Goal: Task Accomplishment & Management: Complete application form

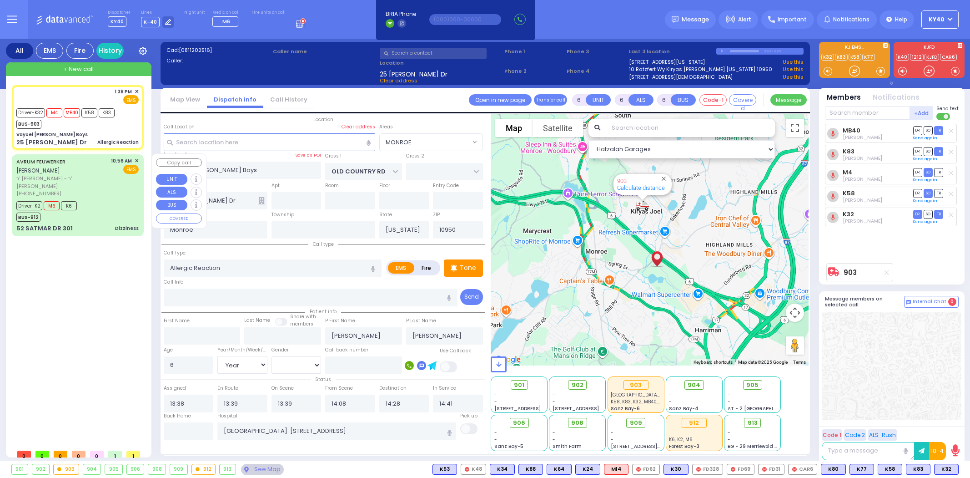
select select "MONROE"
select select "Year"
select select "[DEMOGRAPHIC_DATA]"
click at [69, 136] on div "Vayoel Moshe Boys" at bounding box center [77, 134] width 122 height 7
select select
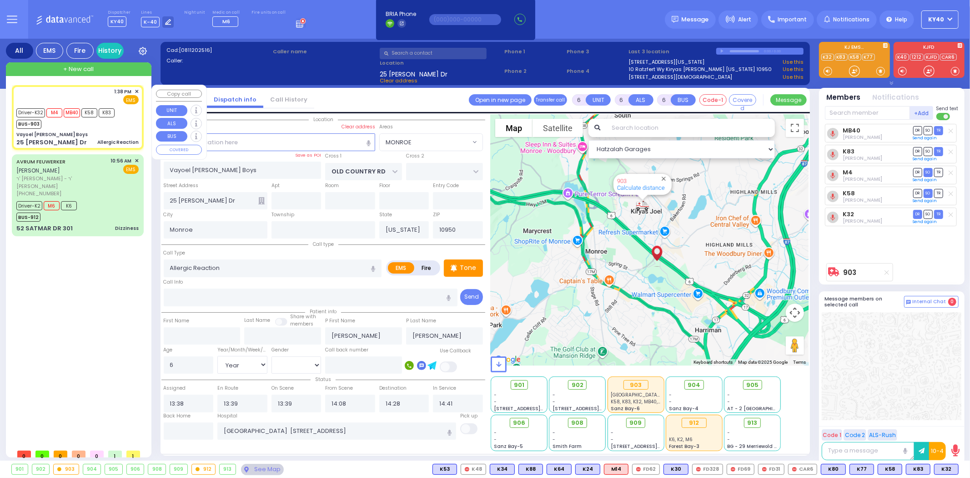
radio input "true"
select select "Year"
select select "[DEMOGRAPHIC_DATA]"
select select "Hatzalah Garages"
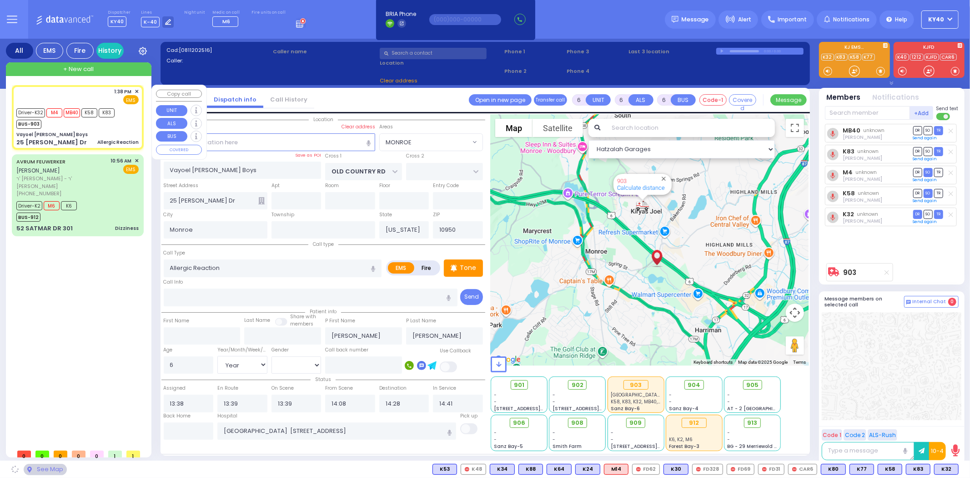
select select "MONROE"
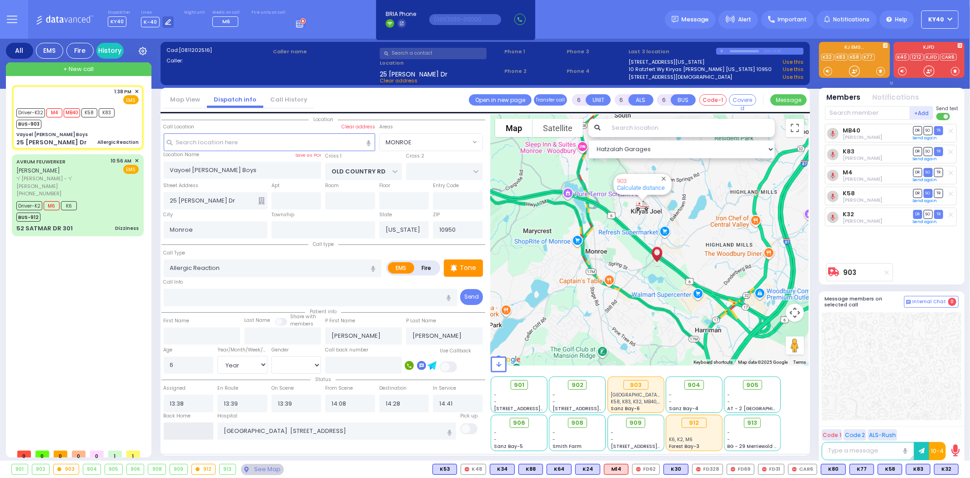
click at [197, 429] on input "text" at bounding box center [189, 430] width 50 height 17
type input "15:27"
select select
radio input "true"
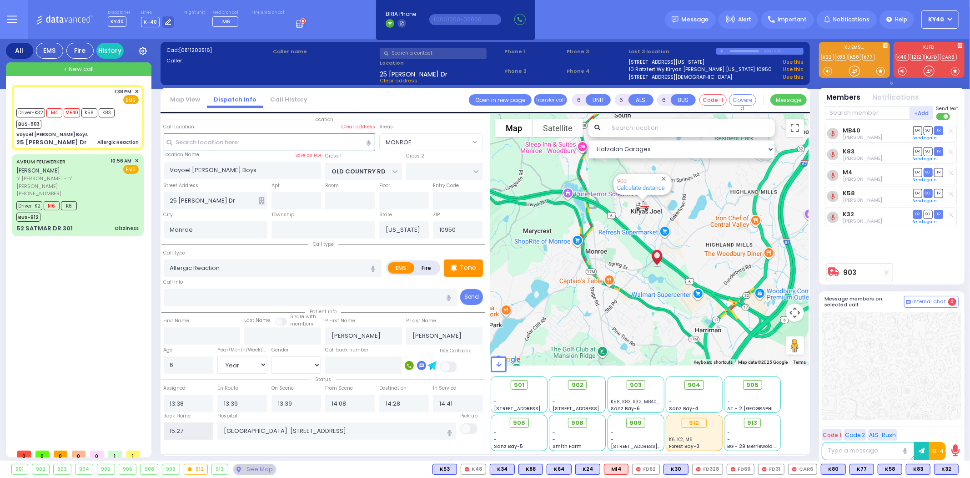
select select
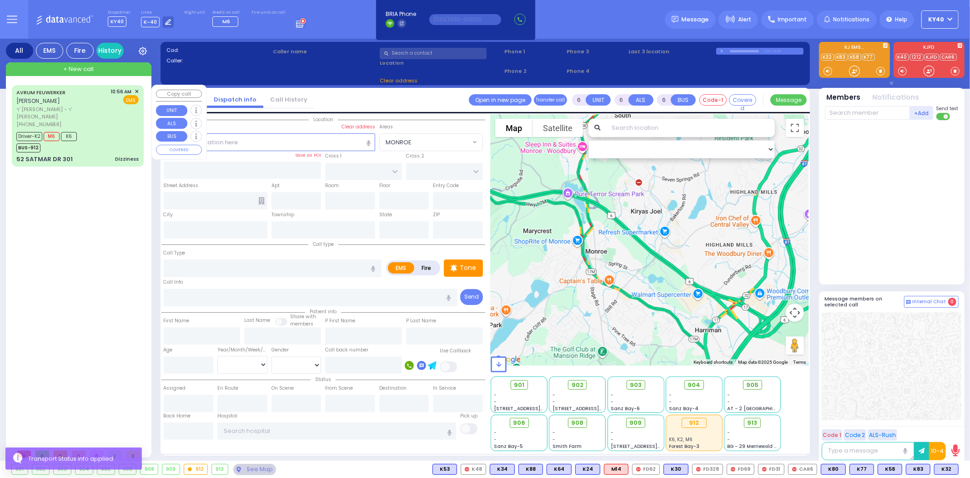
click at [95, 130] on div "Driver-K2 M6 K6 BUS-912" at bounding box center [77, 141] width 122 height 23
select select
type input "Dizziness"
radio input "true"
type input "AVRUM"
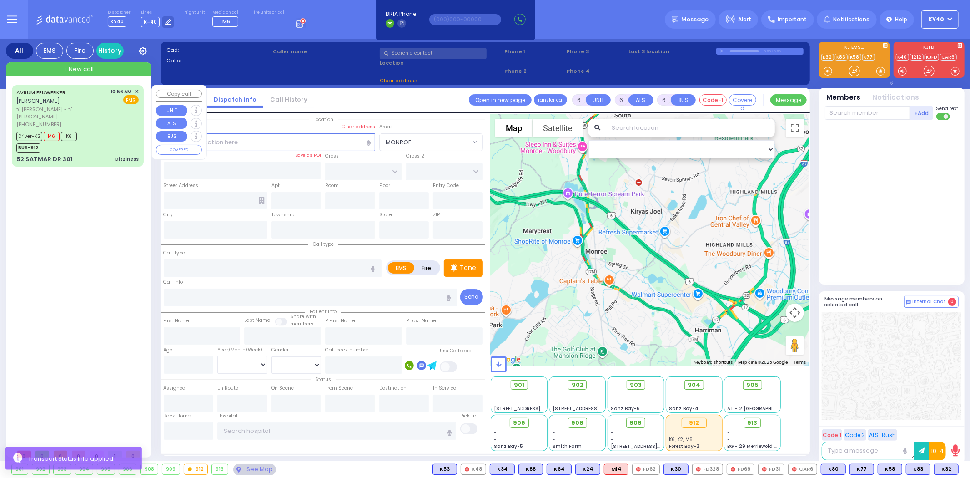
type input "FEUWERKER"
type input "Judy"
type input "Feuerwerger"
type input "77"
select select "Year"
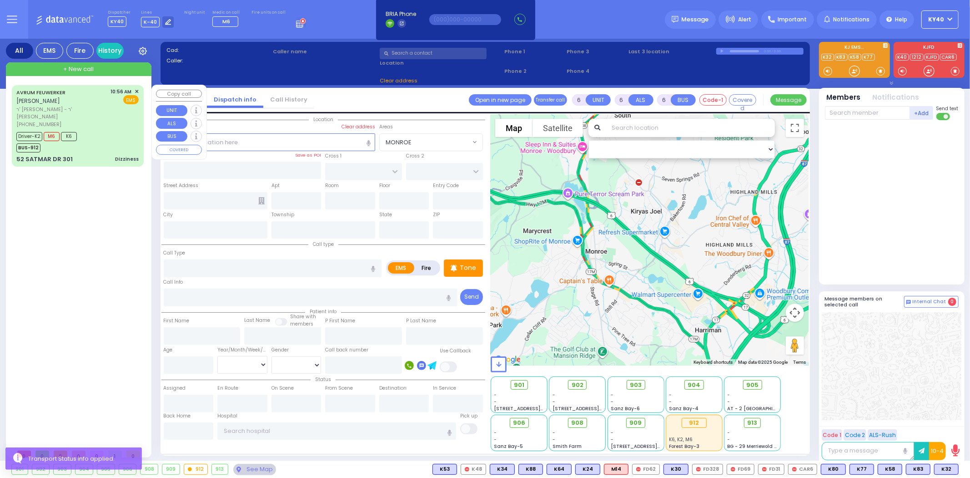
select select "[DEMOGRAPHIC_DATA]"
type input "10:56"
type input "10:58"
type input "11:00"
type input "11:20"
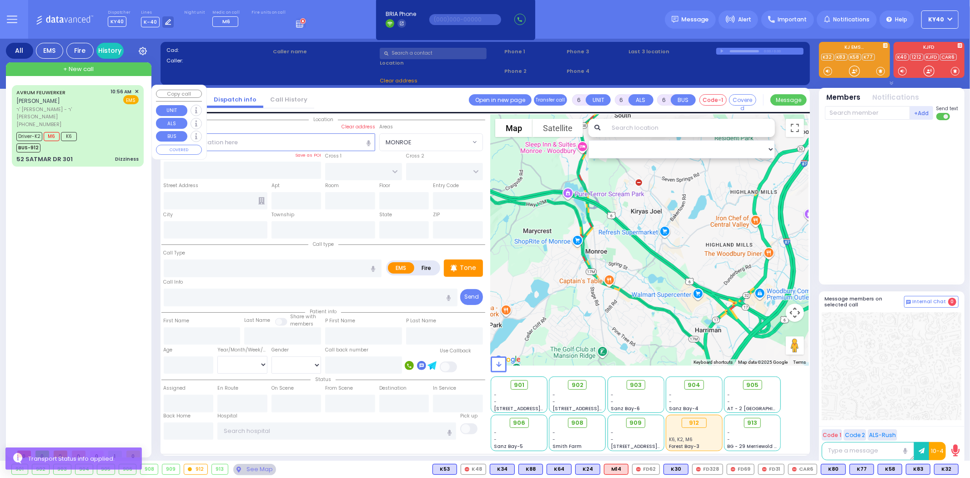
type input "12:30"
type input "12:45"
type input "Lenox Hill Hospital"
select select "Hatzalah Garages"
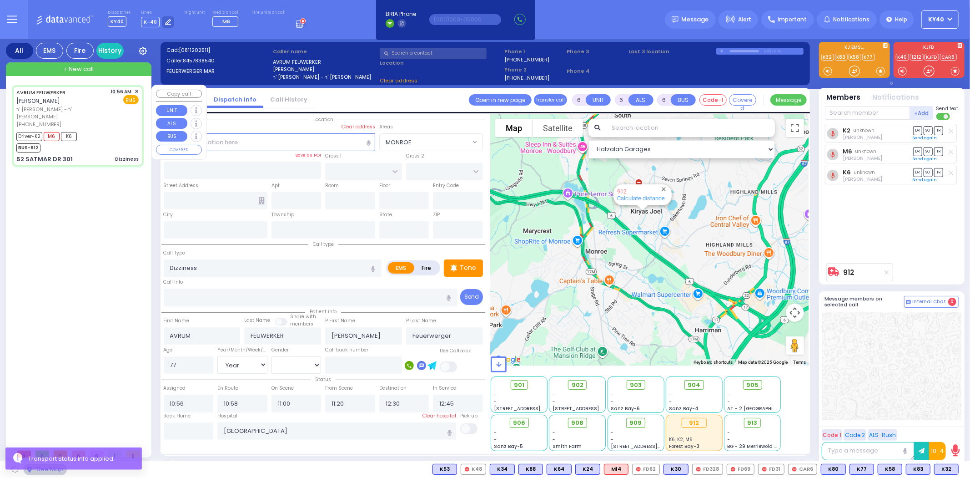
type input "KROLLA DR"
type input "ORSHAVA COURT"
type input "52 SATMAR DR"
type input "301"
type input "Monroe"
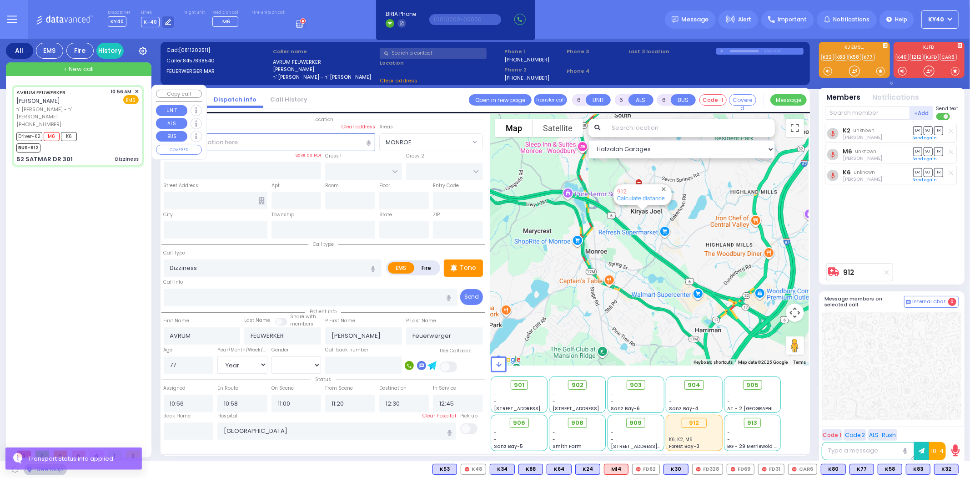
type input "[US_STATE]"
type input "10950"
select select "SECTION 3"
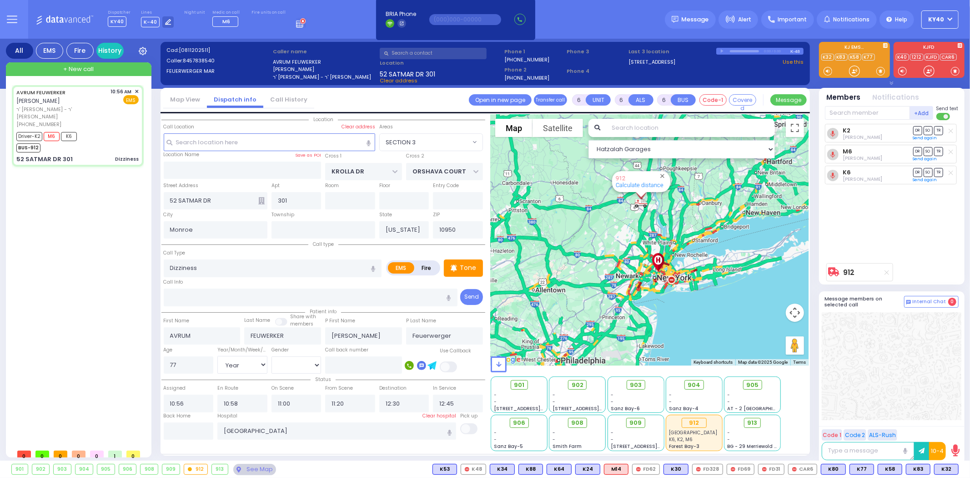
click at [89, 71] on span "+ New call" at bounding box center [78, 69] width 30 height 9
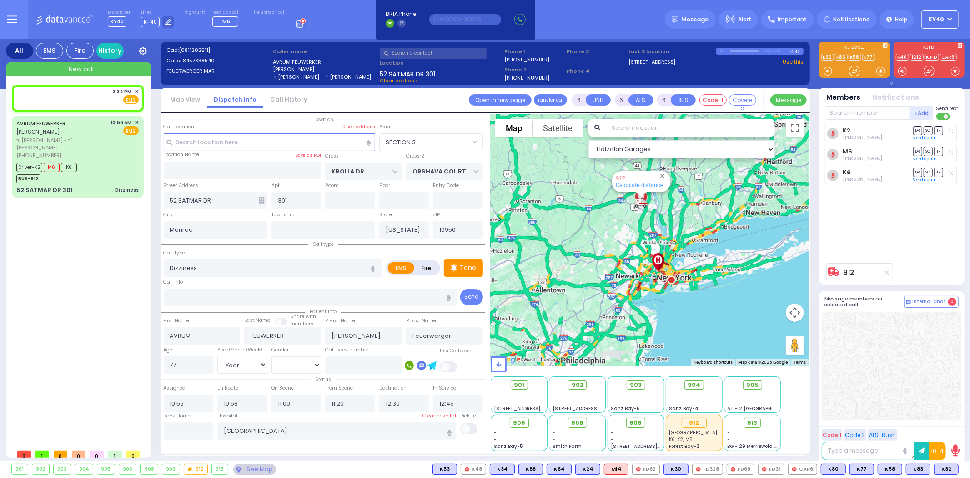
type input "2"
type input "1"
select select
radio input "true"
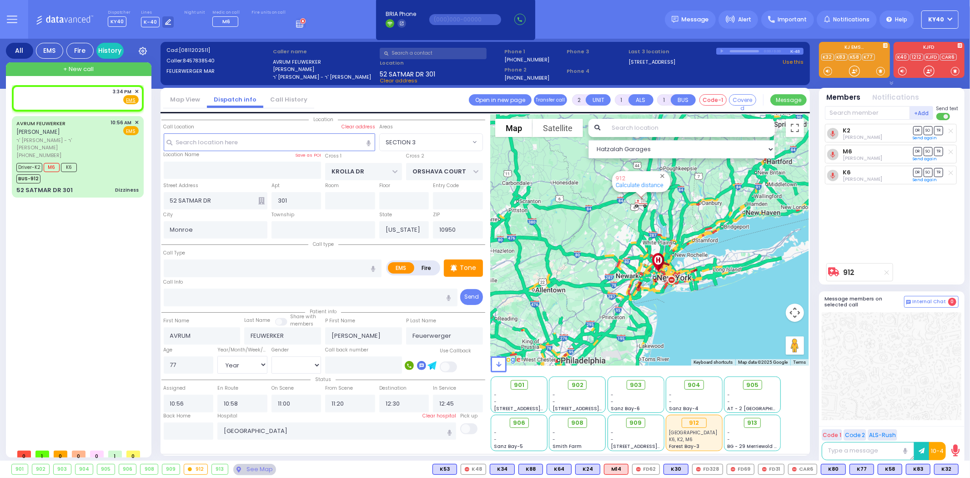
select select
type input "15:34"
select select "Hatzalah Garages"
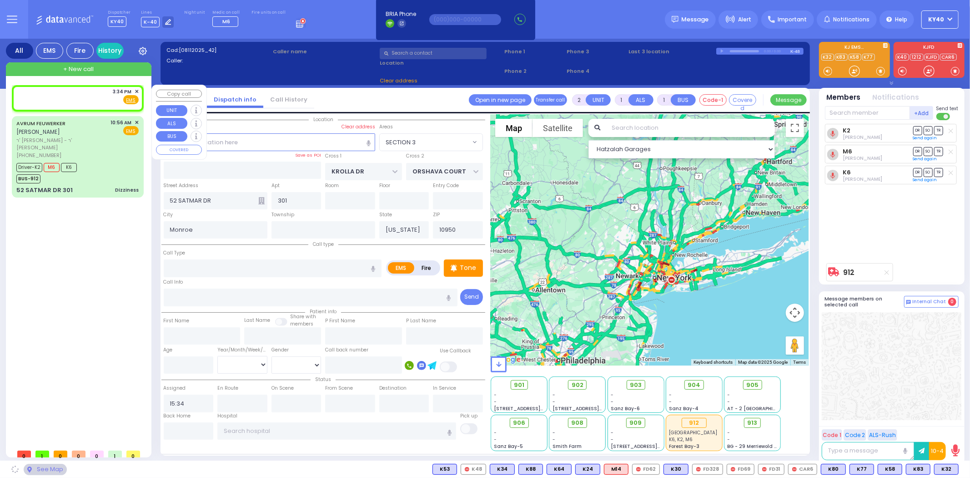
select select
radio input "true"
select select
select select "Hatzalah Garages"
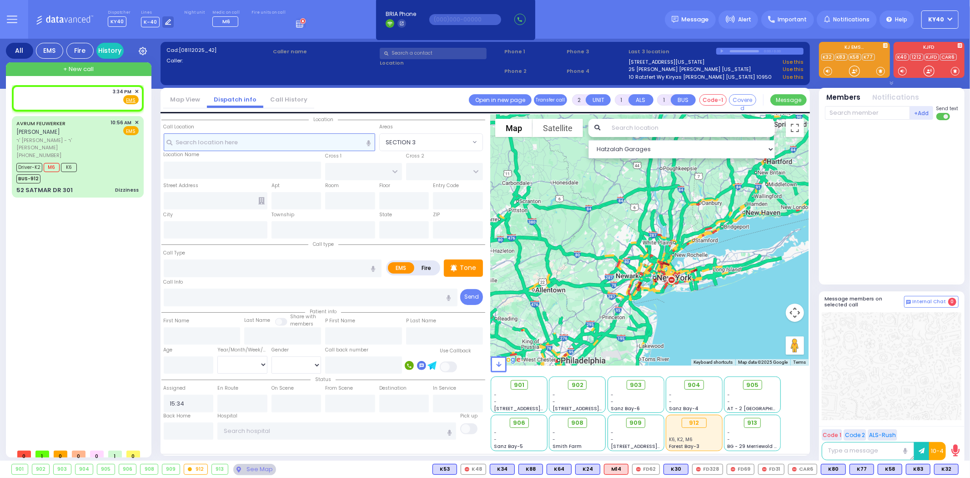
click at [253, 142] on input "text" at bounding box center [270, 141] width 212 height 17
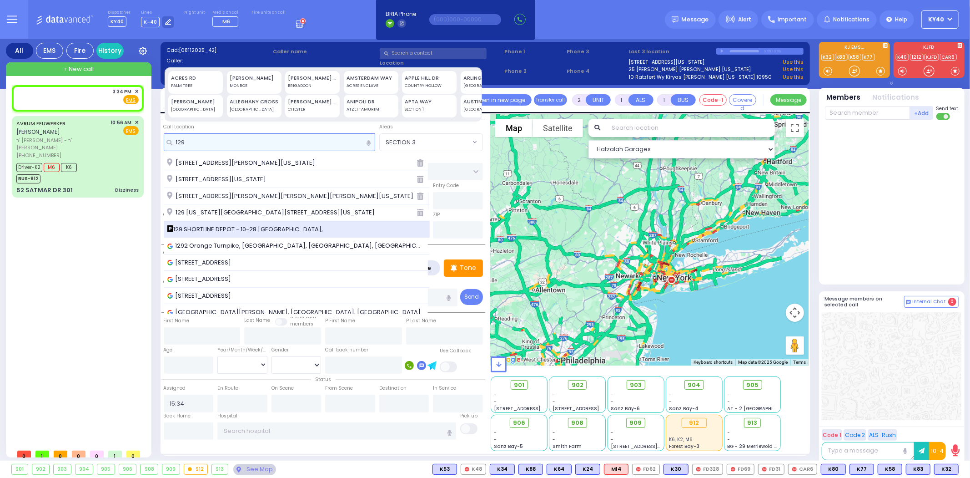
type input "129"
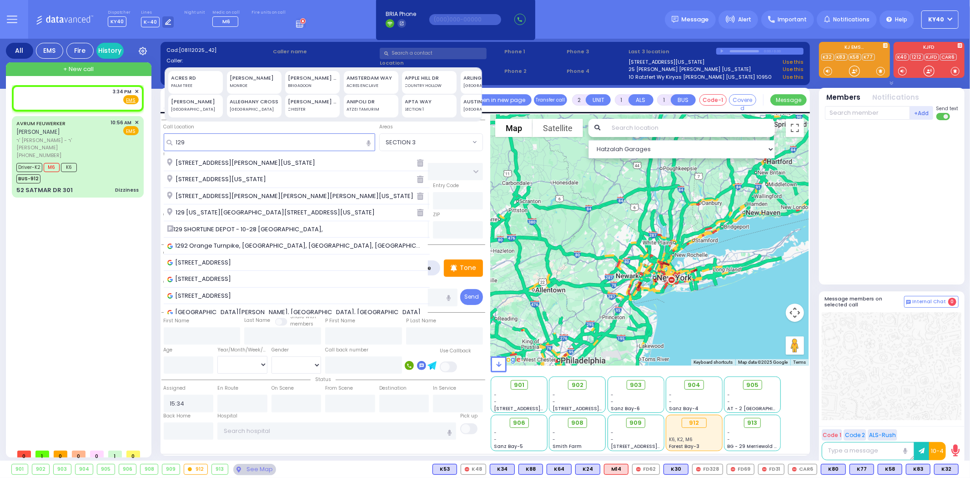
click at [292, 229] on span "129 SHORTLINE DEPOT - 10-28 [GEOGRAPHIC_DATA]," at bounding box center [246, 229] width 159 height 9
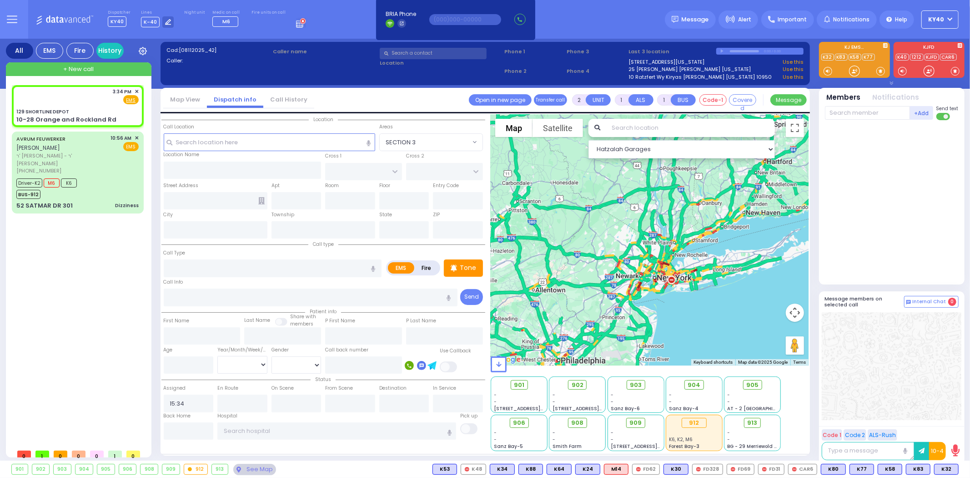
select select
radio input "true"
select select
select select "Hatzalah Garages"
type input "129 SHORTLINE DEPOT"
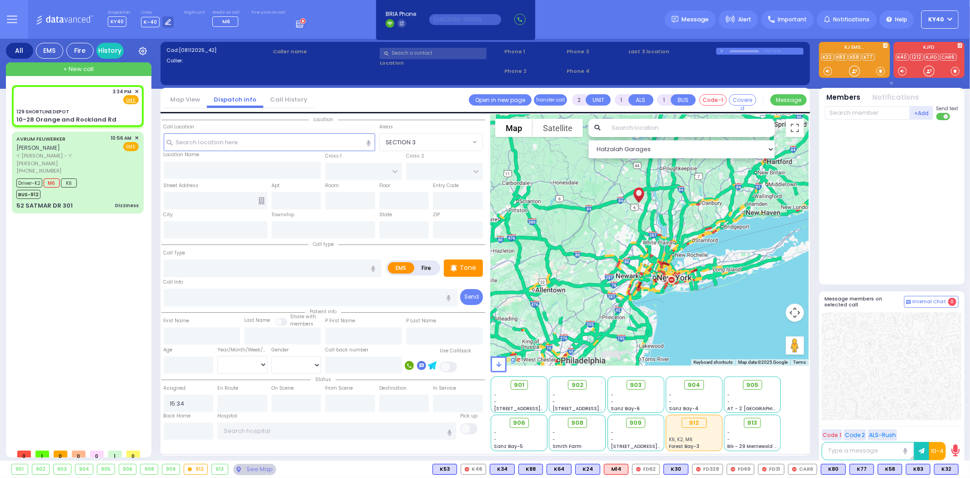
type input "10-28 Orange and Rockland Rd"
type input "Monroe"
type input "[US_STATE]"
type input "10950"
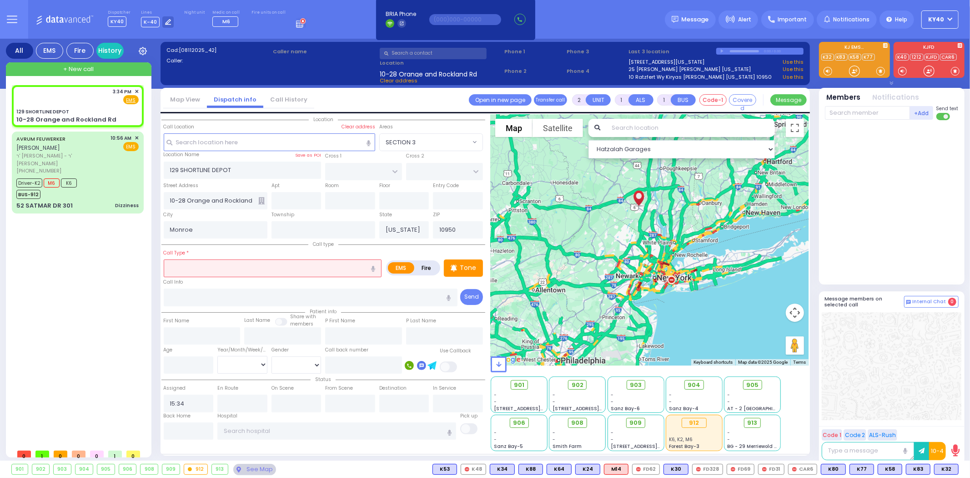
drag, startPoint x: 251, startPoint y: 264, endPoint x: 245, endPoint y: 266, distance: 6.6
click at [249, 265] on input "text" at bounding box center [273, 267] width 218 height 17
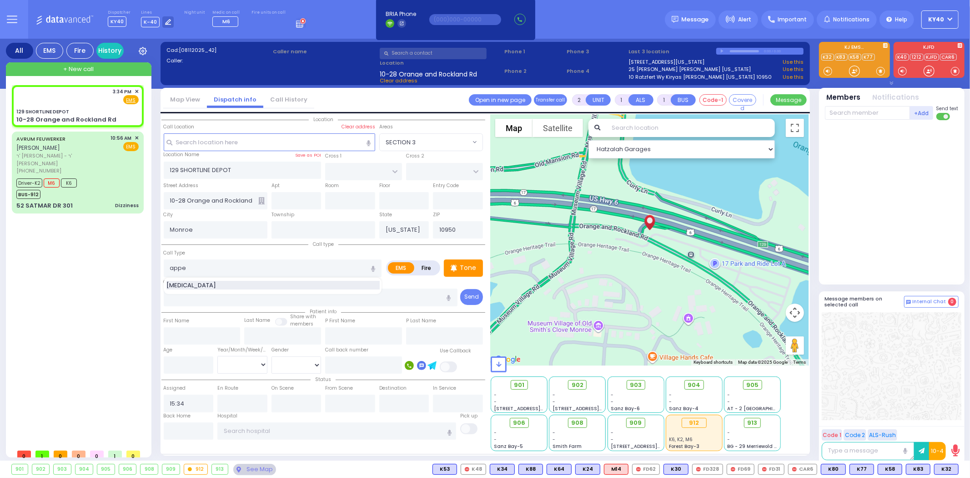
click at [230, 283] on div "[MEDICAL_DATA]" at bounding box center [273, 285] width 213 height 9
type input "[MEDICAL_DATA]"
select select
radio input "true"
select select
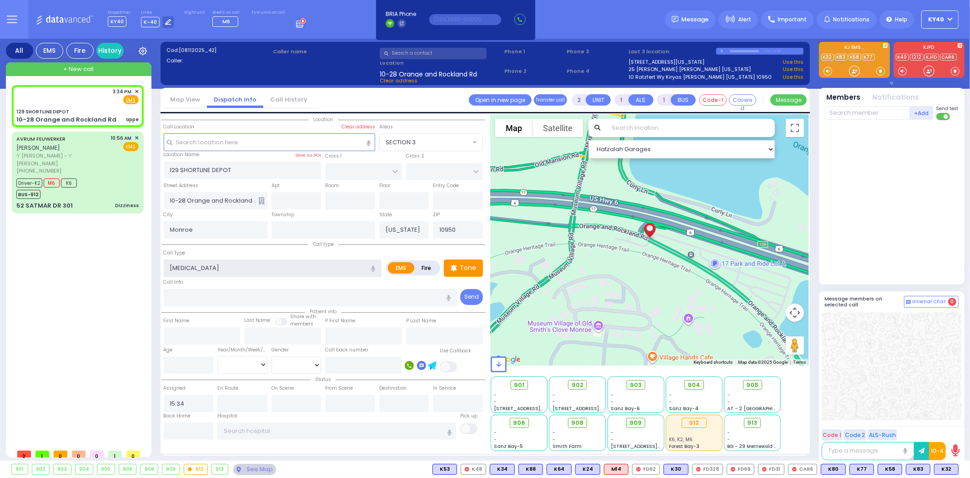
select select "Hatzalah Garages"
click at [83, 96] on div "3:34 PM ✕ Fire EMS" at bounding box center [77, 96] width 122 height 17
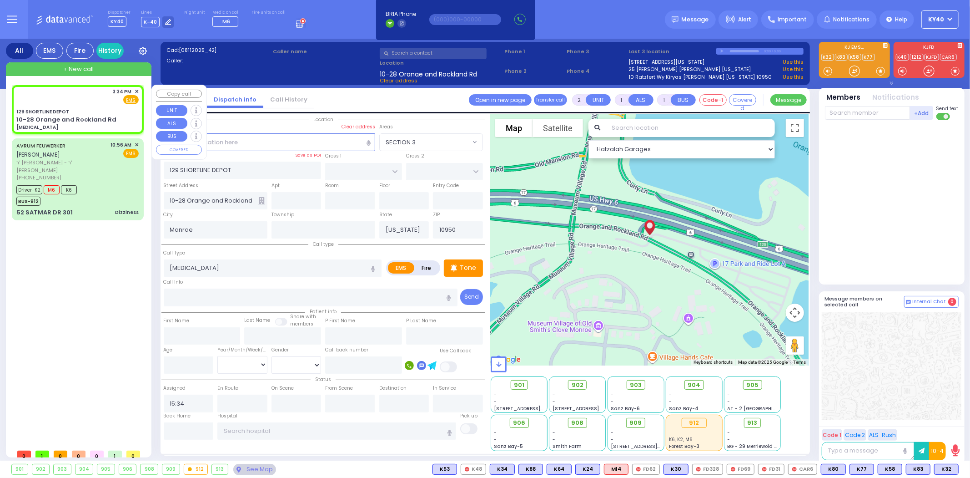
select select
radio input "true"
select select
select select "Hatzalah Garages"
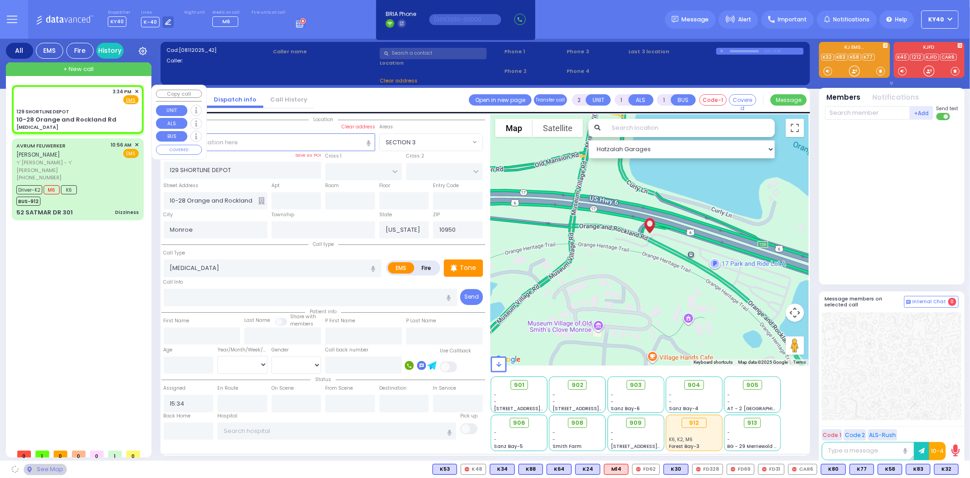
select select
radio input "true"
select select
select select "Hatzalah Garages"
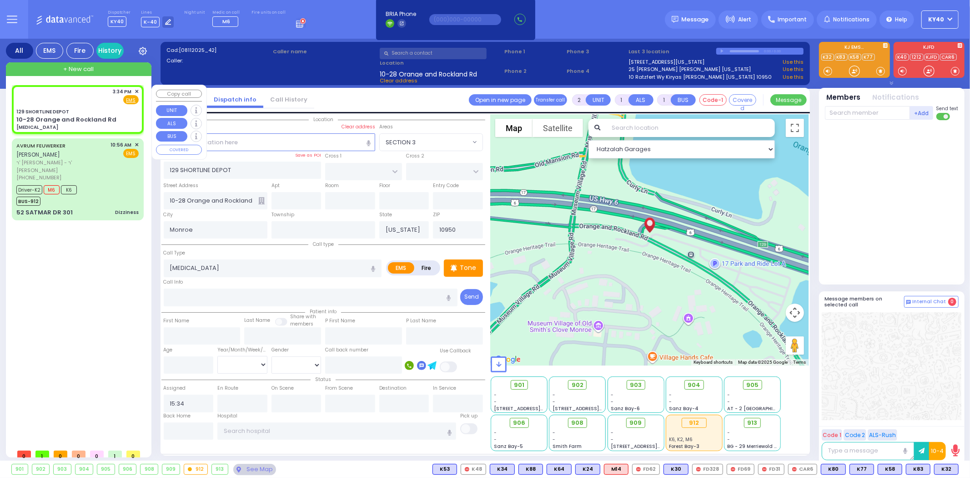
click at [64, 97] on div "3:34 PM ✕ Fire EMS" at bounding box center [77, 96] width 122 height 17
select select
radio input "true"
select select
select select "Hatzalah Garages"
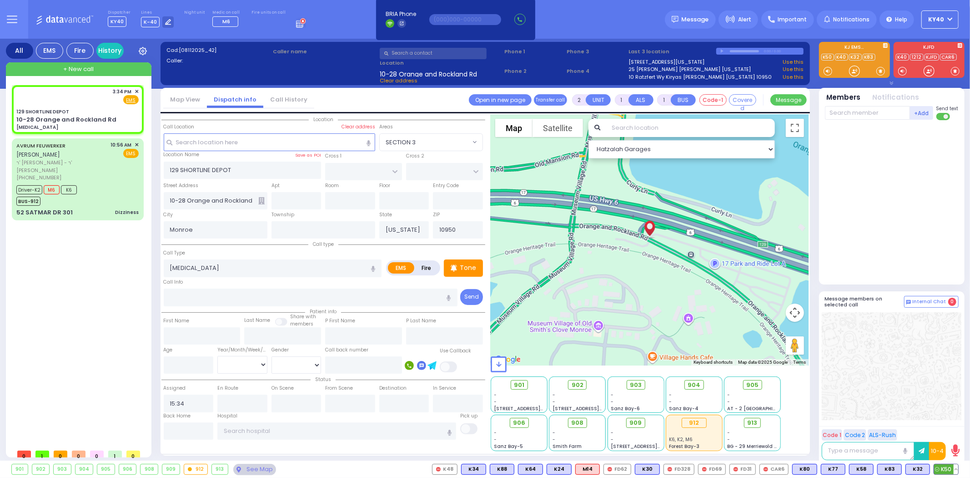
click at [948, 467] on span "K50" at bounding box center [947, 469] width 24 height 10
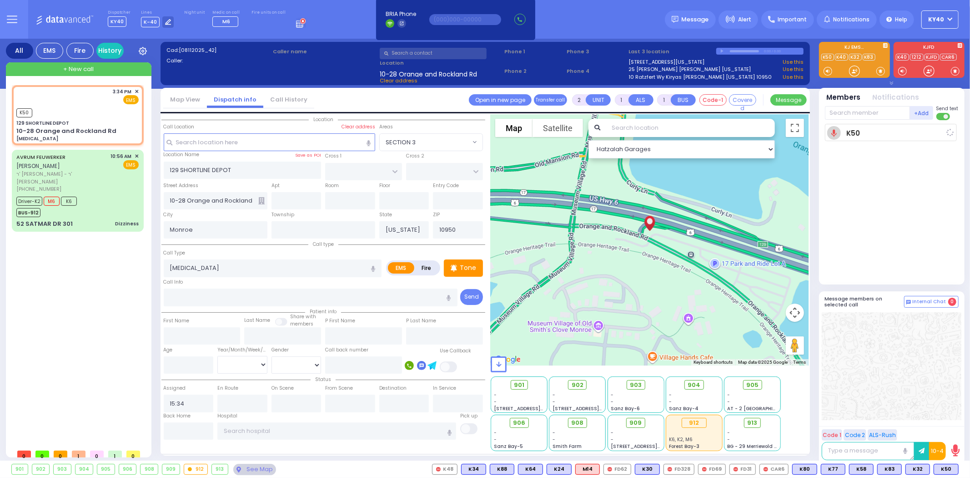
select select
radio input "true"
select select
type input "15:35"
select select "Hatzalah Garages"
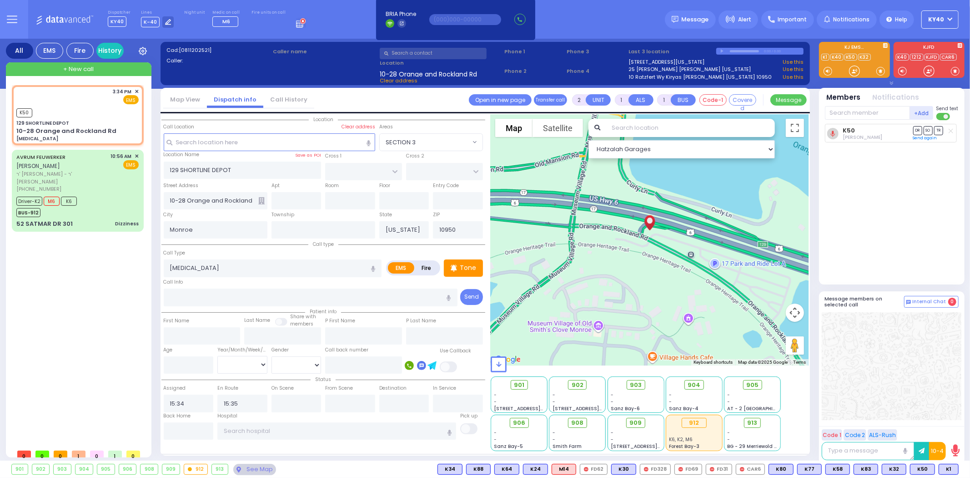
drag, startPoint x: 951, startPoint y: 467, endPoint x: 950, endPoint y: 462, distance: 5.3
click at [0, 0] on span "K1" at bounding box center [0, 0] width 0 height 0
select select
radio input "true"
select select
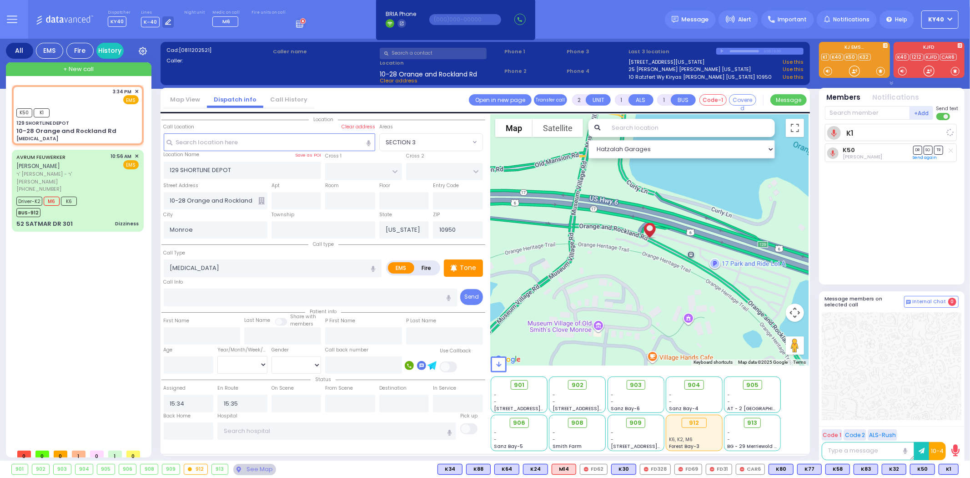
select select "Hatzalah Garages"
click at [84, 102] on div "3:34 PM ✕ EMS" at bounding box center [77, 96] width 122 height 17
select select
radio input "true"
select select
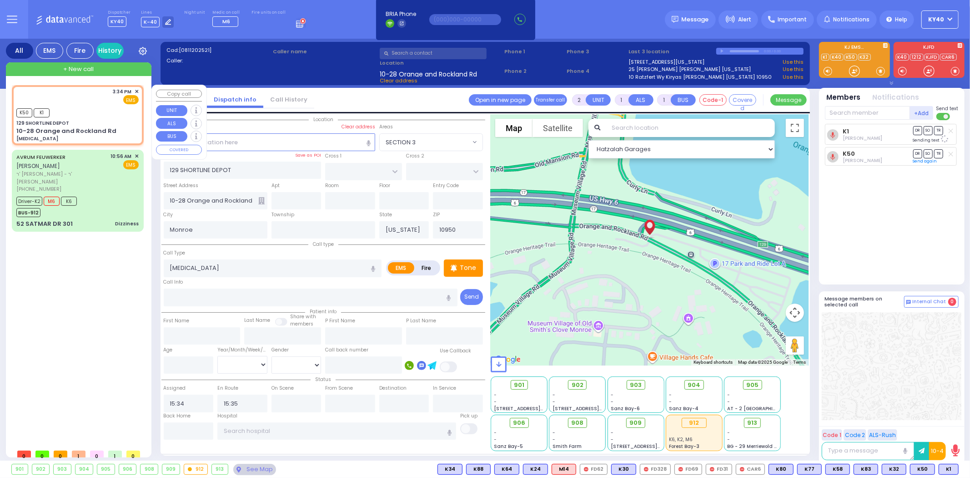
select select "Hatzalah Garages"
click at [94, 104] on div "3:34 PM ✕ EMS K50 K1" at bounding box center [78, 114] width 128 height 57
select select
radio input "true"
select select
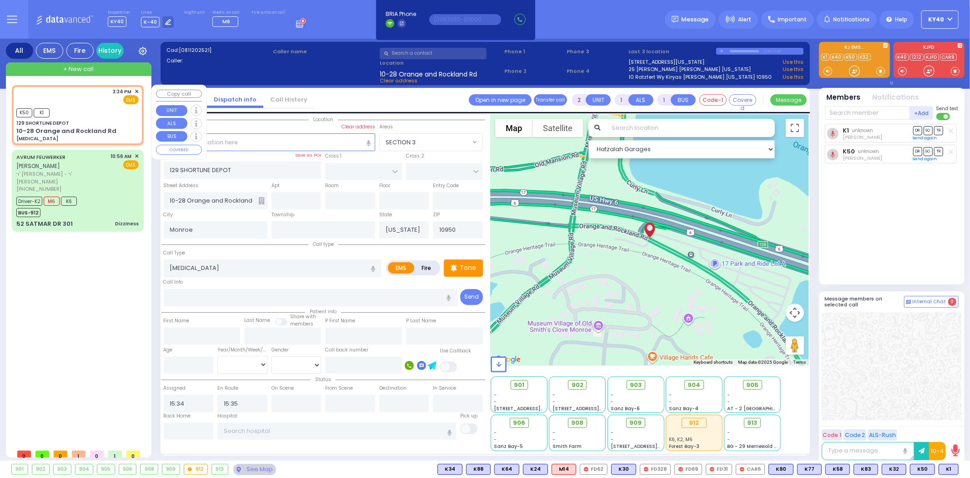
select select "Hatzalah Garages"
click at [86, 169] on div "AVRUM FEUWERKER אברהם פייערווערקער ר' חנוך זונדל - ר' חיים מרדכי ראכליץ (845) 7…" at bounding box center [61, 172] width 91 height 40
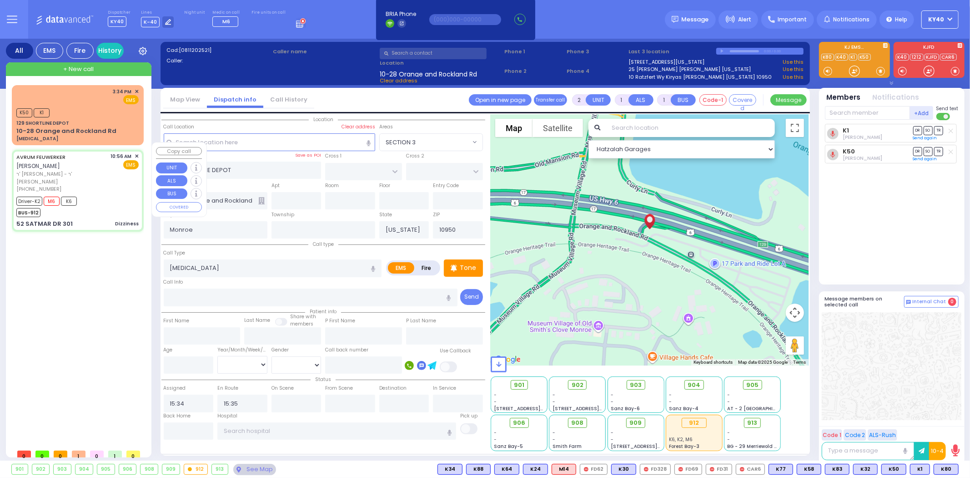
type input "6"
select select
type input "Dizziness"
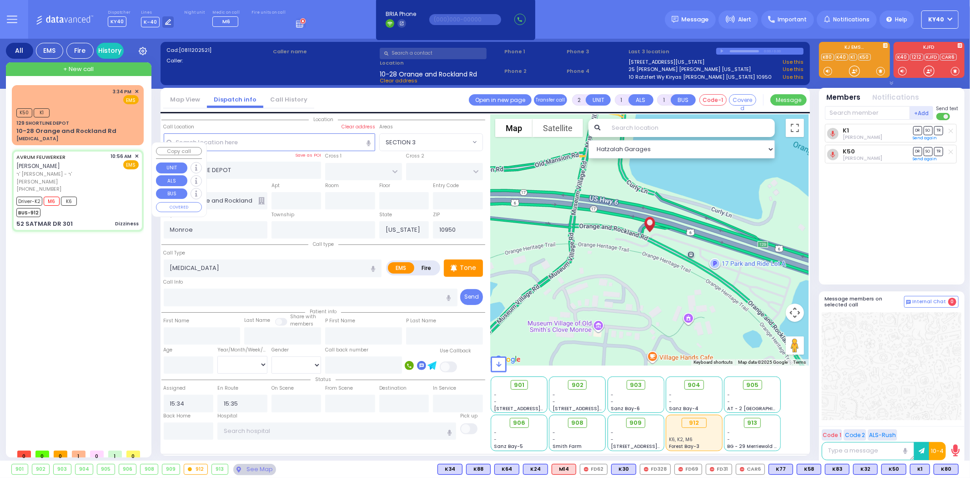
radio input "true"
type input "AVRUM"
type input "FEUWERKER"
type input "Judy"
type input "Feuerwerger"
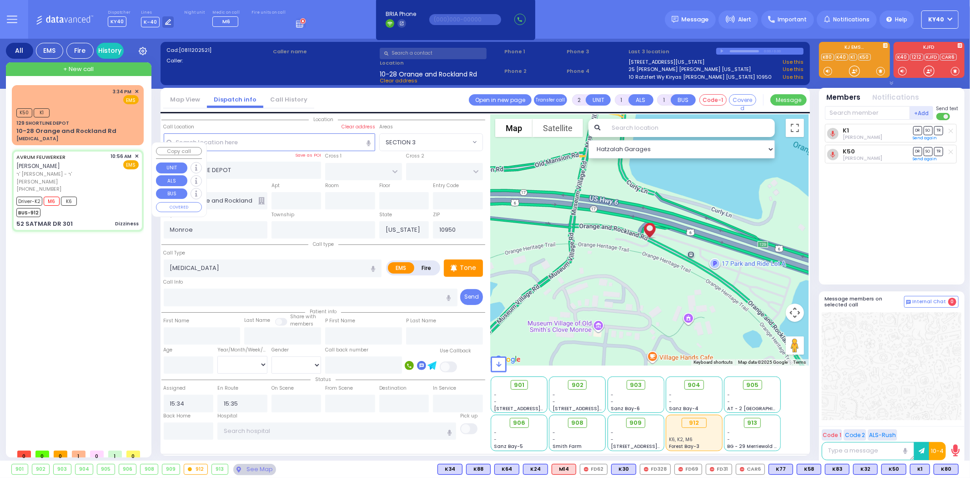
type input "77"
select select "Year"
select select "[DEMOGRAPHIC_DATA]"
type input "10:56"
type input "10:58"
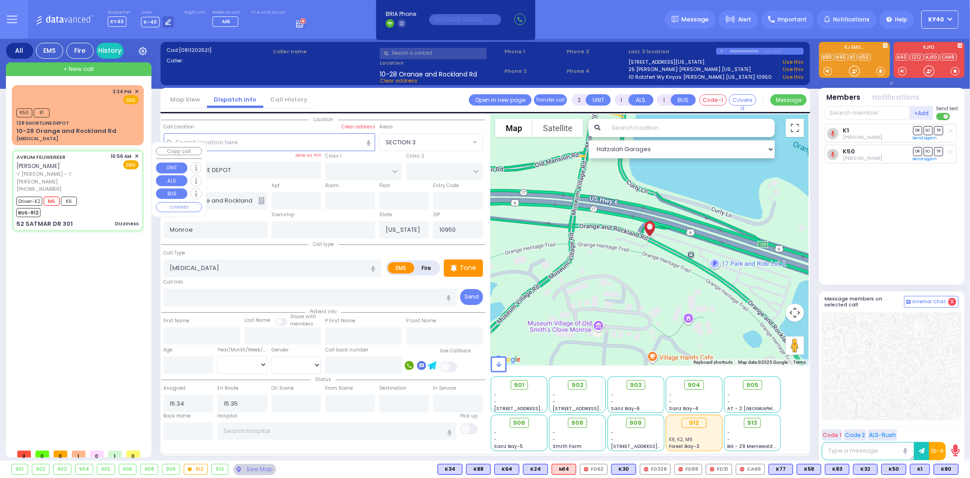
type input "11:00"
type input "11:20"
type input "12:30"
type input "12:45"
type input "Lenox Hill Hospital"
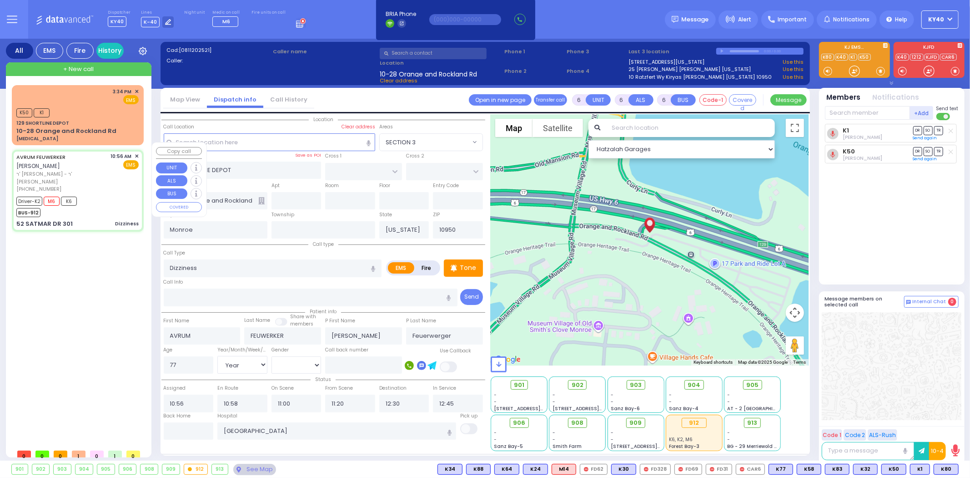
type input "KROLLA DR"
type input "ORSHAVA COURT"
type input "52 SATMAR DR"
type input "301"
select select "SECTION 3"
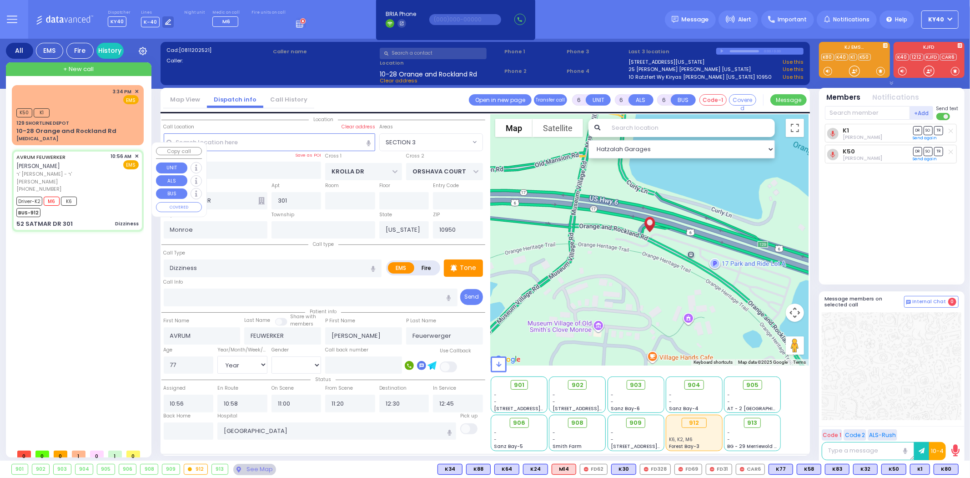
select select "Hatzalah Garages"
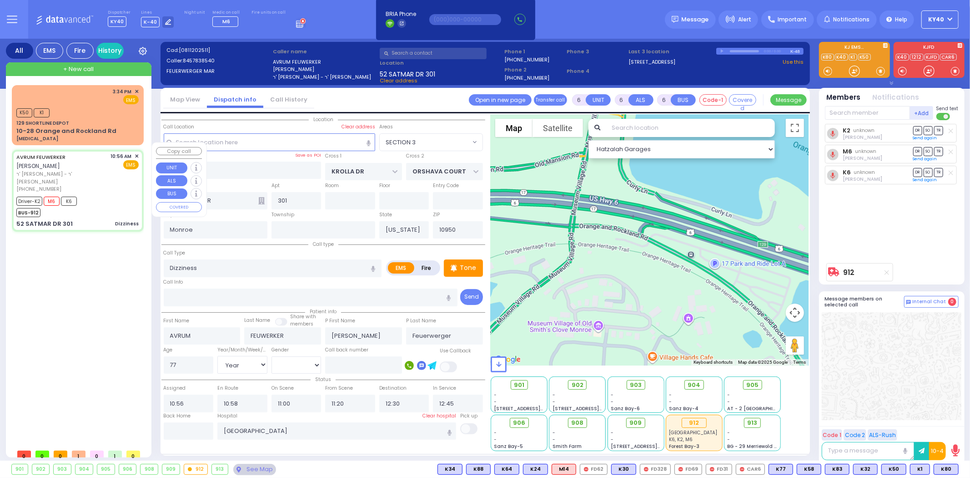
click at [88, 185] on div "(845) 783-8540" at bounding box center [61, 189] width 91 height 8
select select
radio input "true"
select select "Year"
select select "[DEMOGRAPHIC_DATA]"
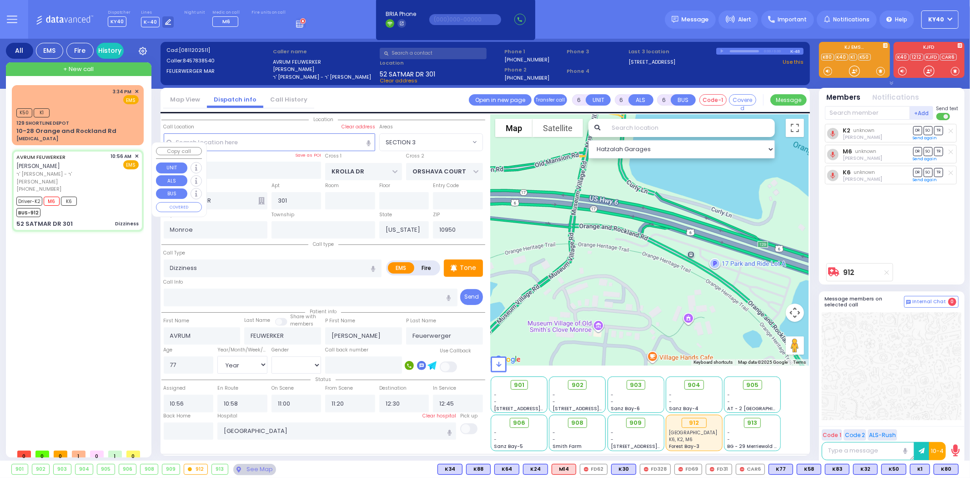
select select "SECTION 3"
select select "Hatzalah Garages"
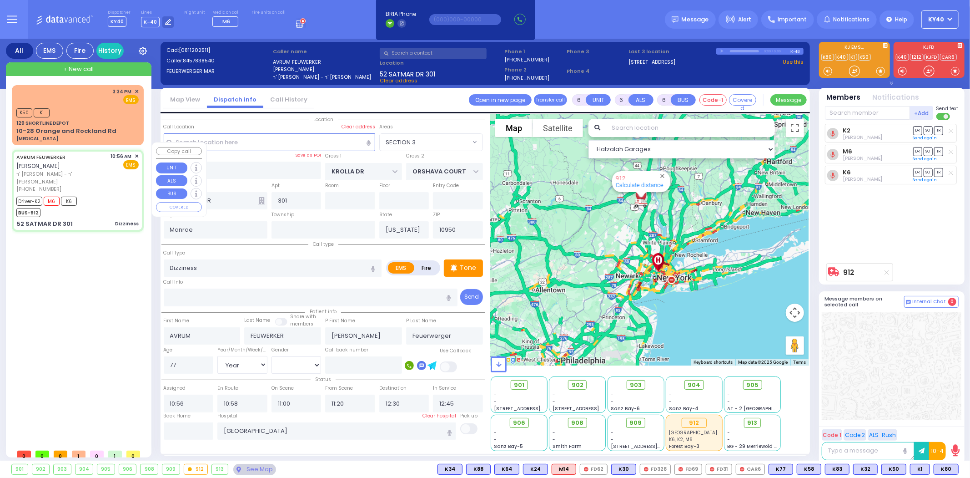
drag, startPoint x: 93, startPoint y: 170, endPoint x: 123, endPoint y: 174, distance: 30.4
click at [96, 185] on div "(845) 783-8540" at bounding box center [61, 189] width 91 height 8
select select
radio input "true"
select select "Year"
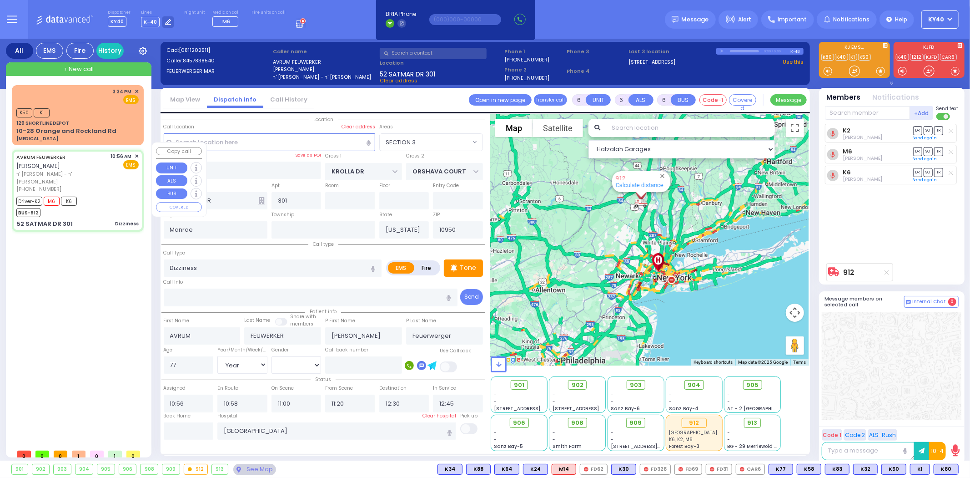
select select "[DEMOGRAPHIC_DATA]"
select select "Hatzalah Garages"
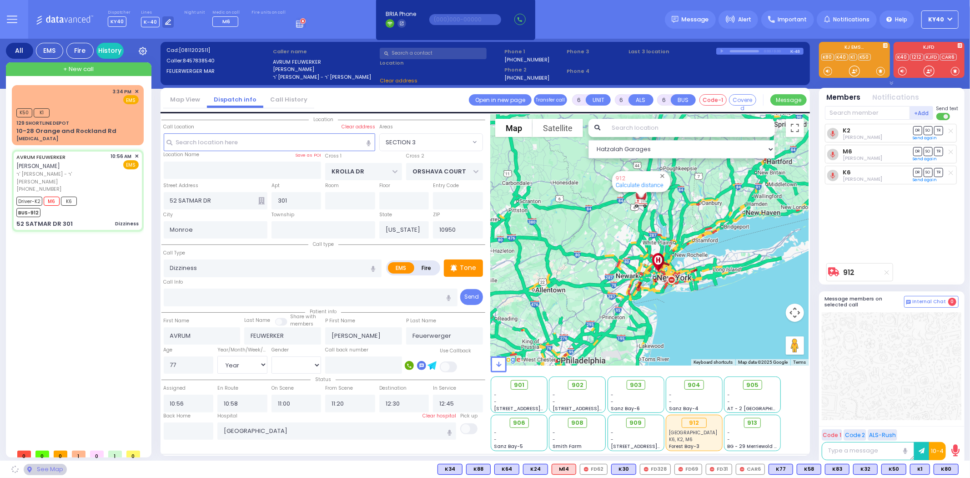
select select "SECTION 3"
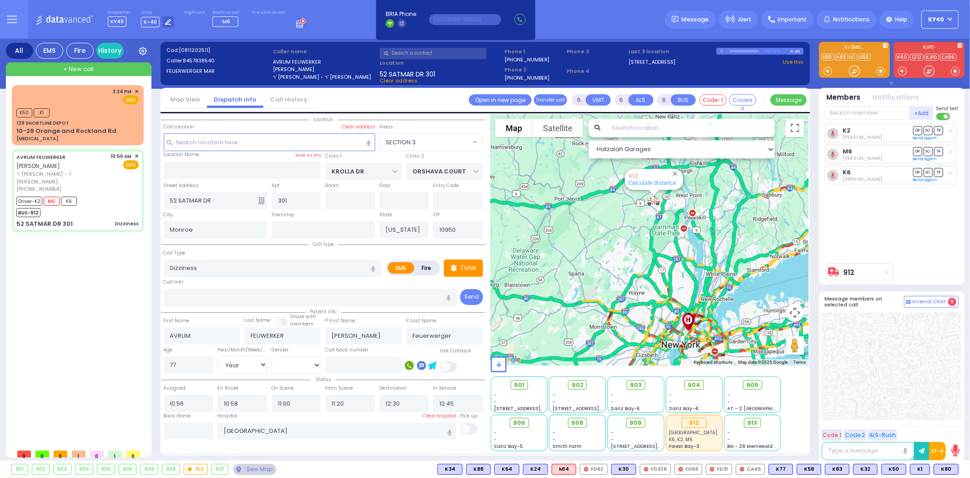
click at [633, 207] on div "912 Calculate distance" at bounding box center [650, 239] width 318 height 251
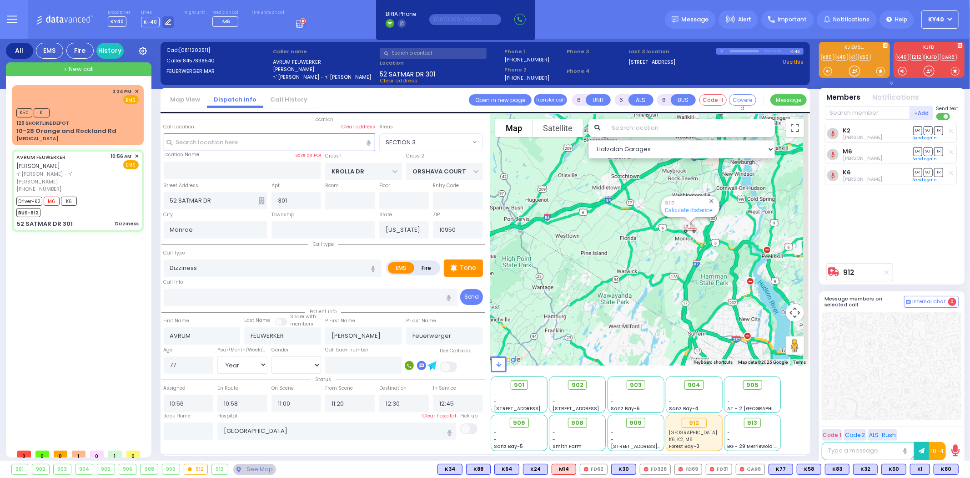
drag, startPoint x: 621, startPoint y: 226, endPoint x: 595, endPoint y: 238, distance: 28.1
click at [596, 238] on div "912 Calculate distance" at bounding box center [650, 239] width 318 height 251
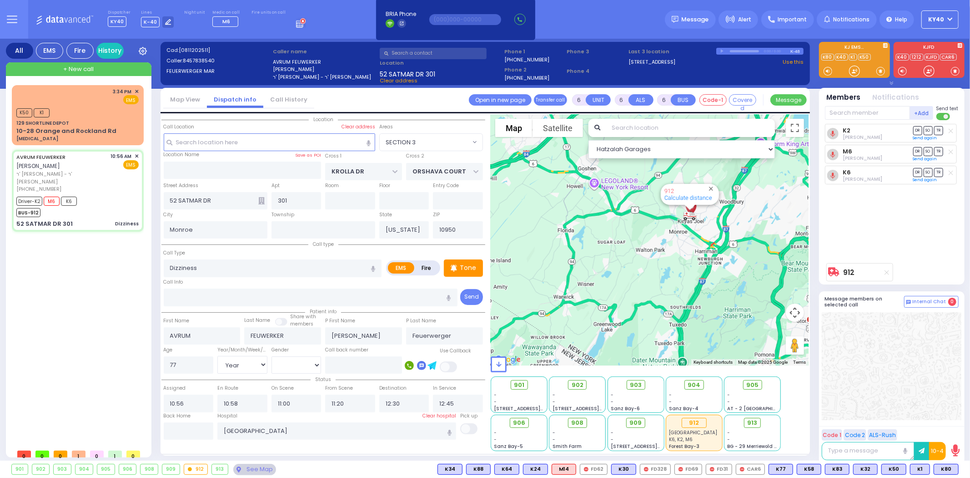
drag, startPoint x: 679, startPoint y: 242, endPoint x: 677, endPoint y: 232, distance: 9.3
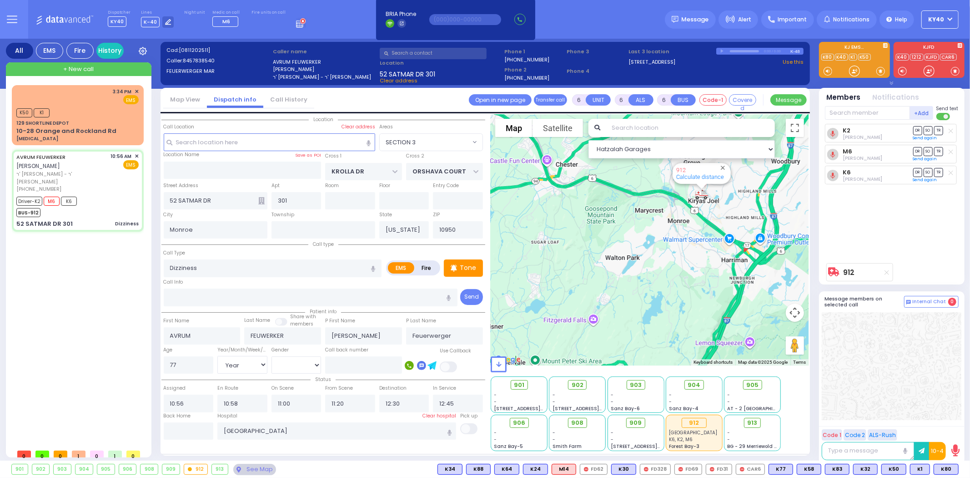
drag, startPoint x: 680, startPoint y: 230, endPoint x: 641, endPoint y: 274, distance: 59.3
click at [642, 274] on div "912 Calculate distance" at bounding box center [650, 239] width 318 height 251
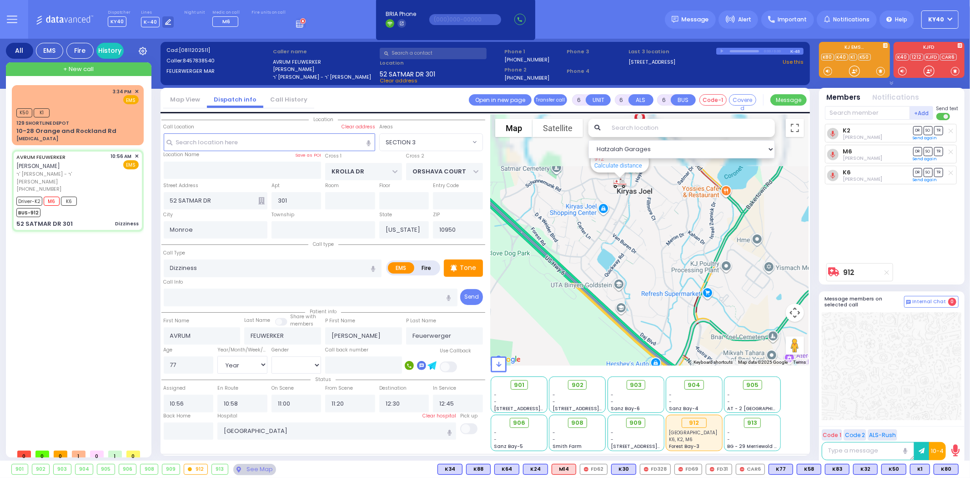
drag, startPoint x: 646, startPoint y: 190, endPoint x: 656, endPoint y: 307, distance: 117.8
click at [656, 308] on div "912 Calculate distance" at bounding box center [650, 239] width 318 height 251
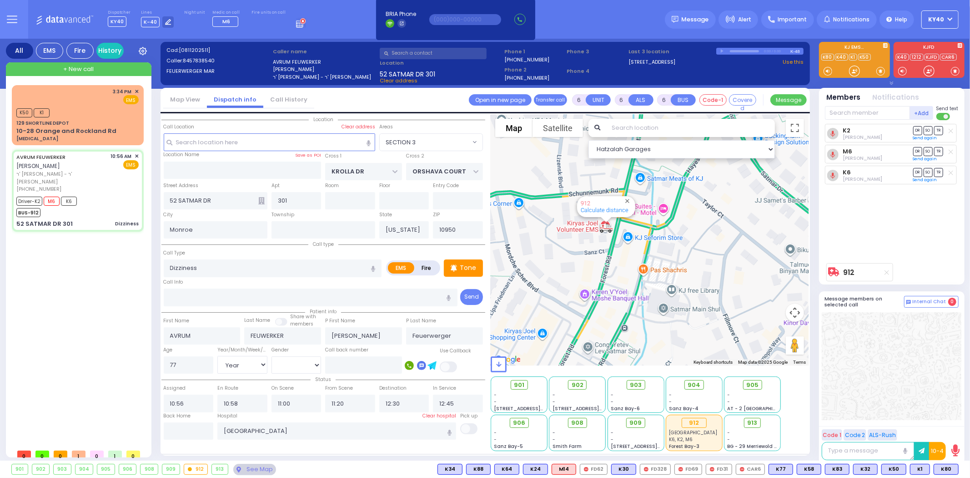
drag, startPoint x: 615, startPoint y: 238, endPoint x: 623, endPoint y: 271, distance: 33.9
click at [623, 271] on div "912 Calculate distance" at bounding box center [650, 239] width 318 height 251
click at [110, 194] on div "Driver-K2 M6 K6 BUS-912" at bounding box center [77, 205] width 122 height 23
select select
radio input "true"
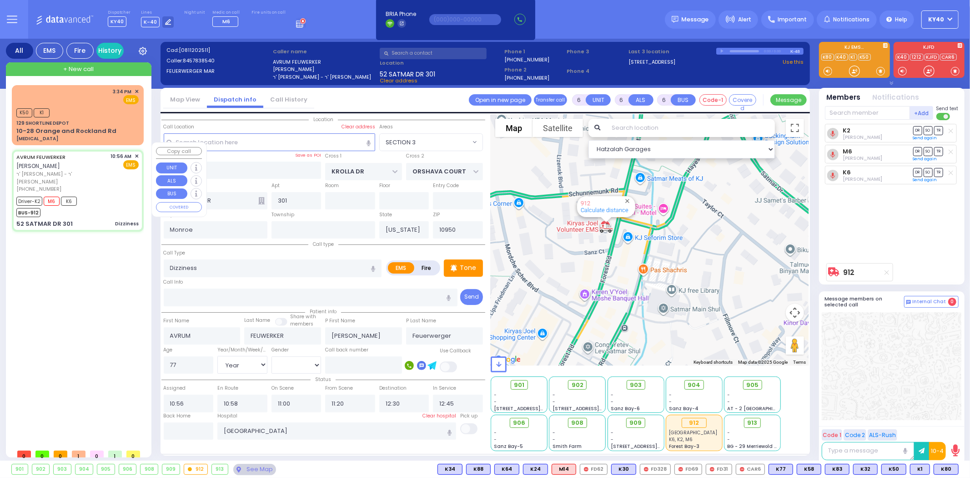
select select "Year"
select select "[DEMOGRAPHIC_DATA]"
select select "Hatzalah Garages"
select select "SECTION 3"
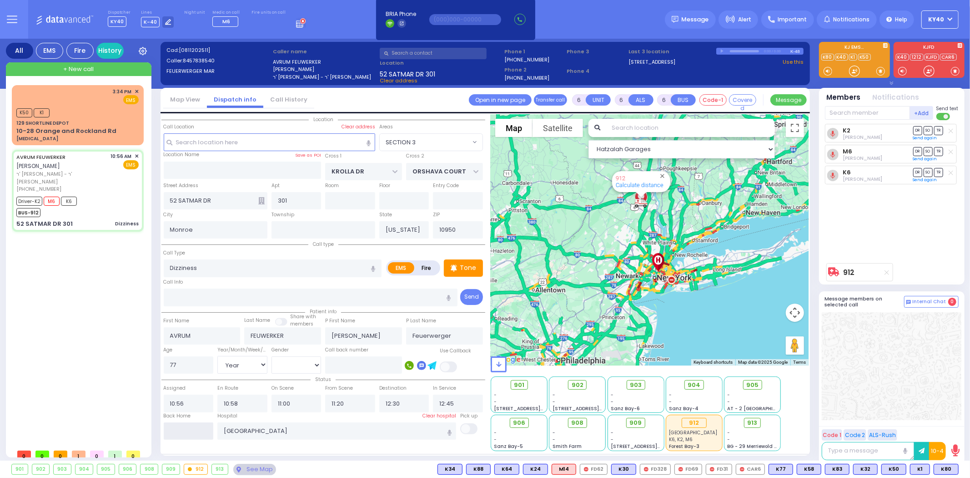
click at [182, 428] on input "text" at bounding box center [189, 430] width 50 height 17
click at [178, 425] on input "text" at bounding box center [189, 430] width 50 height 17
click at [179, 425] on input "text" at bounding box center [189, 430] width 50 height 17
type input "15:40"
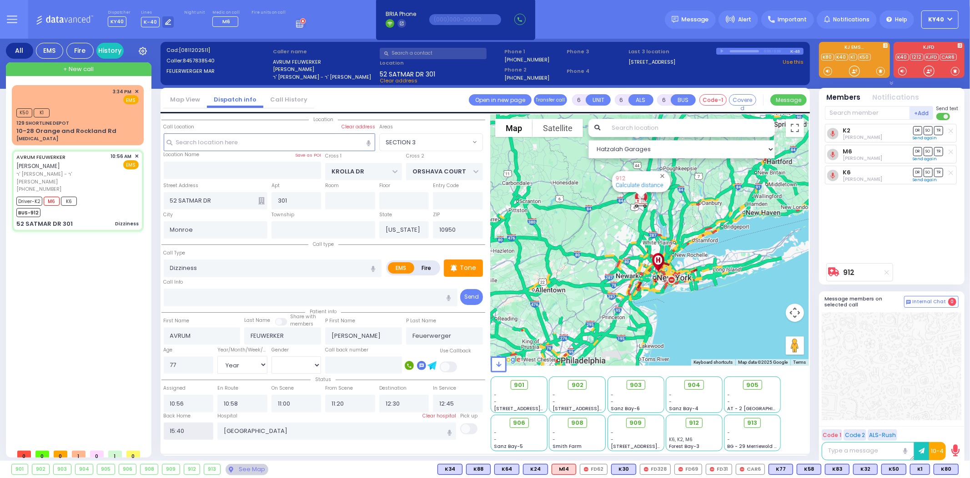
select select
radio input "true"
select select
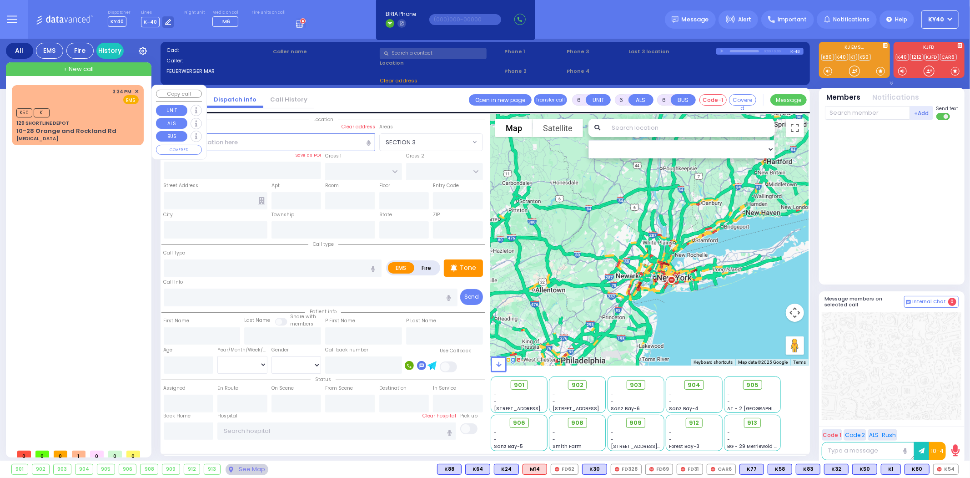
click at [70, 112] on div "K50 K1" at bounding box center [77, 111] width 122 height 11
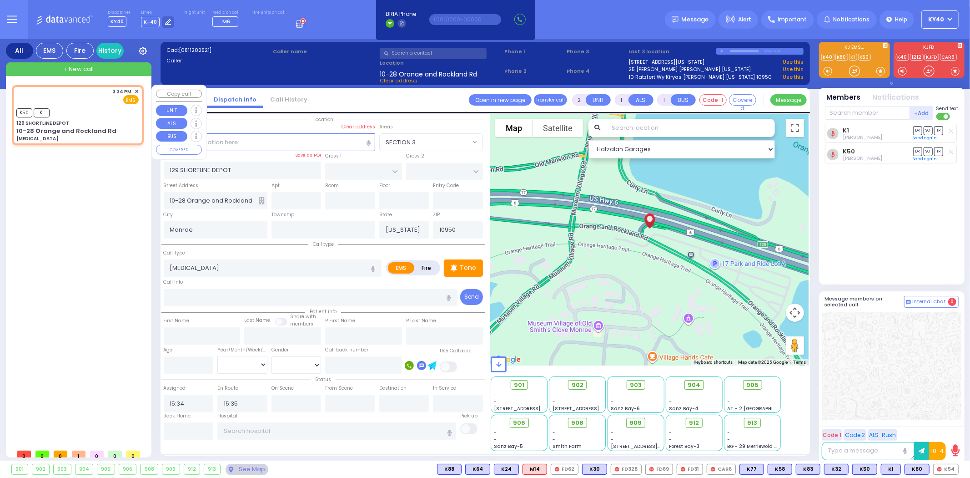
click at [79, 99] on div "3:34 PM ✕ EMS" at bounding box center [77, 96] width 122 height 17
click at [74, 109] on div "K50 K1" at bounding box center [77, 111] width 122 height 11
click at [950, 465] on span "M6" at bounding box center [947, 469] width 21 height 10
drag, startPoint x: 82, startPoint y: 106, endPoint x: 96, endPoint y: 104, distance: 14.4
click at [96, 104] on div "3:34 PM ✕ EMS M6 K50 K1" at bounding box center [78, 114] width 128 height 57
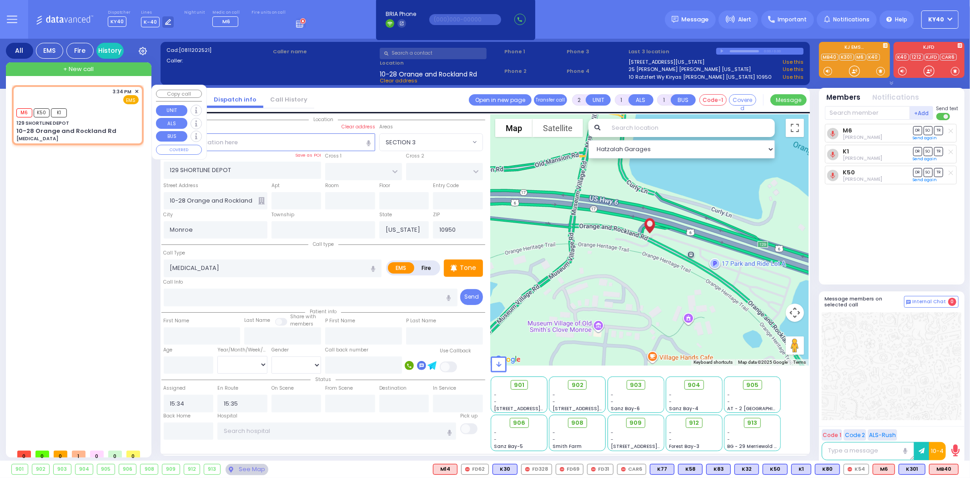
click at [95, 105] on div "3:34 PM ✕ EMS M6 K50 K1" at bounding box center [78, 114] width 128 height 57
click at [97, 102] on div "3:34 PM ✕ EMS" at bounding box center [77, 96] width 122 height 17
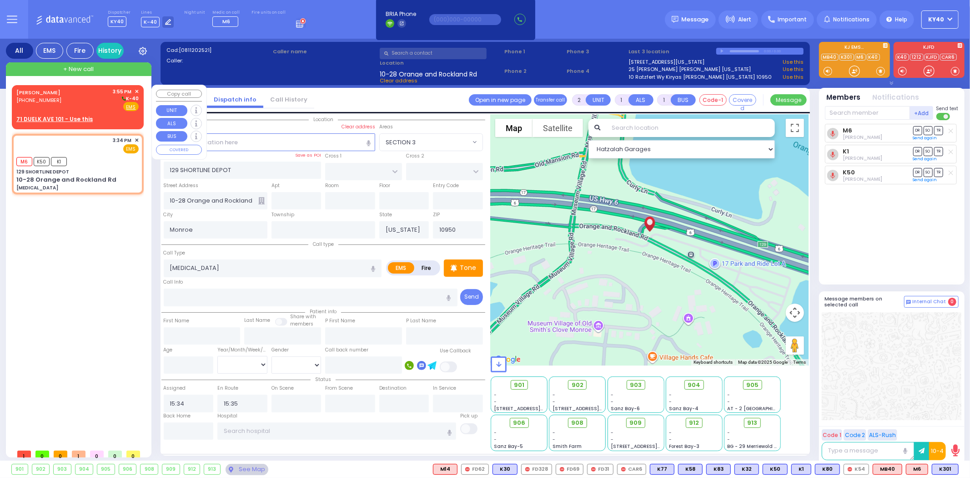
click at [76, 101] on div "DUVID SPITZER (347) 452-9914 3:55 PM ✕ K-40" at bounding box center [77, 100] width 122 height 24
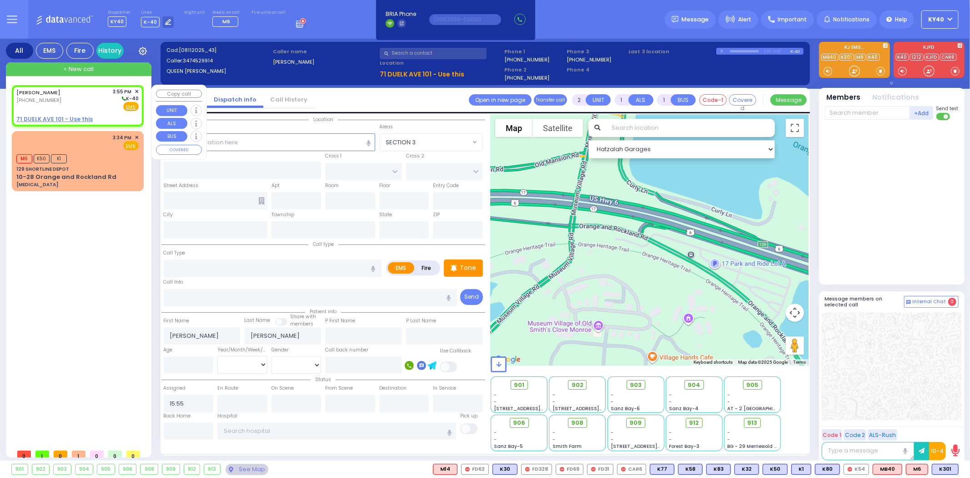
click at [69, 117] on u "71 DUELK AVE 101 - Use this" at bounding box center [54, 119] width 76 height 8
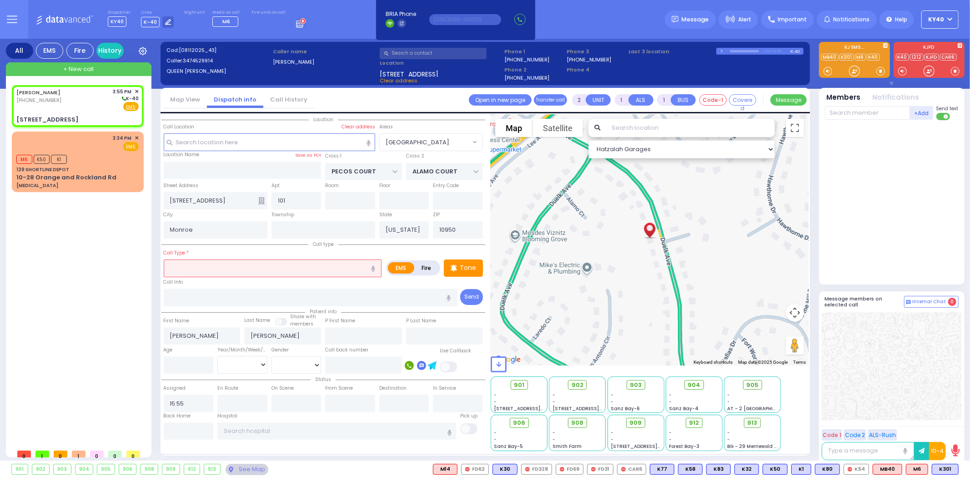
click at [287, 259] on input "text" at bounding box center [273, 267] width 218 height 17
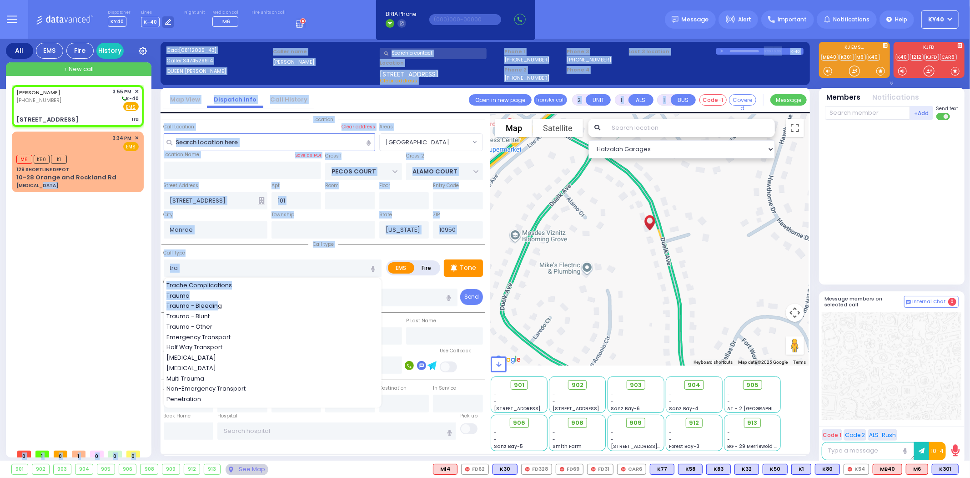
drag, startPoint x: 217, startPoint y: 302, endPoint x: 124, endPoint y: 301, distance: 93.3
click at [132, 307] on div "All EMS Fire History Settings" at bounding box center [485, 251] width 959 height 425
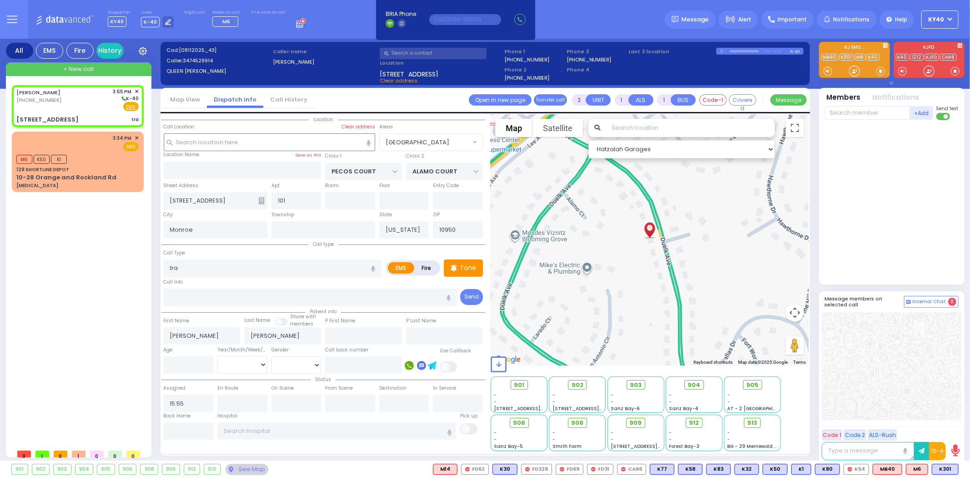
click at [123, 300] on div "DUVID SPITZER (347) 452-9914 3:55 PM ✕" at bounding box center [80, 264] width 136 height 359
drag, startPoint x: 202, startPoint y: 266, endPoint x: 180, endPoint y: 257, distance: 24.1
click at [162, 267] on div "Call Type tra EMS" at bounding box center [324, 262] width 324 height 29
click at [73, 260] on div "DUVID SPITZER (347) 452-9914 3:55 PM ✕" at bounding box center [80, 264] width 136 height 359
click at [207, 264] on input "text" at bounding box center [273, 267] width 218 height 17
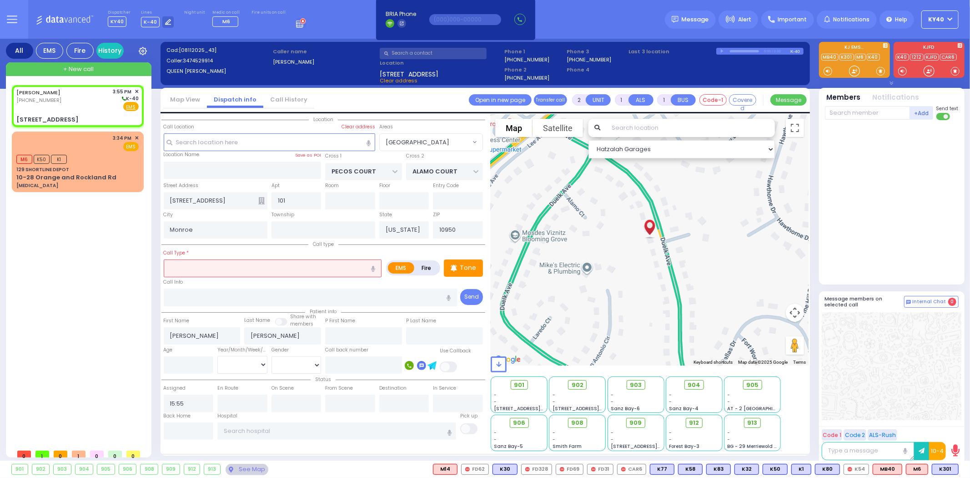
click at [217, 269] on input "text" at bounding box center [273, 267] width 218 height 17
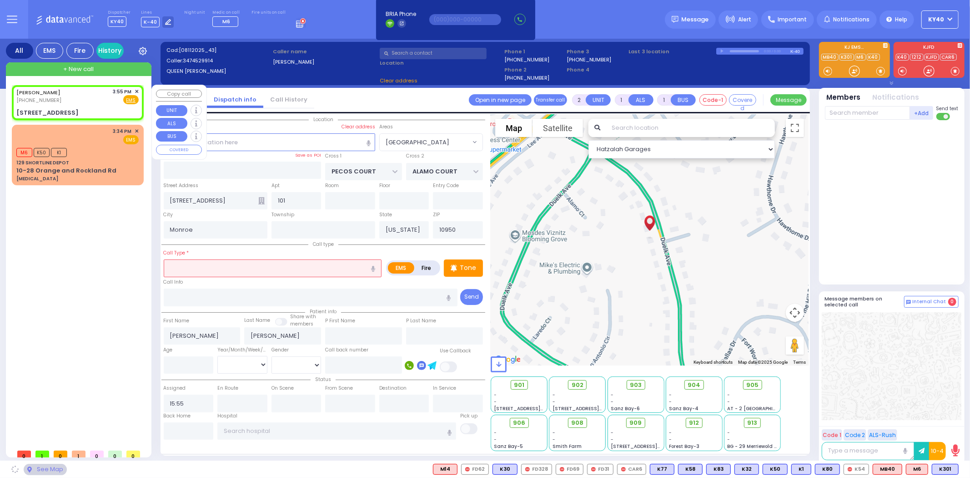
click at [136, 91] on span "✕" at bounding box center [137, 92] width 4 height 8
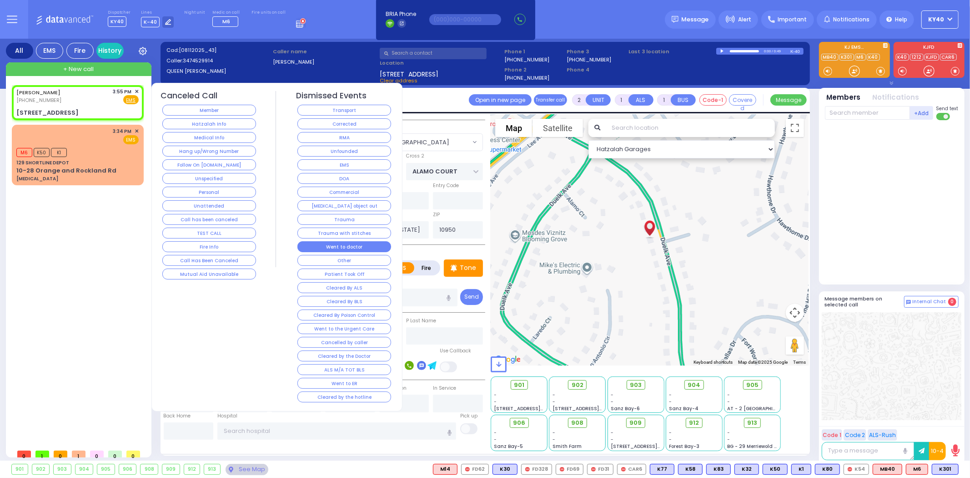
click at [363, 248] on button "Went to doctor" at bounding box center [345, 246] width 94 height 11
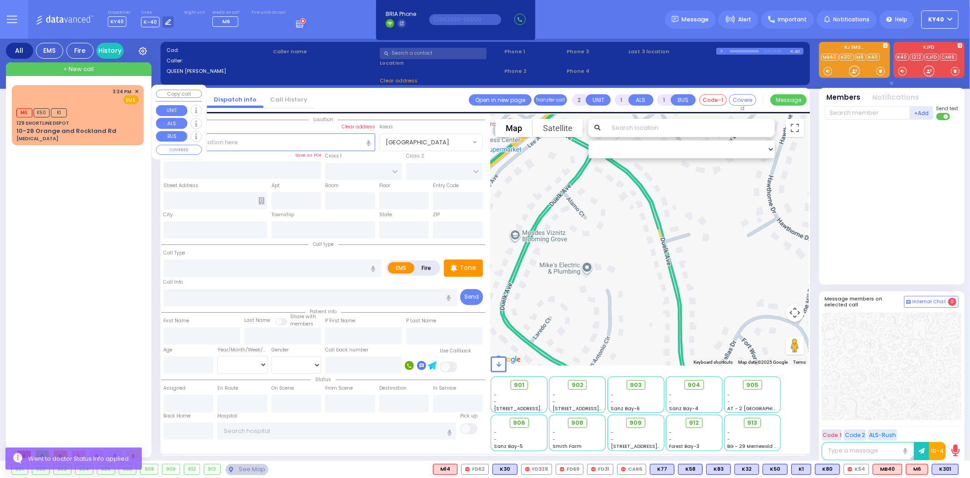
click at [106, 118] on div "3:34 PM ✕ EMS M6 K50 K1" at bounding box center [78, 114] width 128 height 57
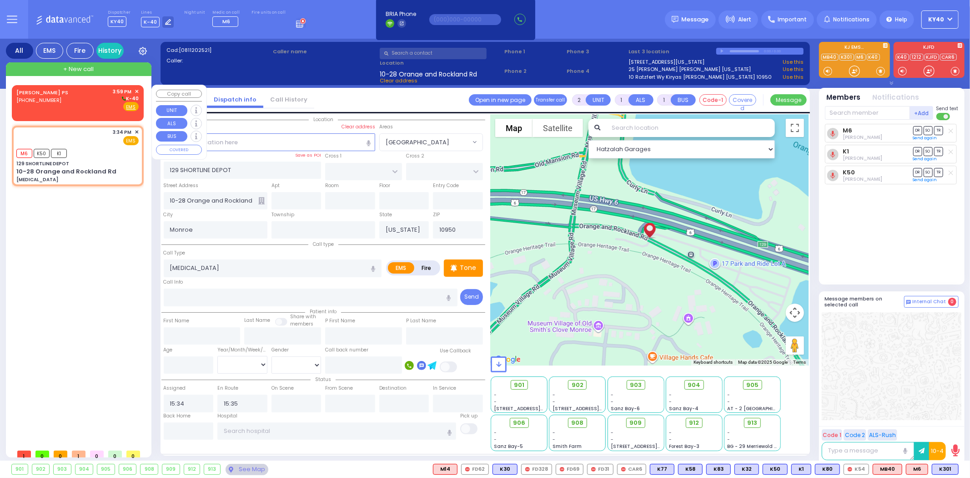
click at [78, 101] on div "KIRYAS JOEL PS (845) 782-7510 3:59 PM ✕ K-40" at bounding box center [77, 100] width 122 height 24
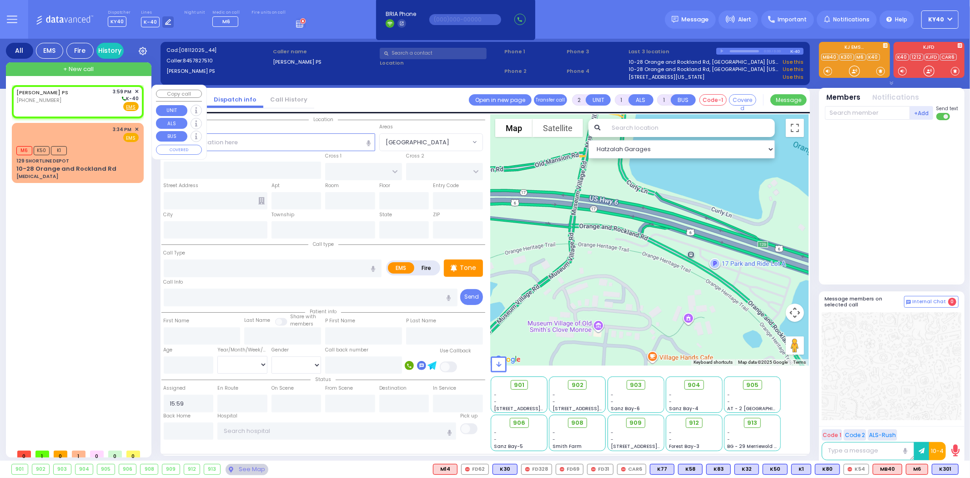
click at [78, 99] on div "KIRYAS JOEL PS (845) 782-7510 3:59 PM ✕ K-40" at bounding box center [77, 100] width 122 height 24
click at [78, 98] on div "KIRYAS JOEL PS (845) 782-7510 3:59 PM ✕ K-40" at bounding box center [77, 100] width 122 height 24
click at [85, 144] on div "M6 K50 K1" at bounding box center [77, 149] width 122 height 11
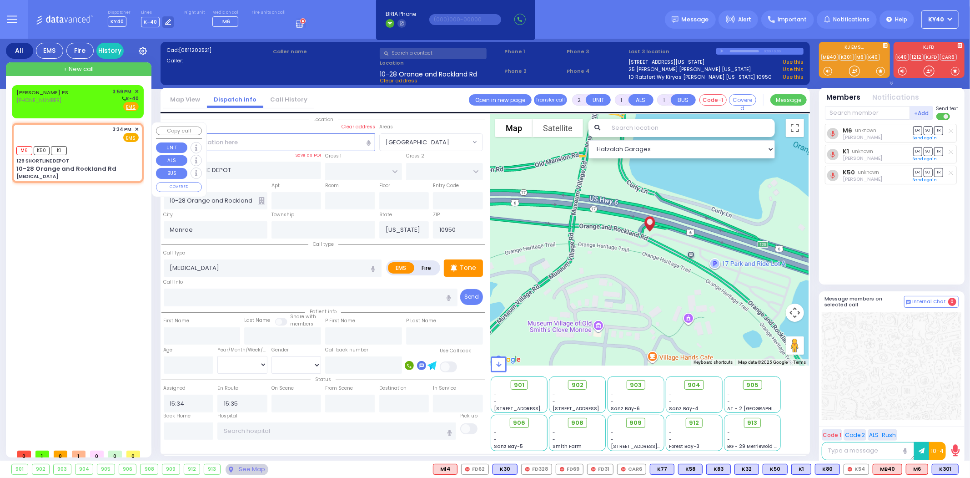
click at [86, 141] on div "3:34 PM ✕ EMS M6 K50 K1" at bounding box center [78, 152] width 128 height 57
click at [79, 97] on div "KIRYAS JOEL PS (845) 782-7510 3:59 PM ✕ K-40" at bounding box center [77, 100] width 122 height 24
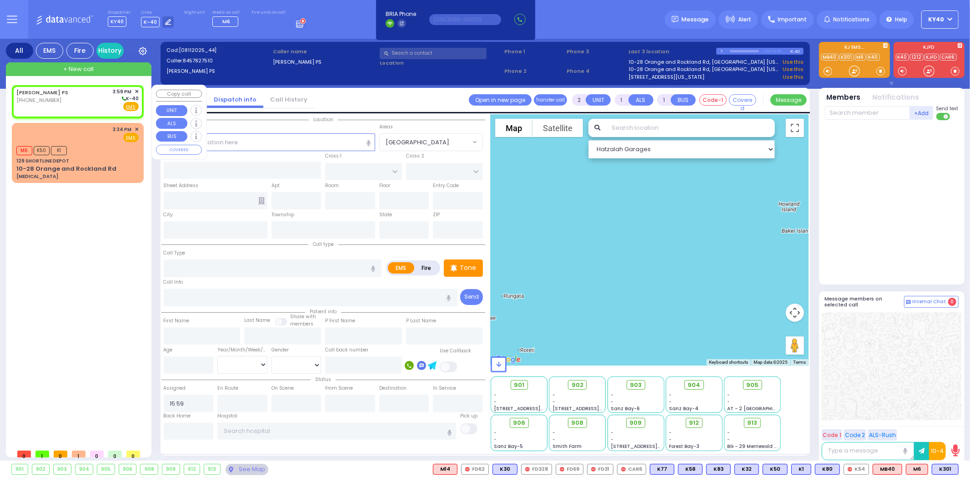
click at [138, 90] on span "✕" at bounding box center [137, 92] width 4 height 8
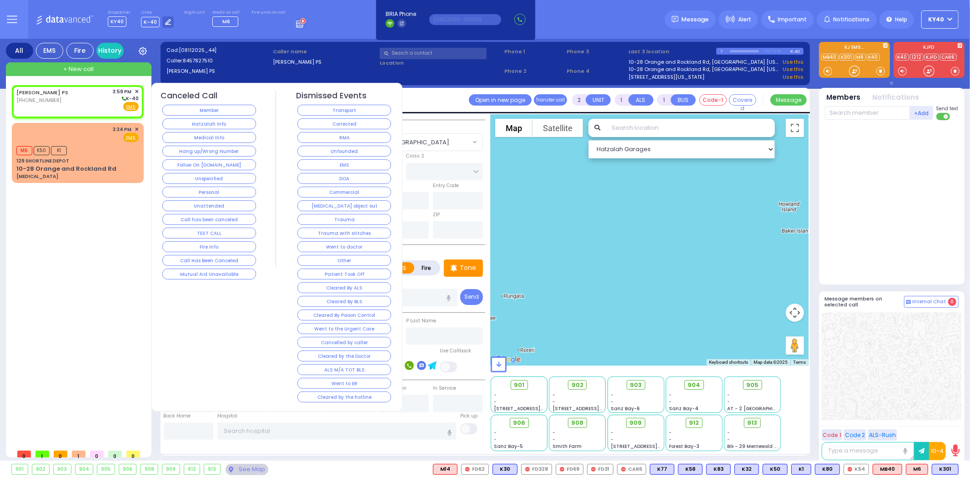
drag, startPoint x: 97, startPoint y: 103, endPoint x: 97, endPoint y: 231, distance: 127.8
click at [96, 103] on div "KIRYAS JOEL PS (845) 782-7510 3:59 PM ✕ K-40" at bounding box center [77, 100] width 122 height 24
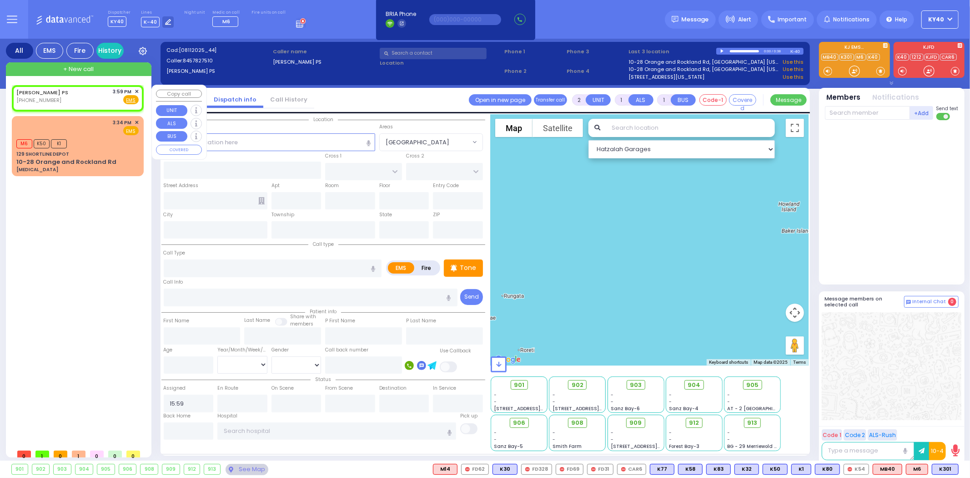
click at [138, 90] on span "✕" at bounding box center [137, 92] width 4 height 8
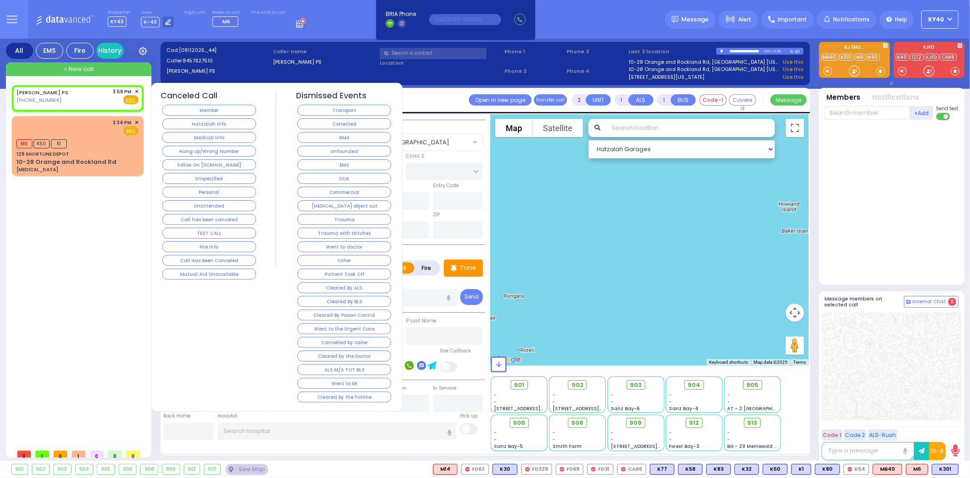
click at [196, 110] on button "Member" at bounding box center [209, 110] width 94 height 11
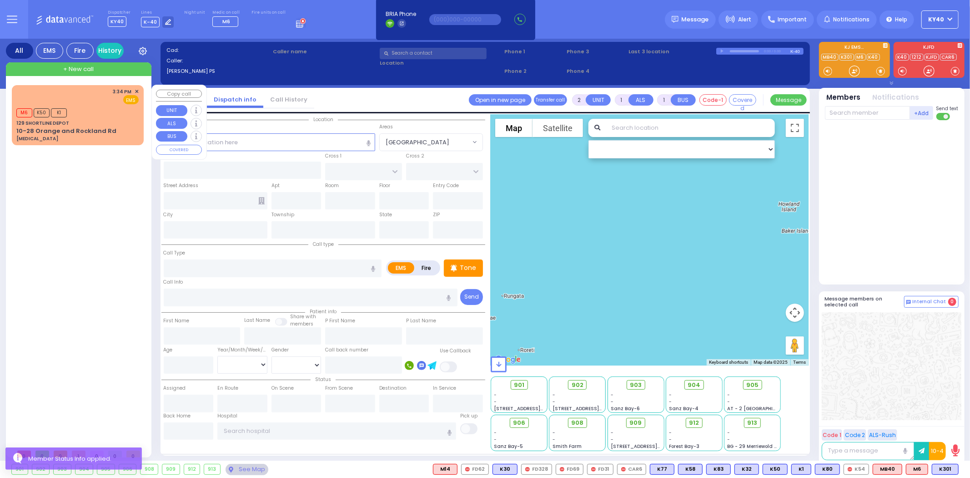
click at [96, 115] on div "M6 K50 K1" at bounding box center [77, 111] width 122 height 11
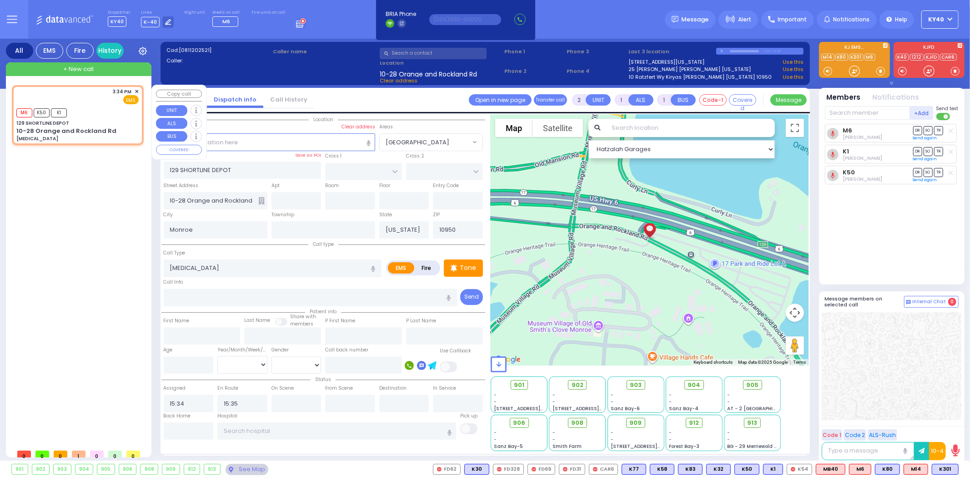
click at [103, 107] on div "M6 K50 K1" at bounding box center [77, 111] width 122 height 11
click at [101, 101] on div "3:34 PM ✕ EMS" at bounding box center [77, 96] width 122 height 17
drag, startPoint x: 78, startPoint y: 106, endPoint x: 92, endPoint y: 105, distance: 14.6
click at [79, 105] on div "3:34 PM ✕ EMS M6 K50 K1" at bounding box center [78, 114] width 128 height 57
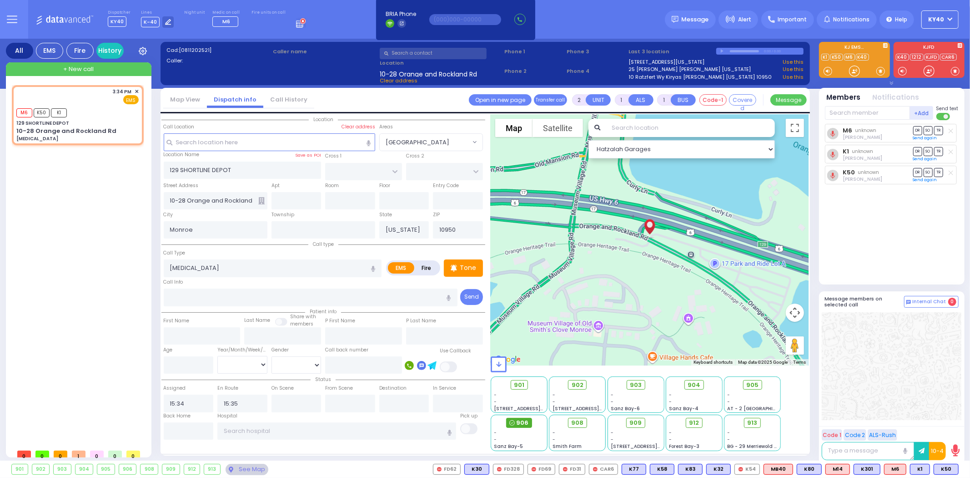
click at [525, 422] on span "906" at bounding box center [523, 422] width 12 height 9
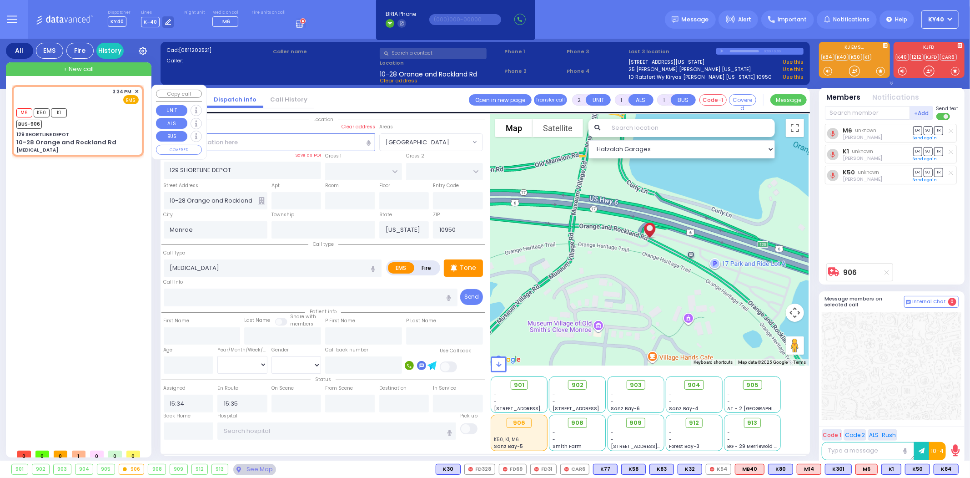
click at [104, 123] on div "M6 K50 K1 BUS-906" at bounding box center [77, 117] width 122 height 23
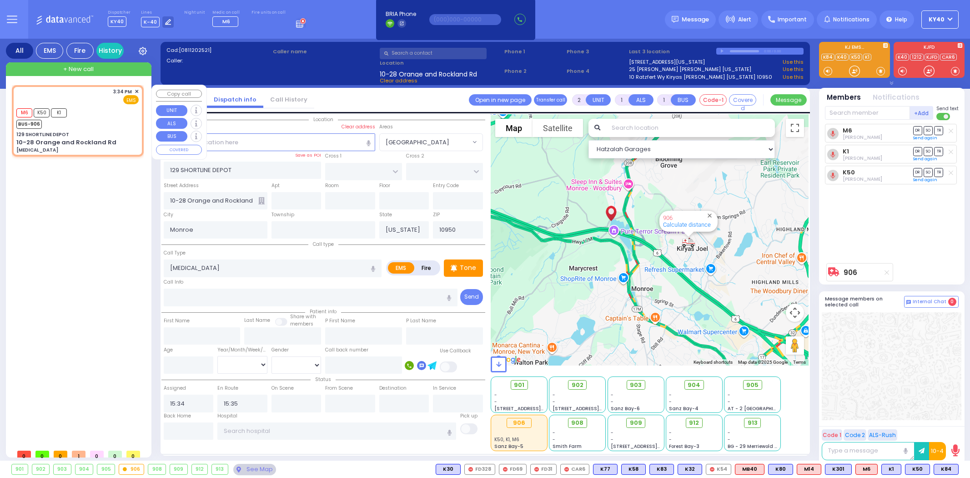
select select
type input "6"
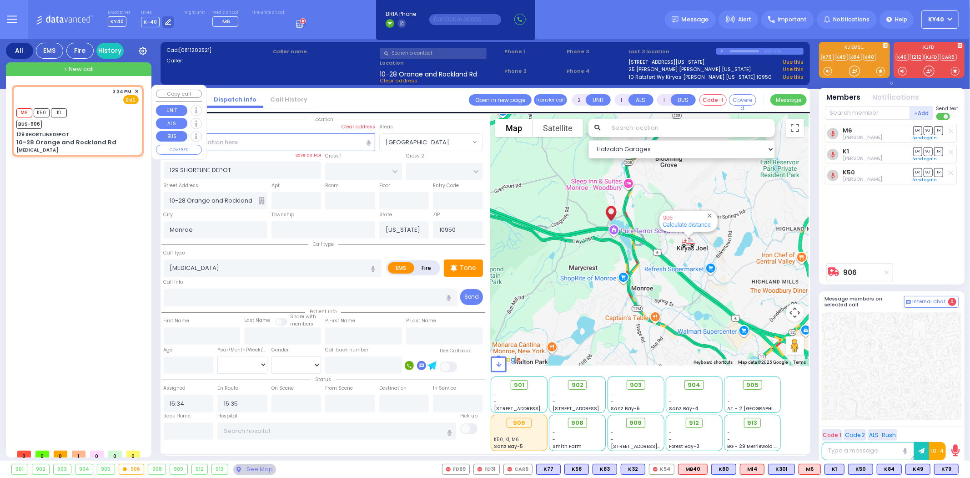
select select
radio input "true"
type input "Unknown"
select select "Year"
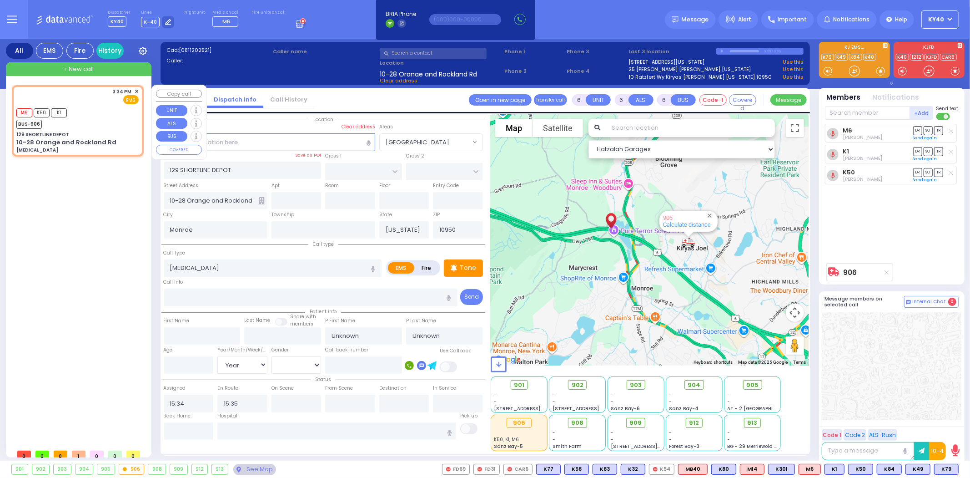
select select "Hatzalah Garages"
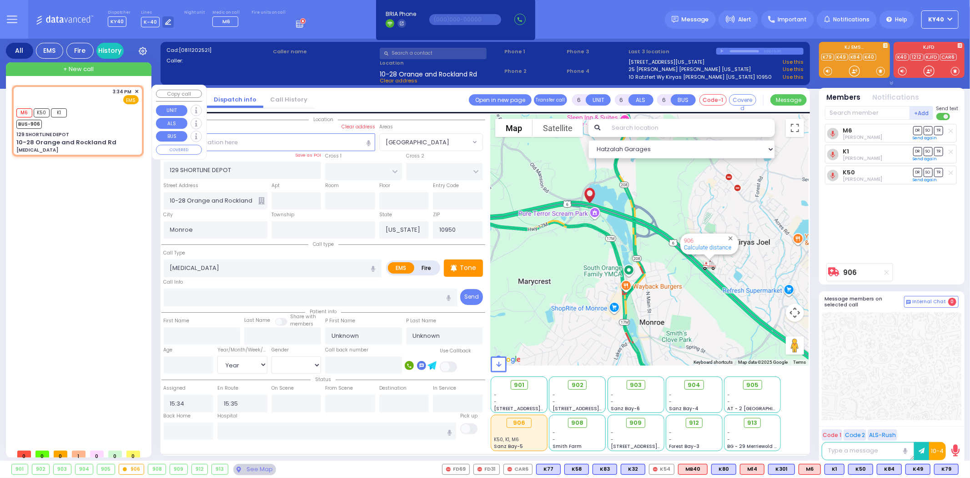
select select
radio input "true"
select select "Year"
select select "Hatzalah Garages"
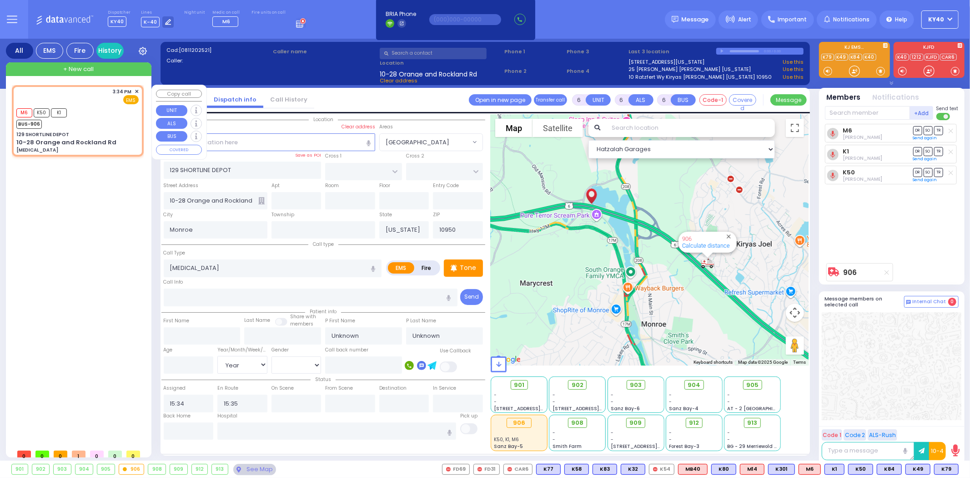
select select
radio input "true"
select select "Year"
select select "Hatzalah Garages"
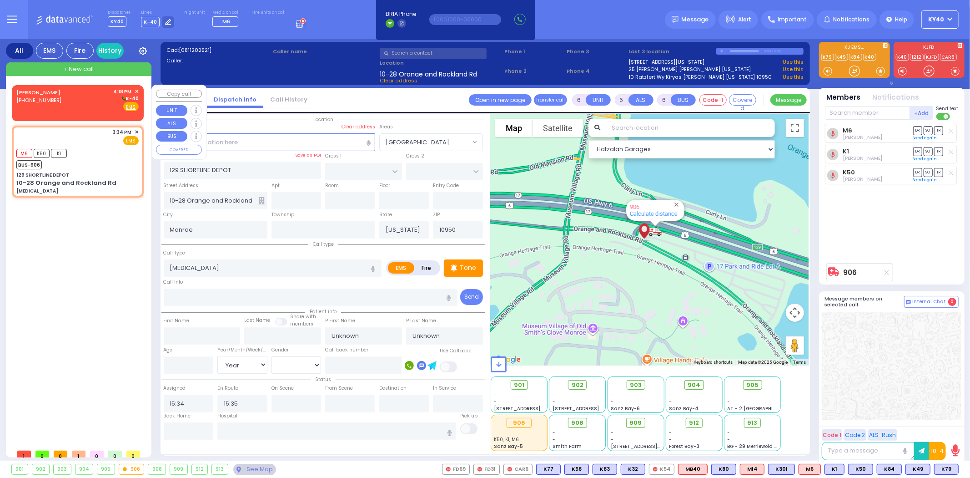
click at [43, 92] on link "[PERSON_NAME]" at bounding box center [38, 92] width 44 height 7
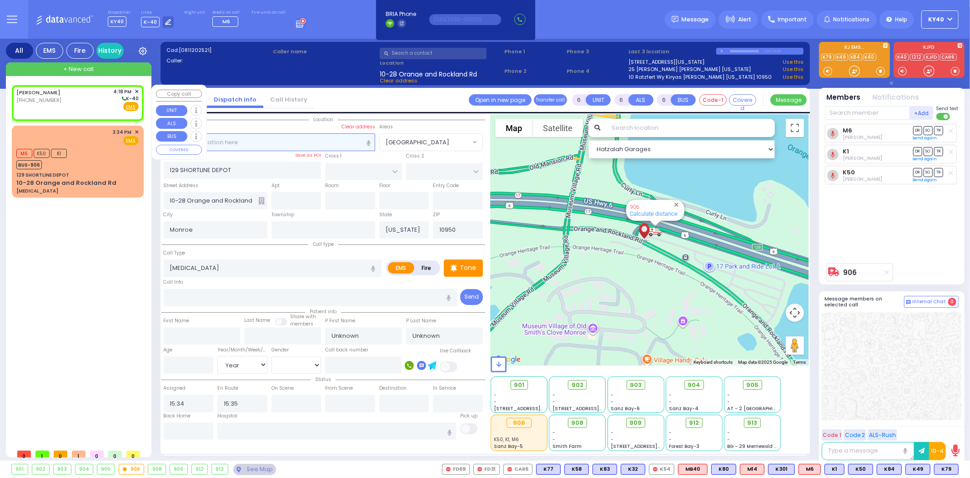
type input "2"
type input "1"
select select
radio input "true"
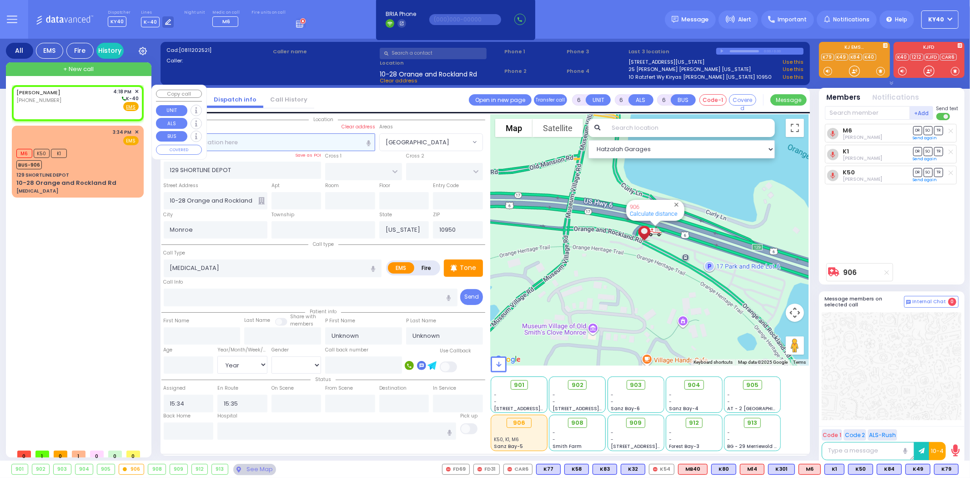
select select
type input "16:18"
select select "Hatzalah Garages"
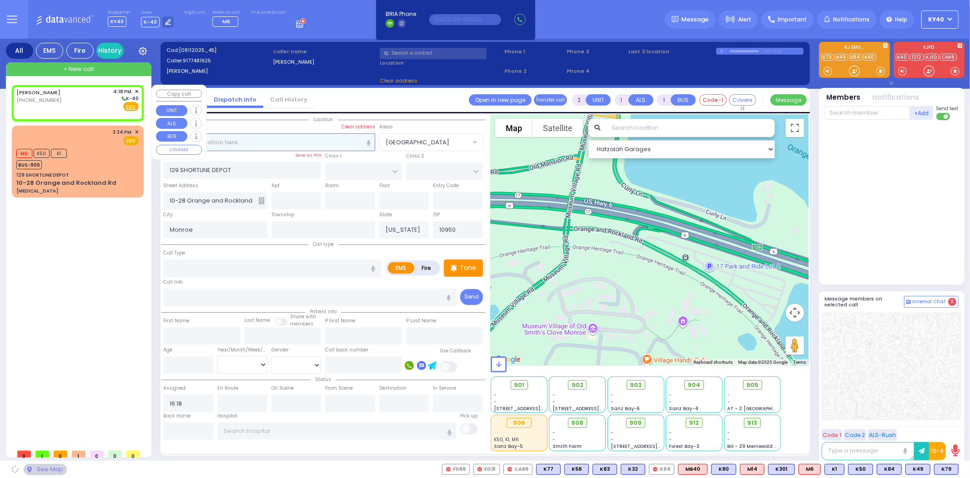
select select
radio input "true"
select select
select select "Hatzalah Garages"
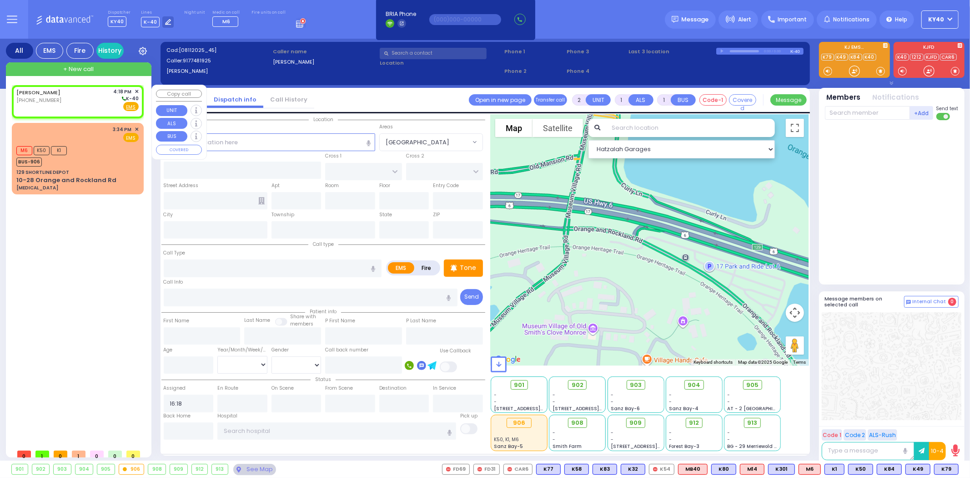
click at [65, 97] on div "[PERSON_NAME] [PHONE_NUMBER] 4:18 PM ✕ K-40" at bounding box center [77, 100] width 122 height 24
select select
radio input "true"
select select
select select "Hatzalah Garages"
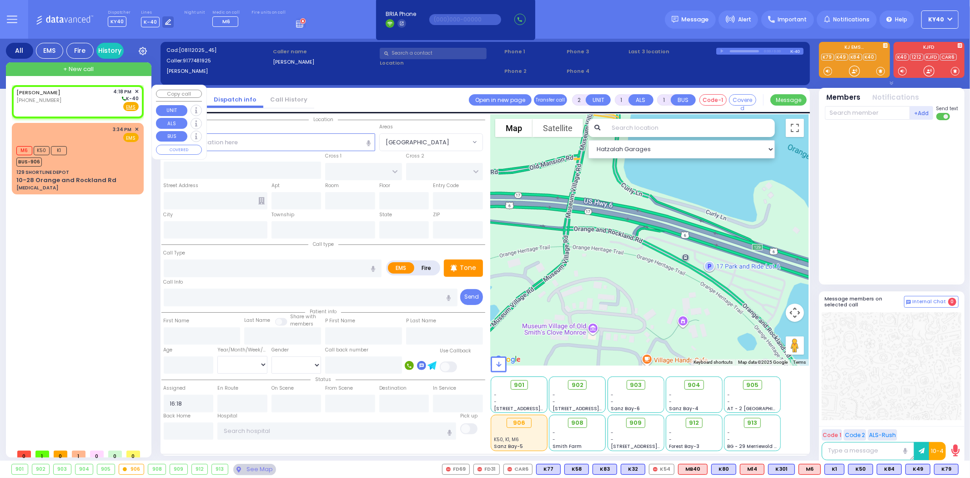
click at [66, 97] on div "[PERSON_NAME] [PHONE_NUMBER] 4:18 PM ✕ K-40" at bounding box center [77, 100] width 122 height 24
select select
radio input "true"
select select
select select "Hatzalah Garages"
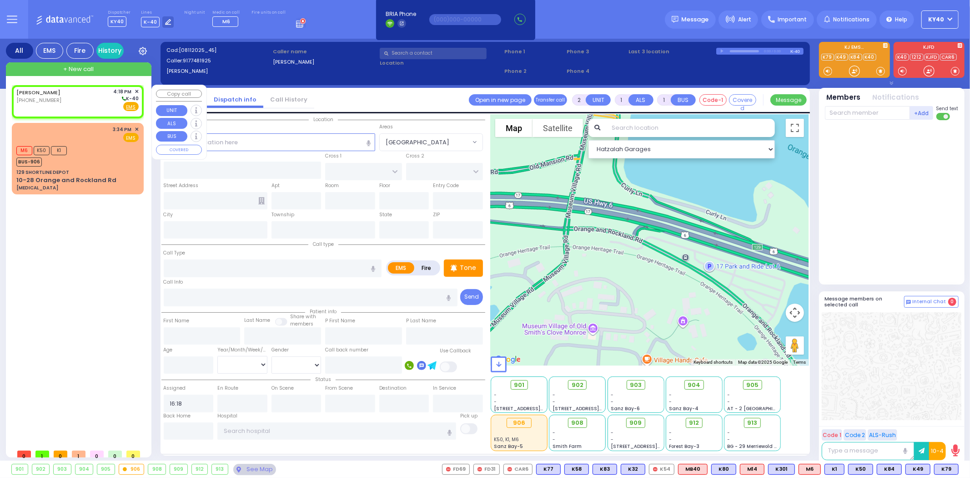
click at [66, 97] on div "[PERSON_NAME] [PHONE_NUMBER] 4:18 PM ✕ K-40" at bounding box center [77, 100] width 122 height 24
select select
radio input "true"
select select
select select "Hatzalah Garages"
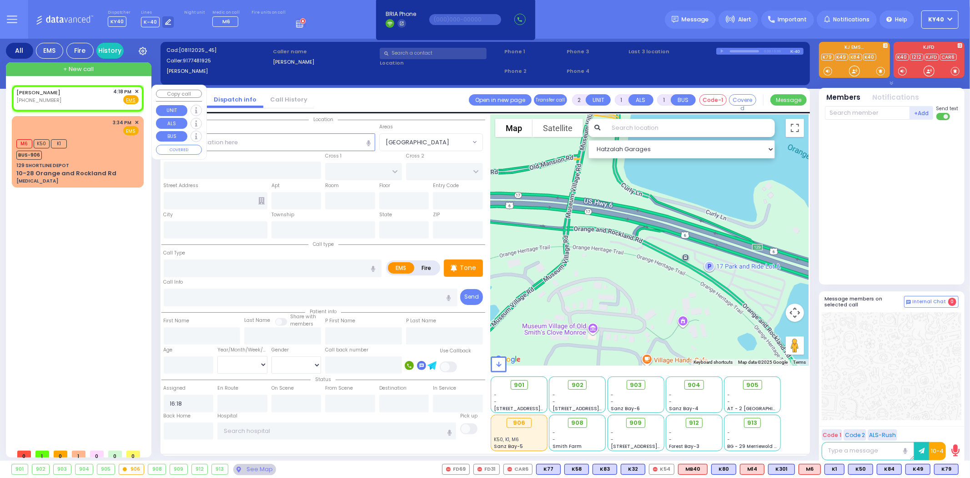
select select
radio input "true"
select select
select select "Hatzalah Garages"
click at [71, 96] on div "[PERSON_NAME] [PHONE_NUMBER] 4:18 PM ✕ Fire EMS" at bounding box center [77, 96] width 122 height 17
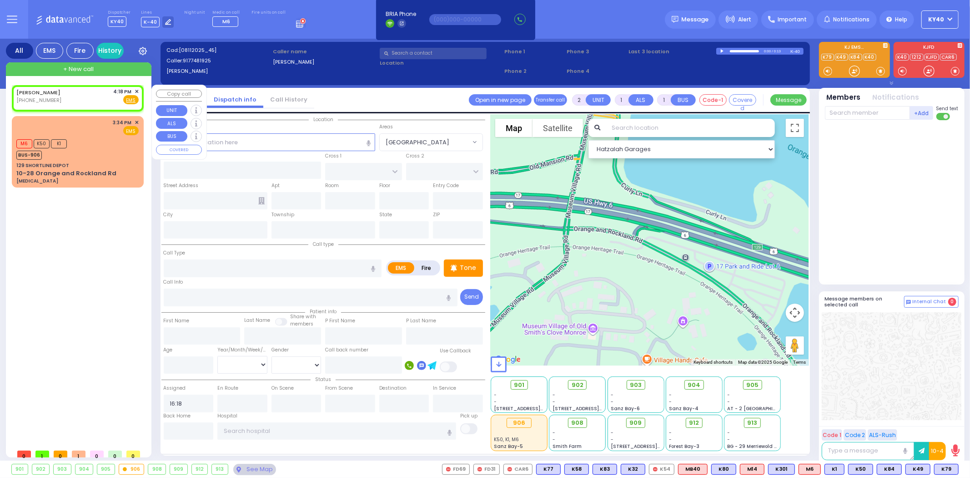
select select
radio input "true"
select select
select select "Hatzalah Garages"
click at [136, 91] on span "✕" at bounding box center [137, 92] width 4 height 8
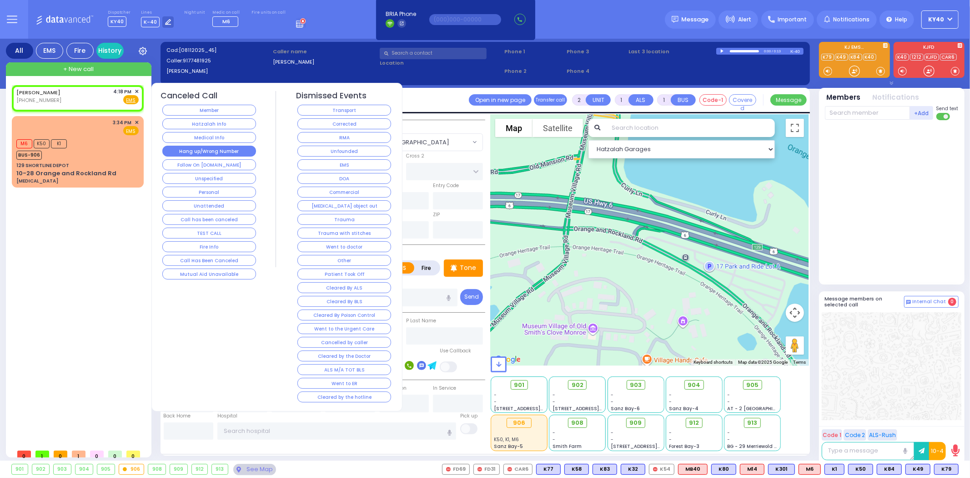
click at [180, 146] on button "Hang up/Wrong Number" at bounding box center [209, 151] width 94 height 11
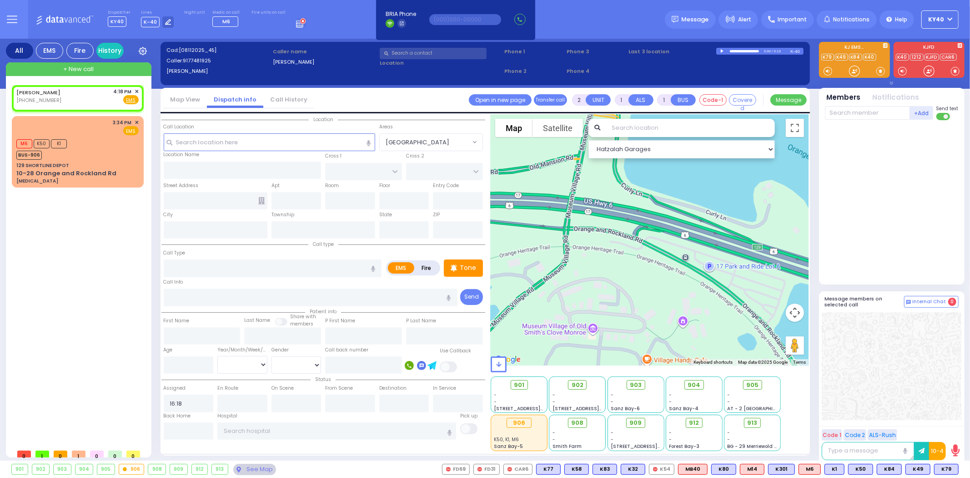
select select
radio input "true"
select select
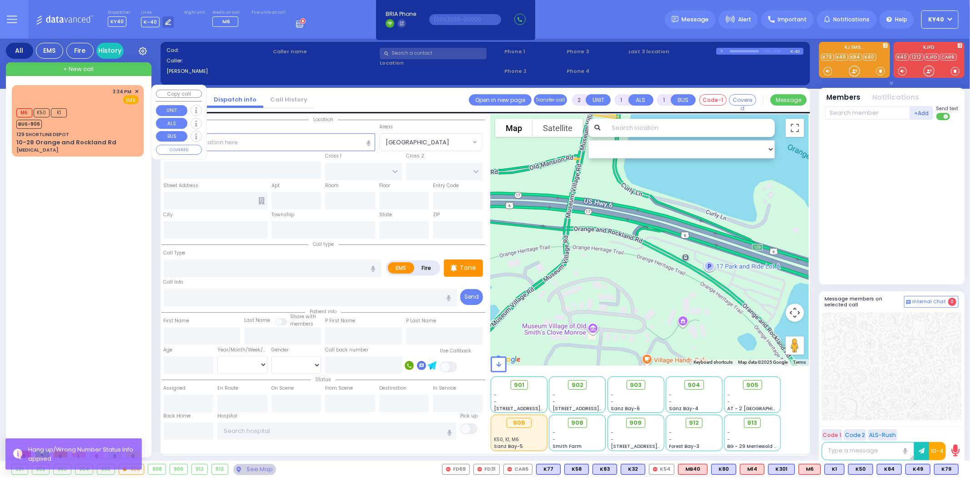
drag, startPoint x: 76, startPoint y: 112, endPoint x: 83, endPoint y: 115, distance: 7.8
click at [78, 112] on div "M6 K50 K1 BUS-906" at bounding box center [77, 117] width 122 height 23
type input "6"
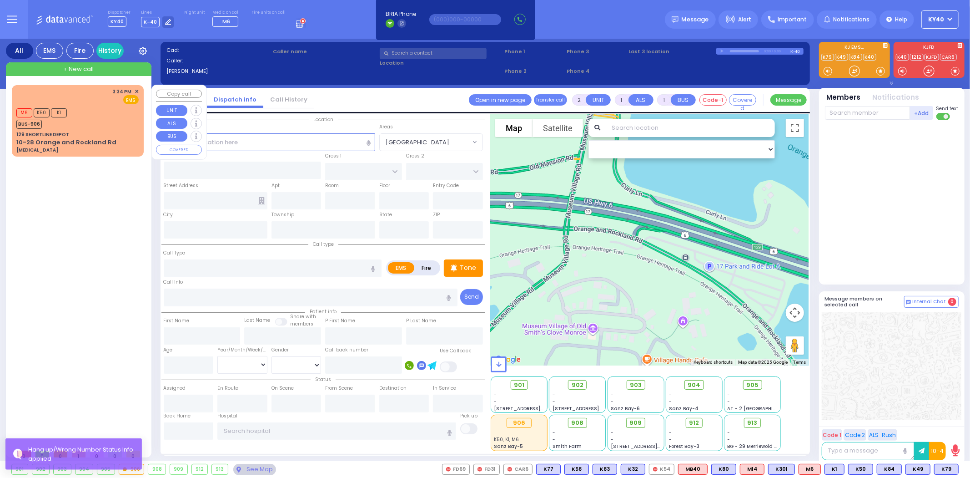
select select
type input "[MEDICAL_DATA]"
radio input "true"
type input "Unknown"
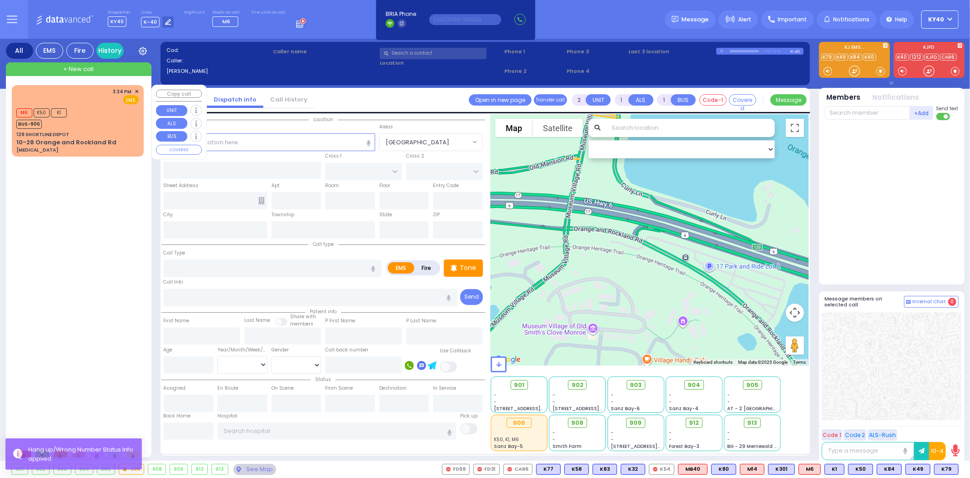
select select "Year"
type input "15:34"
type input "15:35"
select select "Hatzalah Garages"
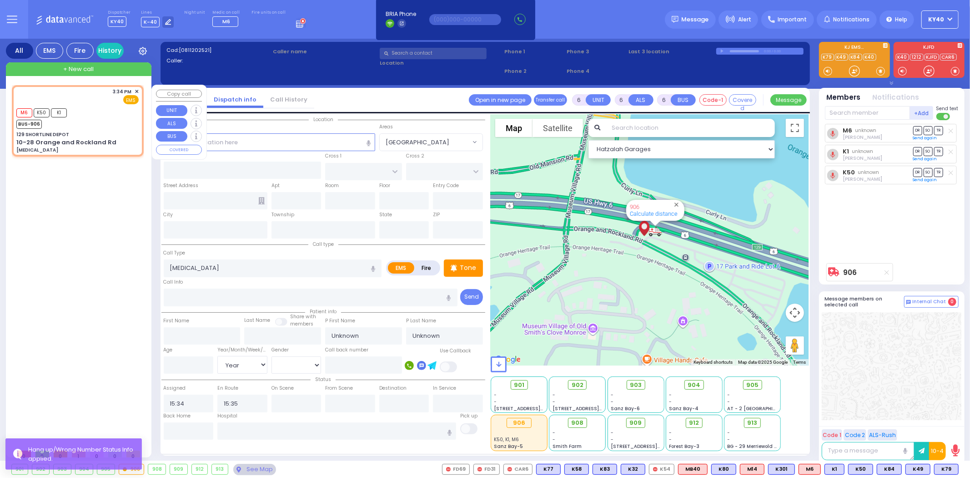
type input "129 SHORTLINE DEPOT"
type input "10-28 Orange and Rockland Rd"
type input "Monroe"
type input "[US_STATE]"
type input "10950"
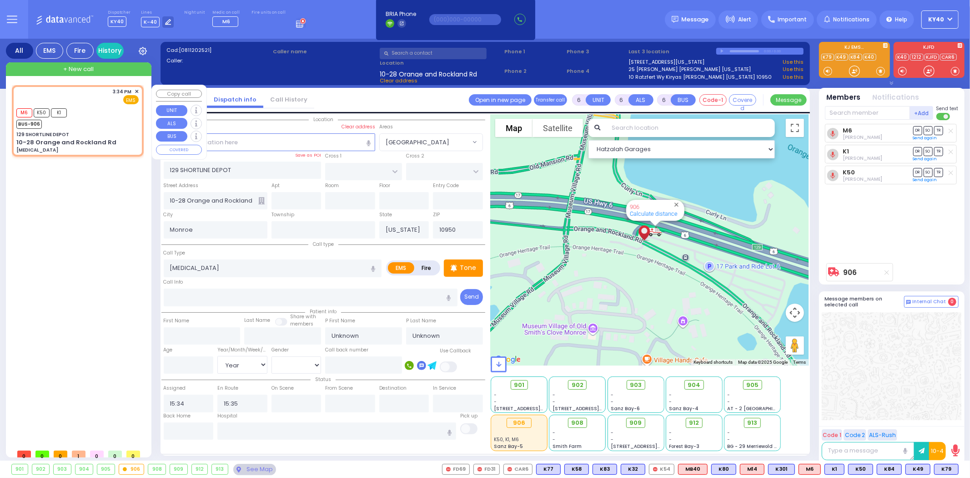
click at [102, 120] on div "M6 K50 K1 BUS-906" at bounding box center [77, 117] width 122 height 23
select select
radio input "true"
select select "Year"
select select "Hatzalah Garages"
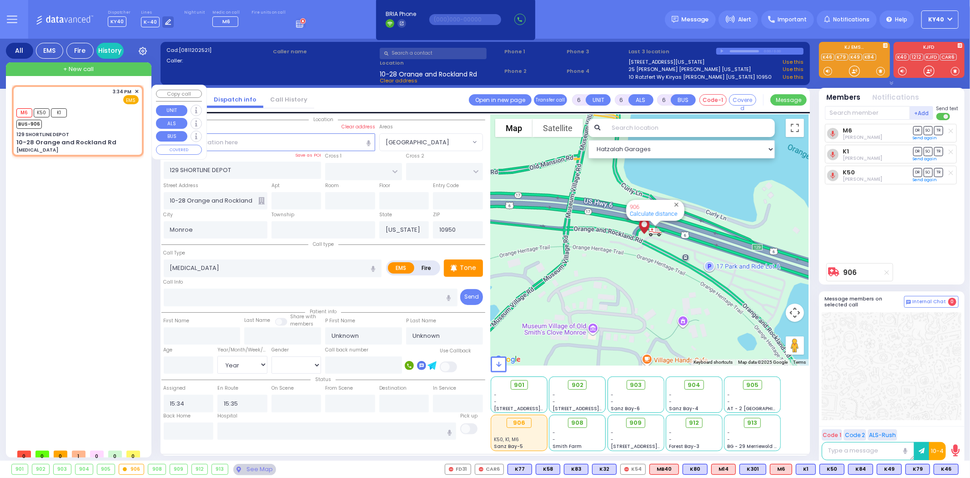
click at [108, 70] on div "+ New call" at bounding box center [79, 69] width 146 height 14
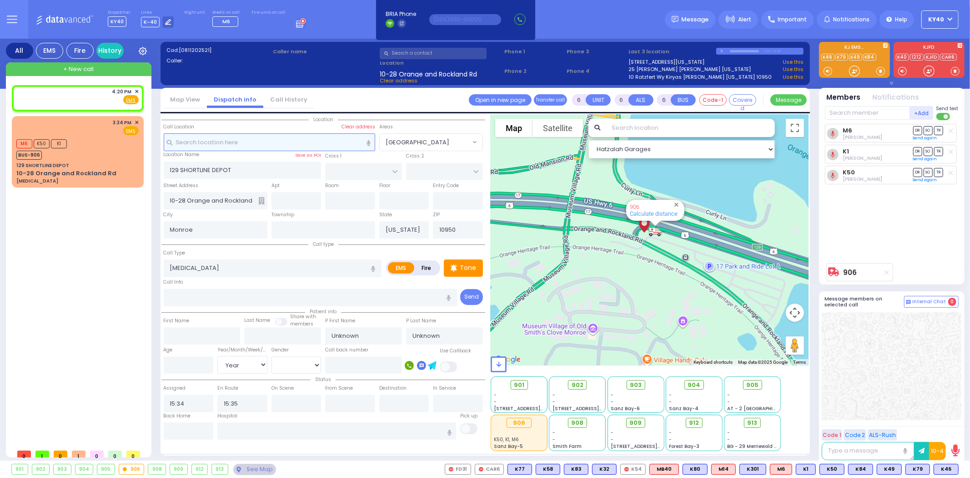
type input "2"
type input "1"
select select
radio input "true"
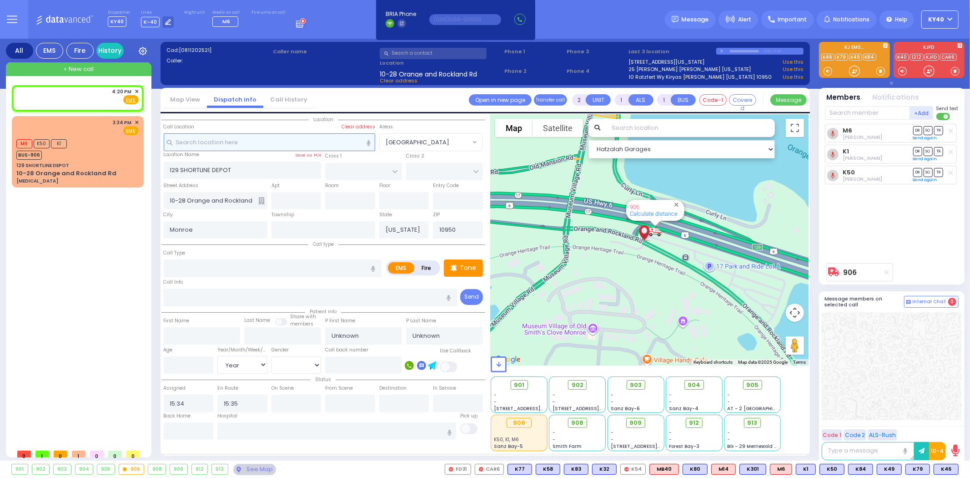
select select
type input "16:20"
select select "Hatzalah Garages"
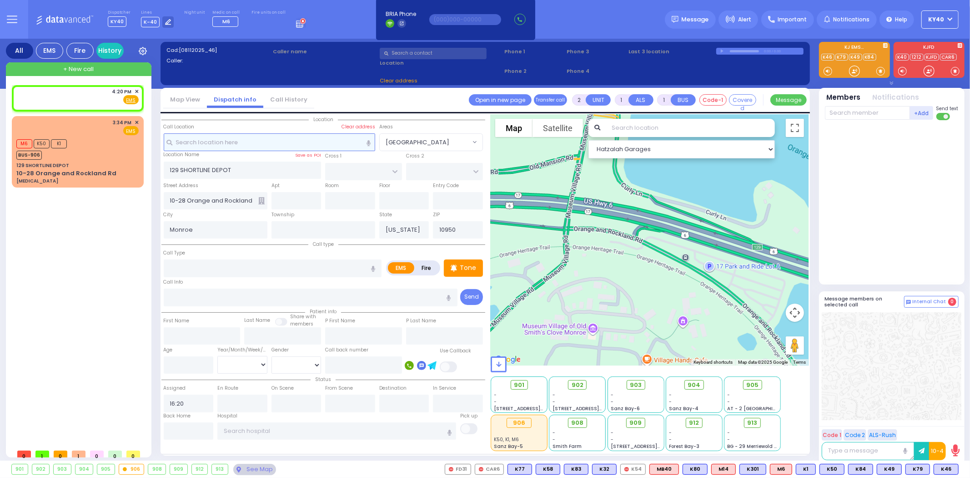
select select
radio input "true"
select select
select select "Hatzalah Garages"
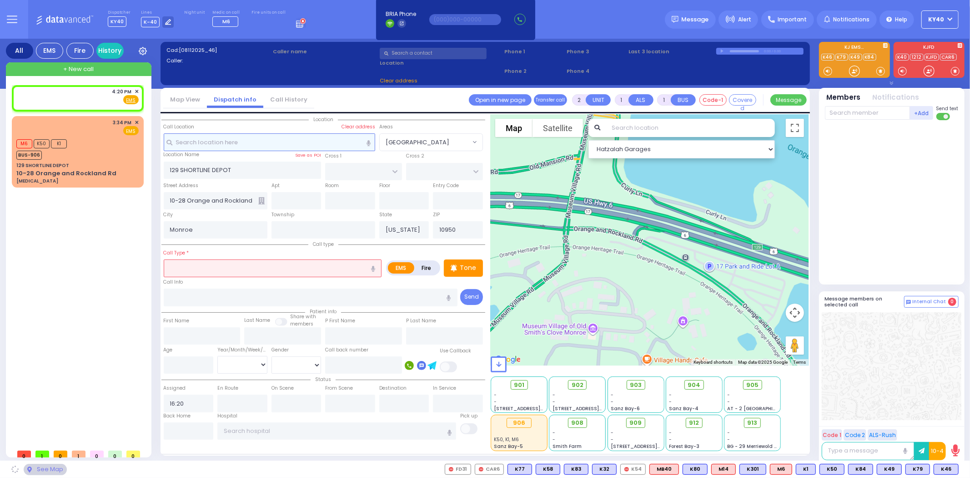
click at [269, 142] on input "text" at bounding box center [270, 141] width 212 height 17
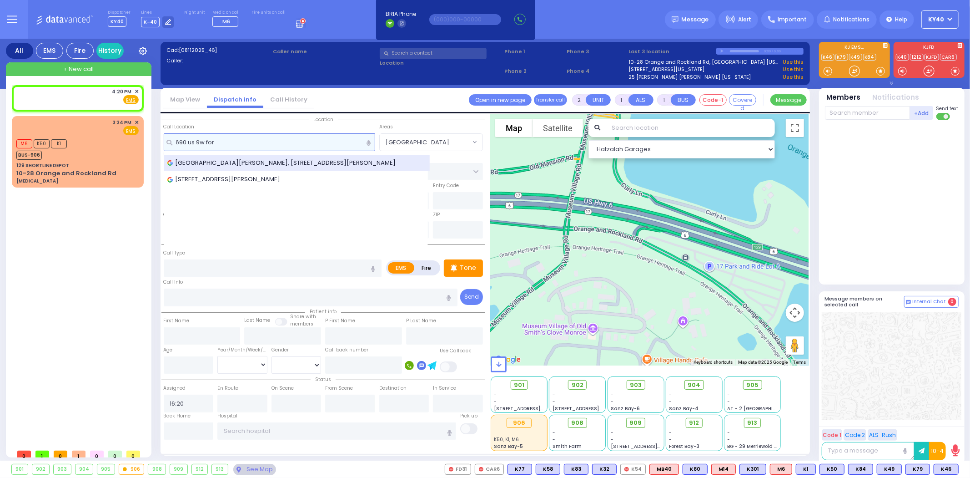
type input "690 us 9w for"
click at [334, 164] on span "[GEOGRAPHIC_DATA][PERSON_NAME], [STREET_ADDRESS][PERSON_NAME]" at bounding box center [283, 162] width 232 height 9
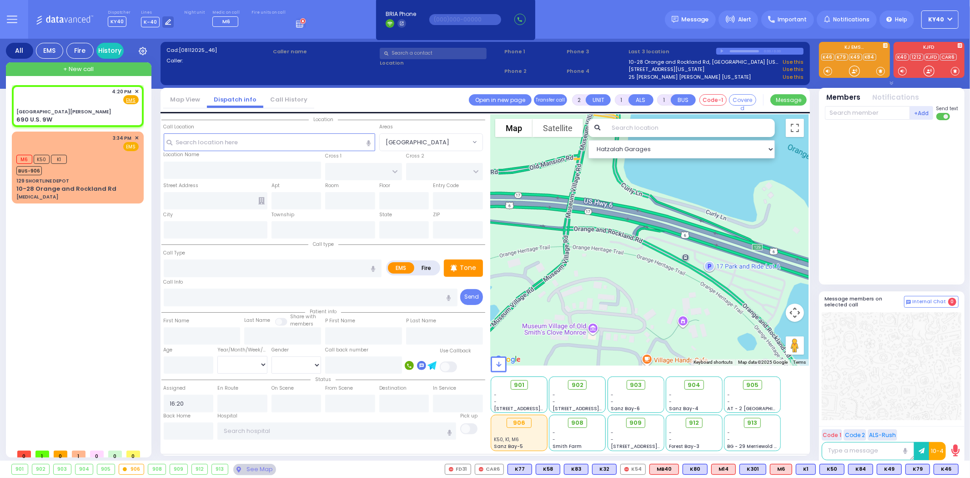
select select
radio input "true"
select select
select select "Hatzalah Garages"
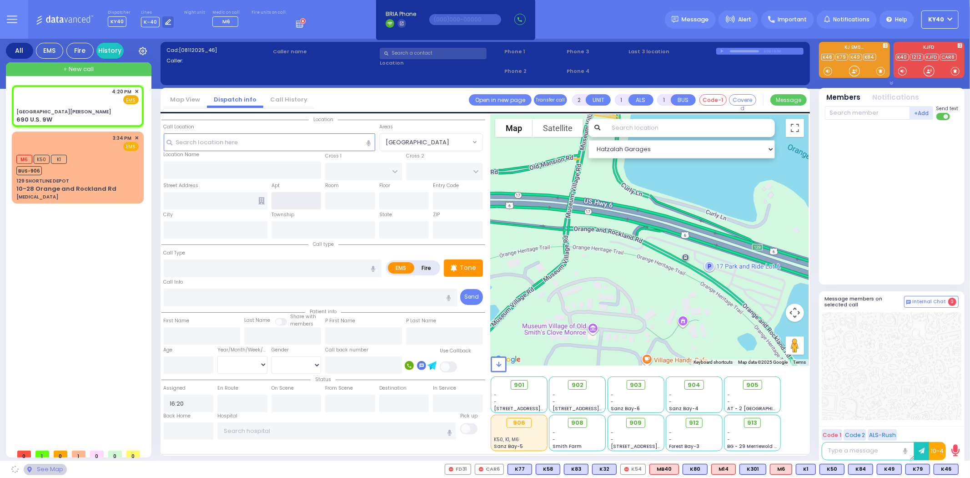
type input "[GEOGRAPHIC_DATA][PERSON_NAME]"
type input "FIREFIGHTERS MEMORIAL DR"
type input "BEAR MOUNTAIN TRAFFIC CIRCLE"
type input "690 U.S. 9W"
type input "[GEOGRAPHIC_DATA]"
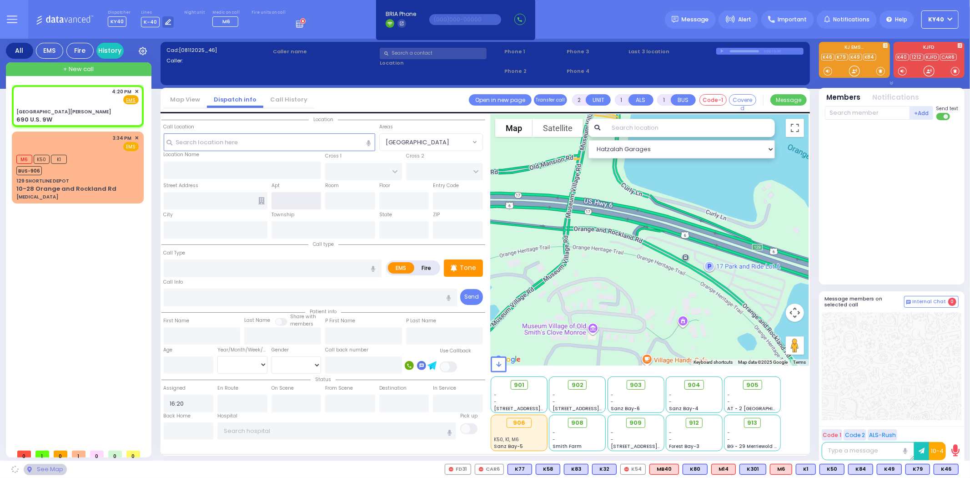
type input "[US_STATE]"
type input "10928"
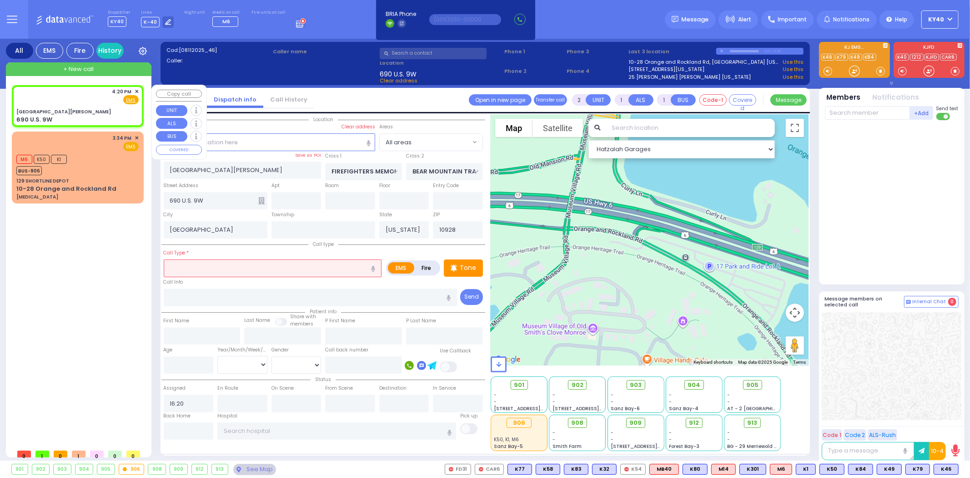
click at [87, 96] on div "4:20 PM ✕ Fire EMS" at bounding box center [77, 96] width 122 height 17
select select
radio input "true"
select select
select select "Hatzalah Garages"
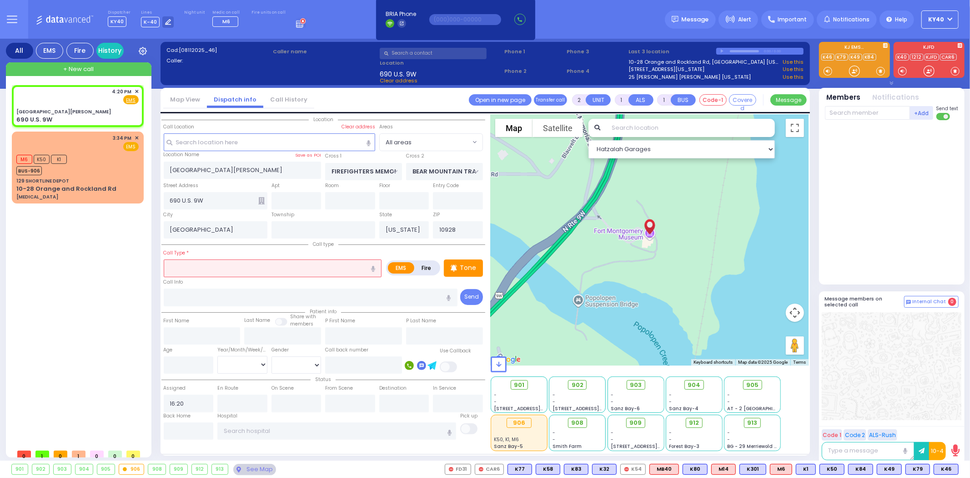
click at [253, 269] on input "text" at bounding box center [273, 267] width 218 height 17
click at [225, 271] on input "text" at bounding box center [273, 267] width 218 height 17
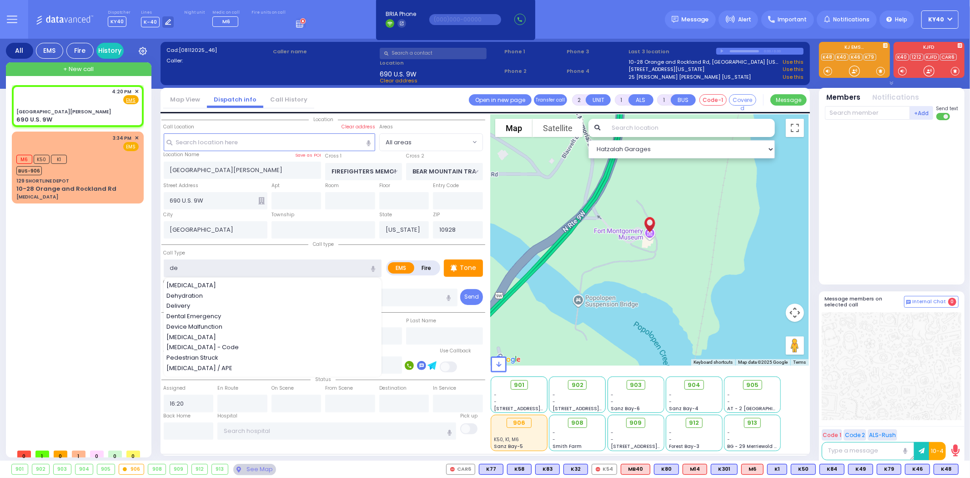
type input "deh"
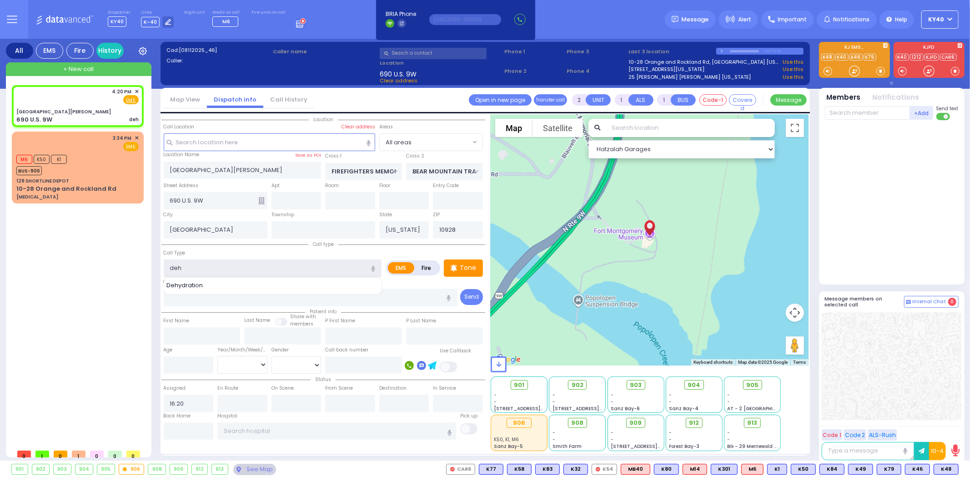
select select
radio input "true"
select select
select select "Hatzalah Garages"
click at [196, 285] on span "Dehydration" at bounding box center [187, 285] width 40 height 9
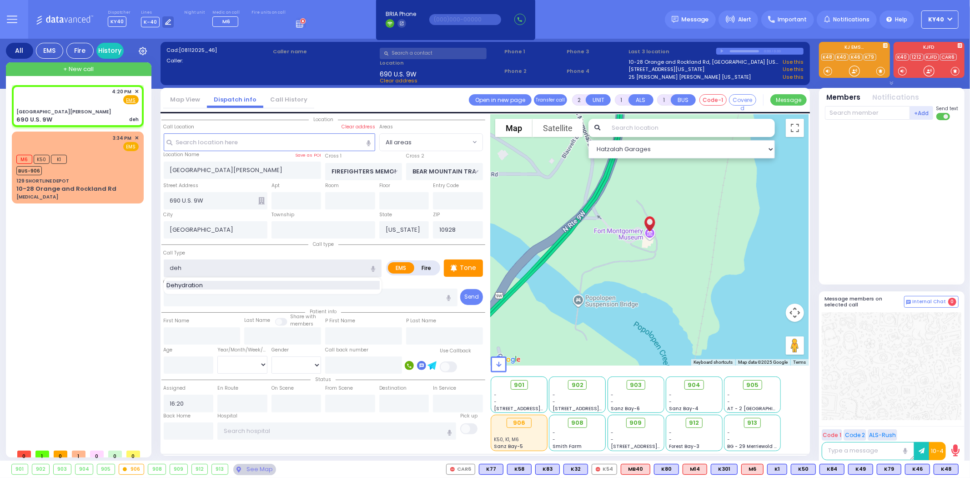
type input "Dehydration"
type input "1"
click at [944, 471] on span "K48" at bounding box center [947, 469] width 24 height 10
select select
radio input "true"
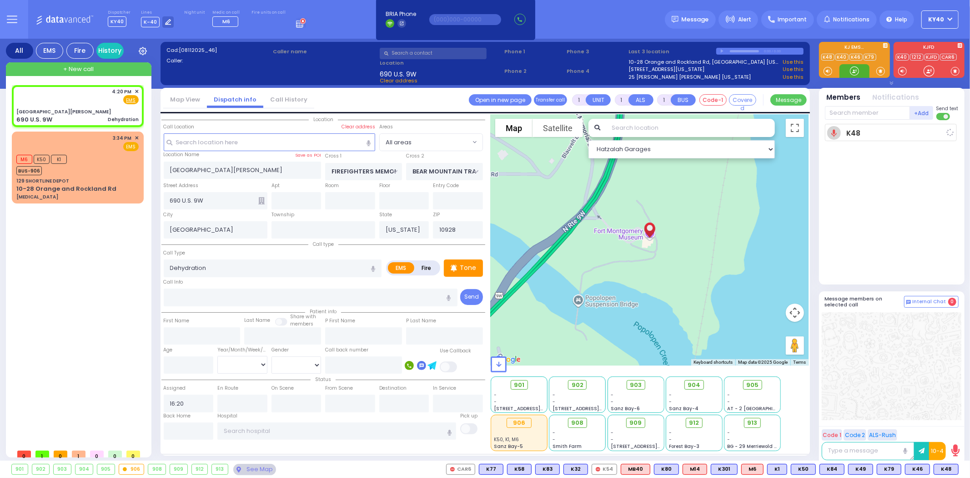
select select
type input "16:21"
select select "Hatzalah Garages"
select select
radio input "true"
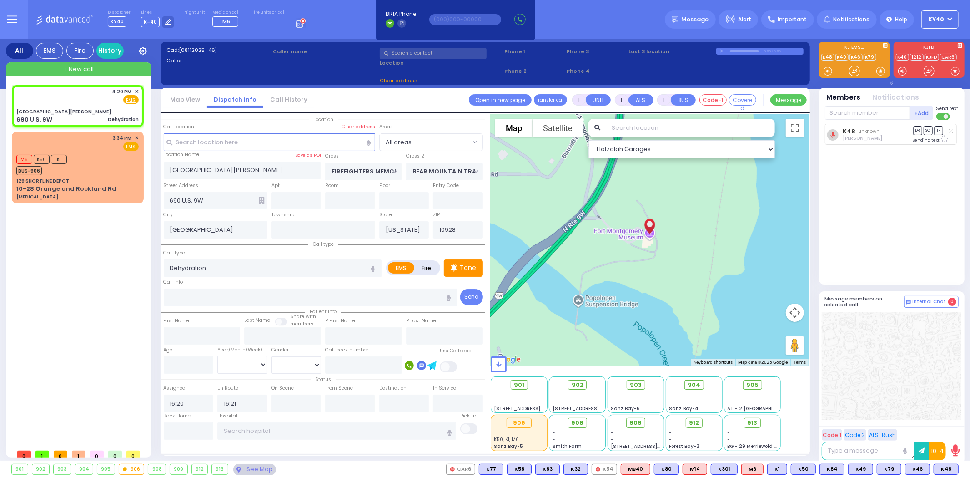
select select
select select "Hatzalah Garages"
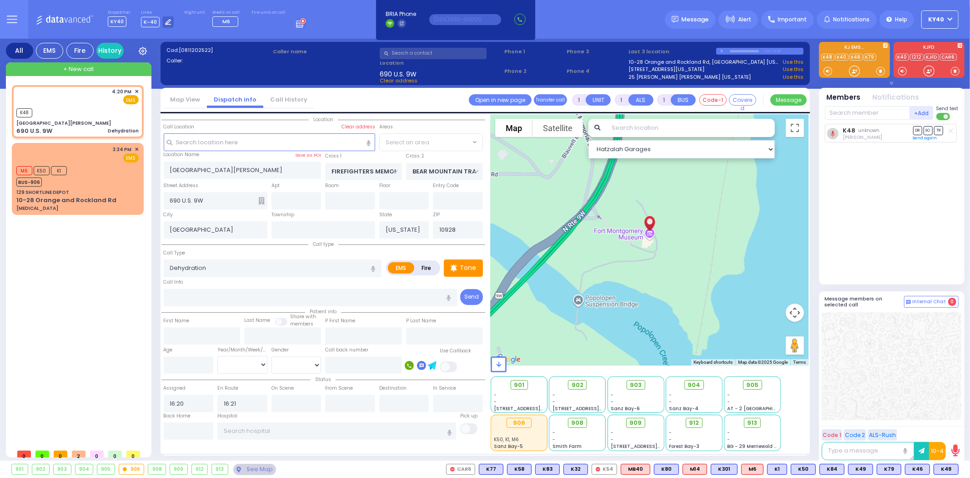
select select
radio input "true"
select select
select select "Hatzalah Garages"
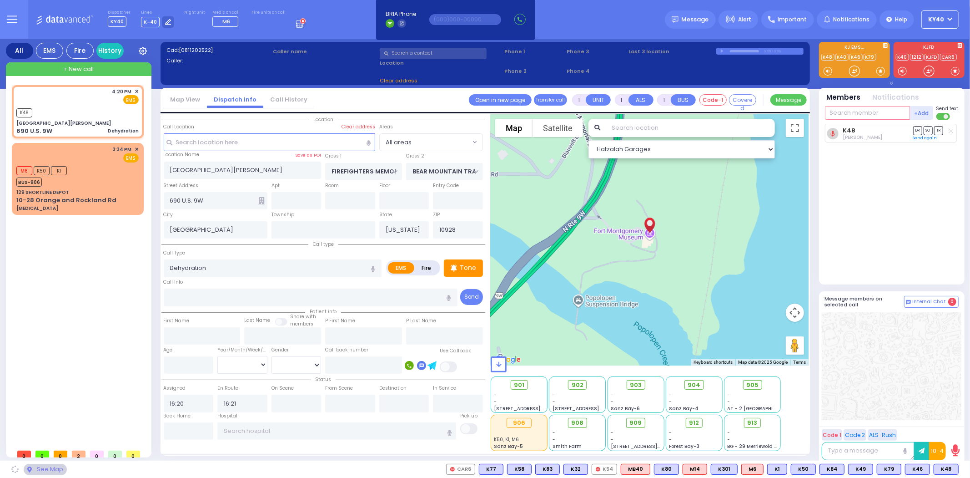
click at [861, 114] on input "text" at bounding box center [867, 113] width 85 height 14
select select
radio input "true"
select select
select select "Hatzalah Garages"
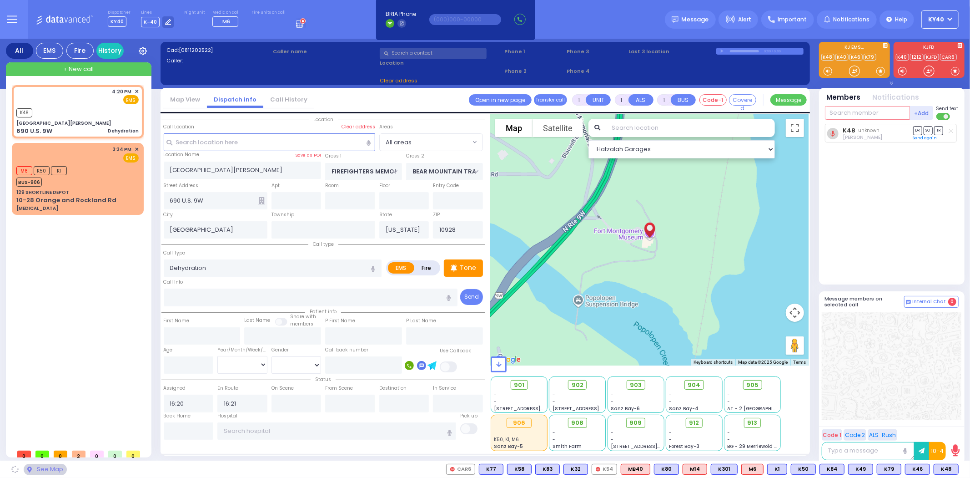
select select
radio input "true"
select select
type input "6"
select select "Hatzalah Garages"
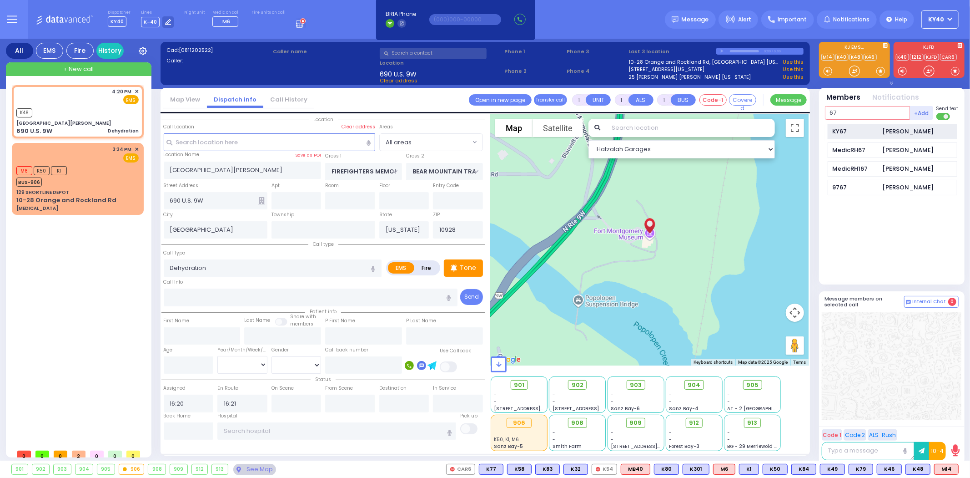
type input "67"
click at [876, 128] on div "KY67" at bounding box center [855, 131] width 45 height 9
select select
radio input "true"
select select
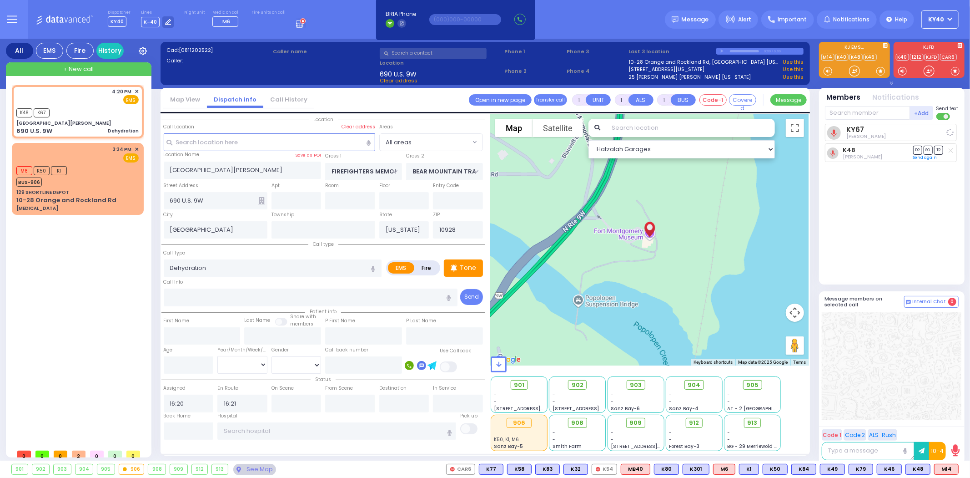
select select "Hatzalah Garages"
click at [944, 468] on span "M14" at bounding box center [947, 469] width 24 height 10
select select
radio input "true"
select select
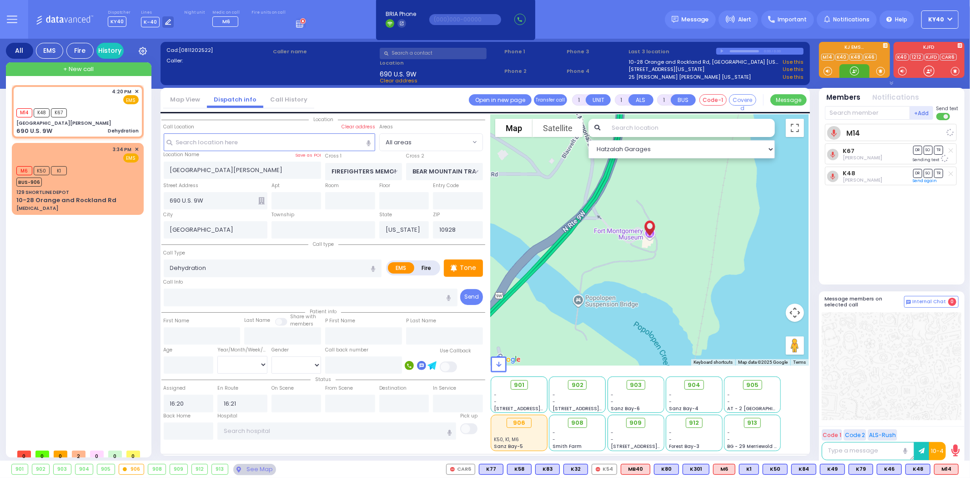
select select "Hatzalah Garages"
click at [752, 387] on span "905" at bounding box center [756, 384] width 12 height 9
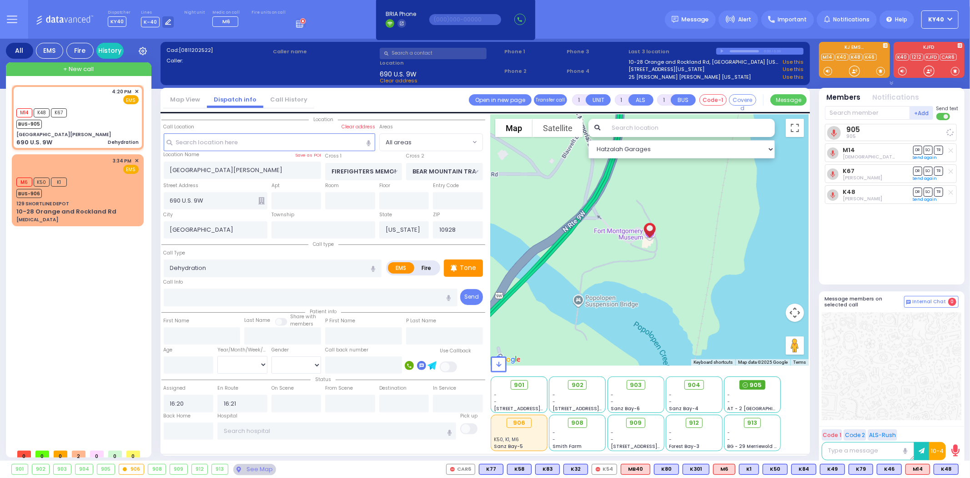
select select
radio input "true"
select select
select select "Hatzalah Garages"
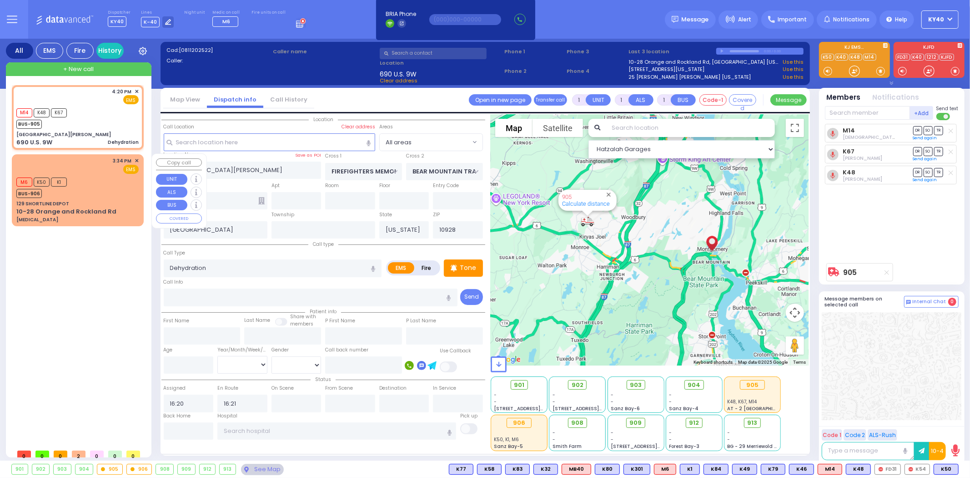
click at [84, 186] on div "M6 K50 K1 BUS-906" at bounding box center [77, 186] width 122 height 23
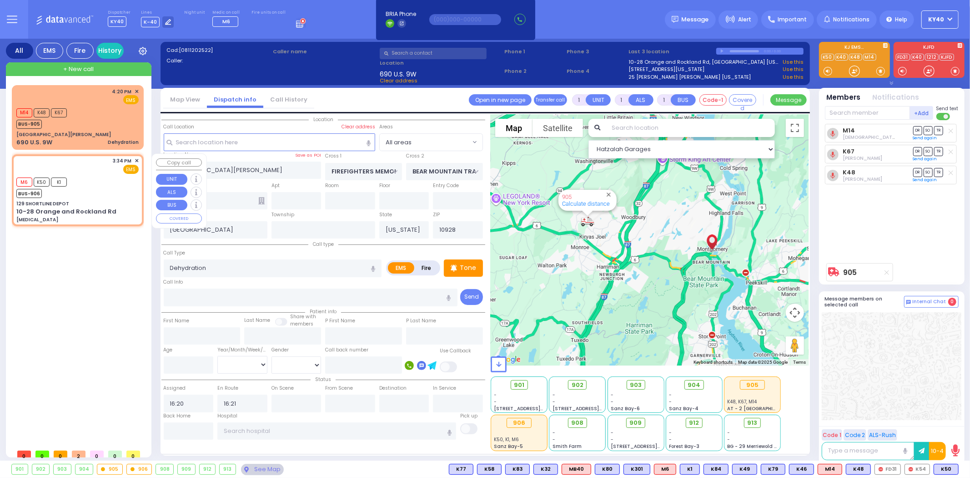
type input "6"
select select
type input "[MEDICAL_DATA]"
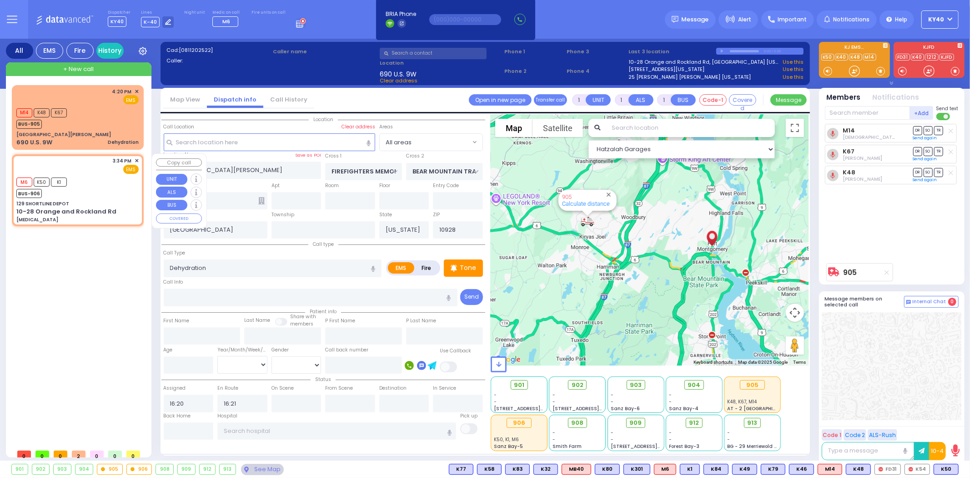
radio input "true"
type input "Unknown"
select select "Year"
type input "15:34"
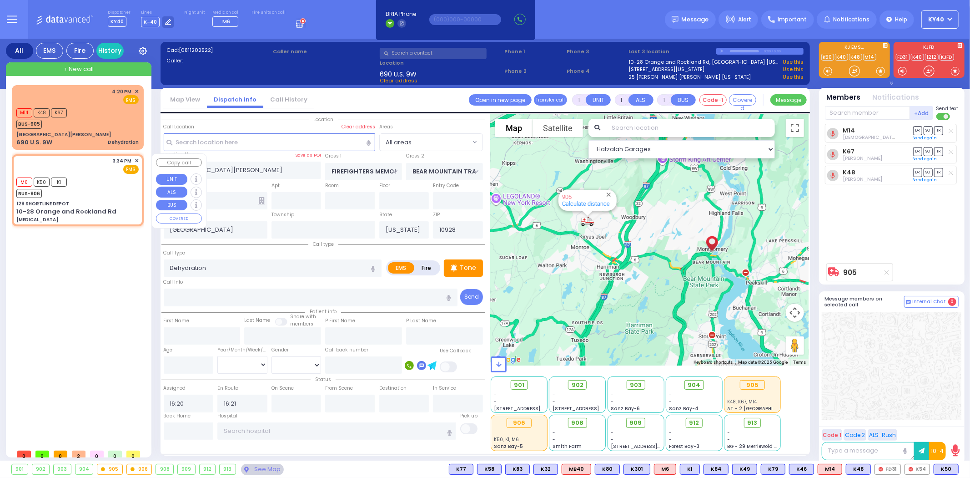
type input "15:35"
select select "Hatzalah Garages"
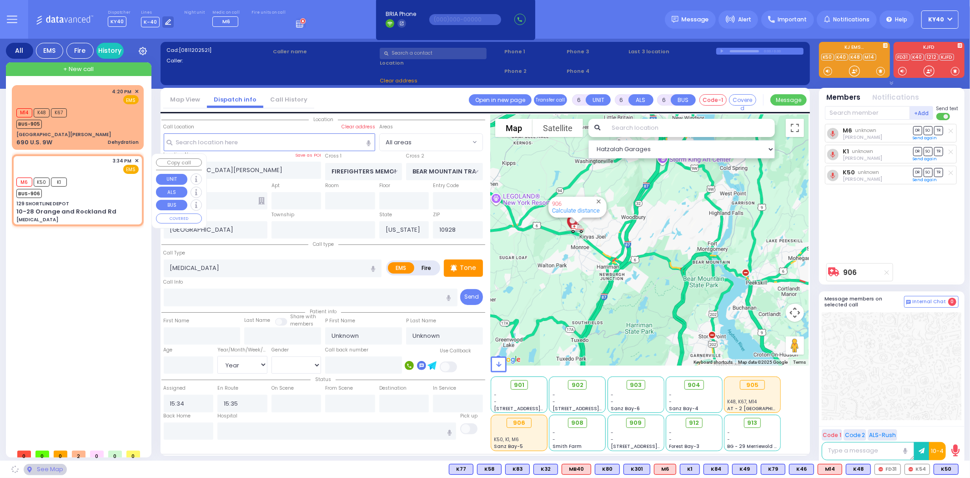
type input "129 SHORTLINE DEPOT"
type input "10-28 Orange and Rockland Rd"
type input "Monroe"
type input "10950"
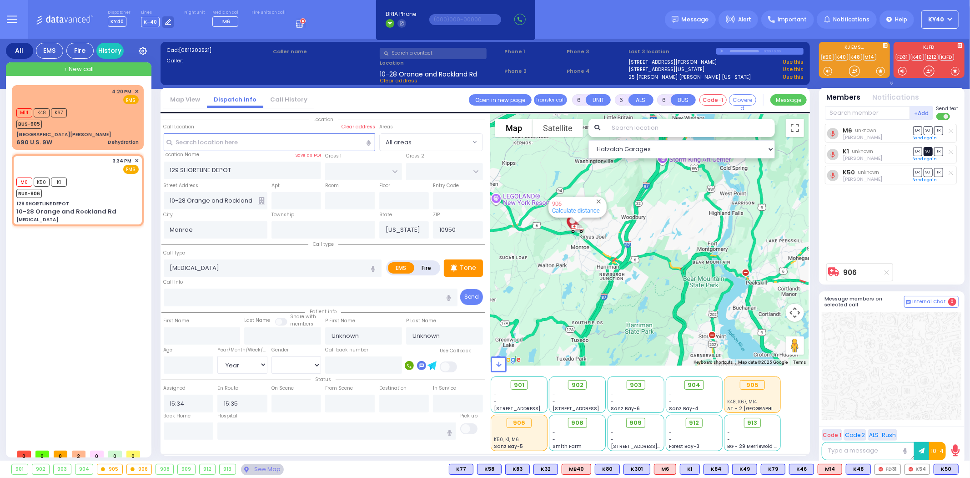
click at [930, 151] on span "SO" at bounding box center [928, 151] width 9 height 9
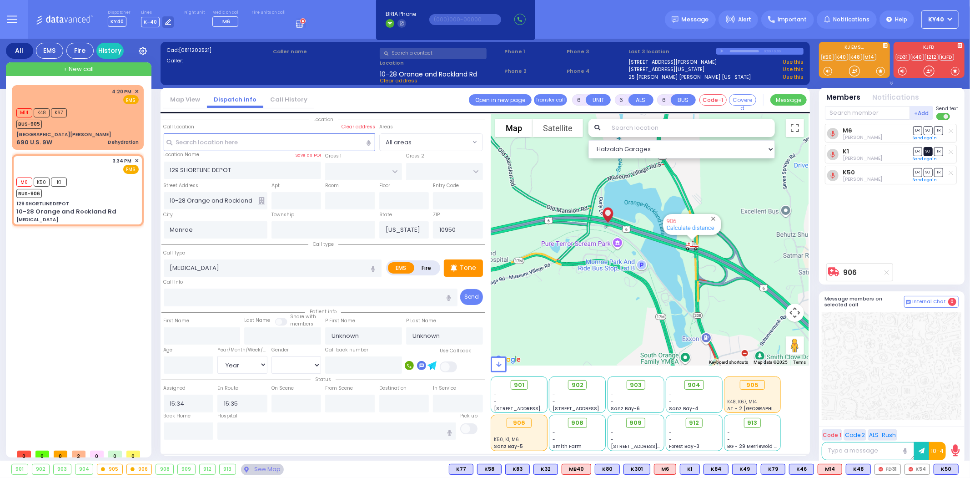
select select
radio input "true"
select select "Year"
select select "Hatzalah Garages"
click at [920, 173] on span "DR" at bounding box center [918, 172] width 9 height 9
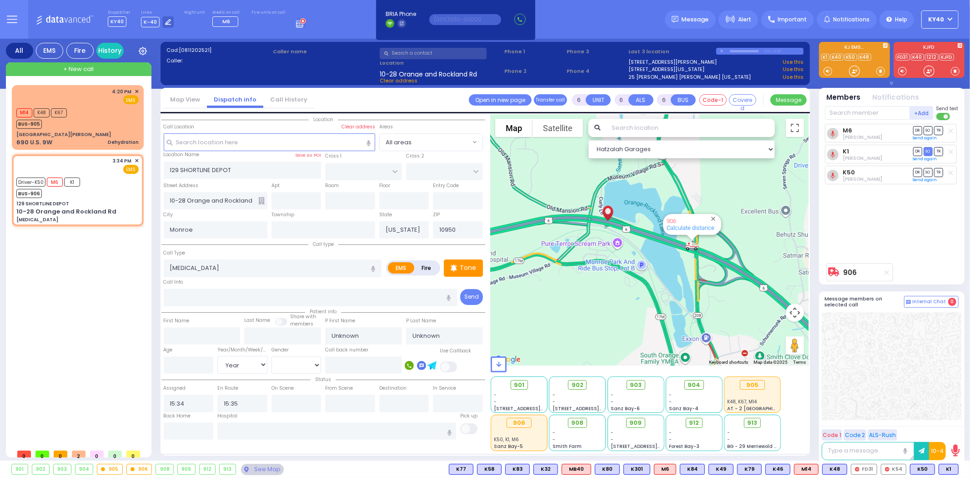
select select
radio input "true"
select select "Year"
select select "Hatzalah Garages"
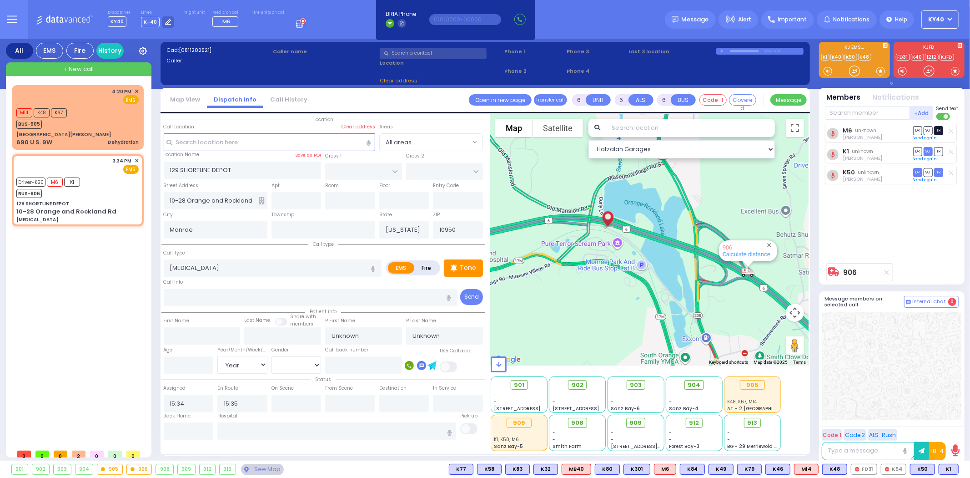
click at [940, 131] on span "TR" at bounding box center [939, 130] width 9 height 9
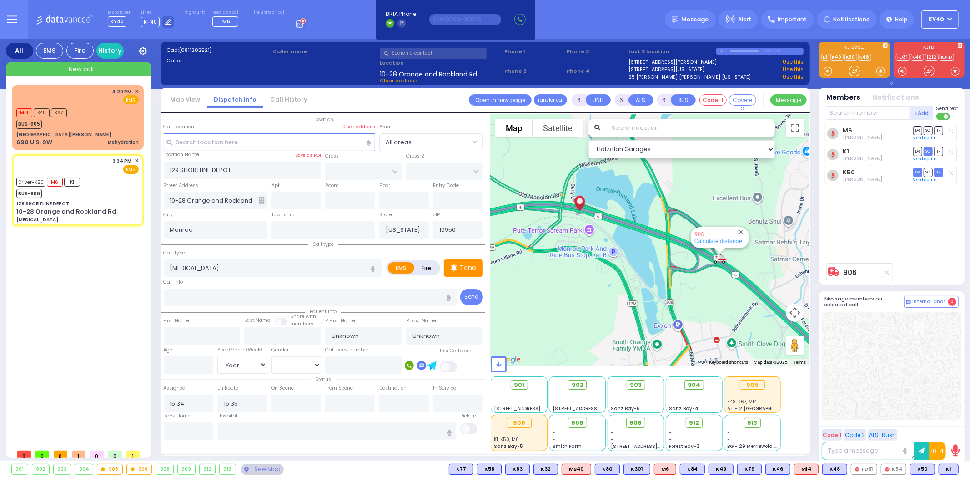
select select
radio input "true"
click at [77, 124] on div "M14 K48 K67 BUS-905" at bounding box center [77, 117] width 122 height 23
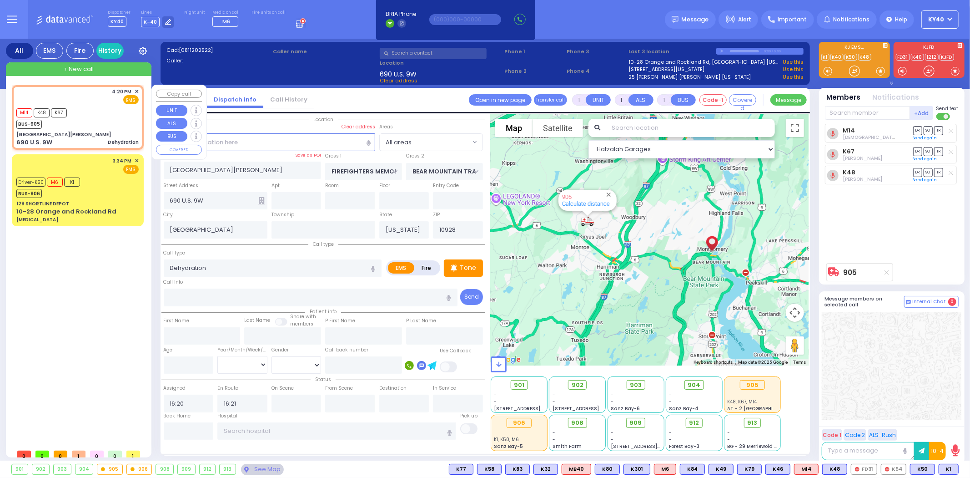
drag, startPoint x: 91, startPoint y: 110, endPoint x: 97, endPoint y: 111, distance: 5.5
click at [96, 109] on div "M14 K48 K67 BUS-905" at bounding box center [77, 117] width 122 height 23
click at [920, 175] on span "DR" at bounding box center [918, 172] width 9 height 9
click at [941, 153] on span "TR" at bounding box center [939, 151] width 9 height 9
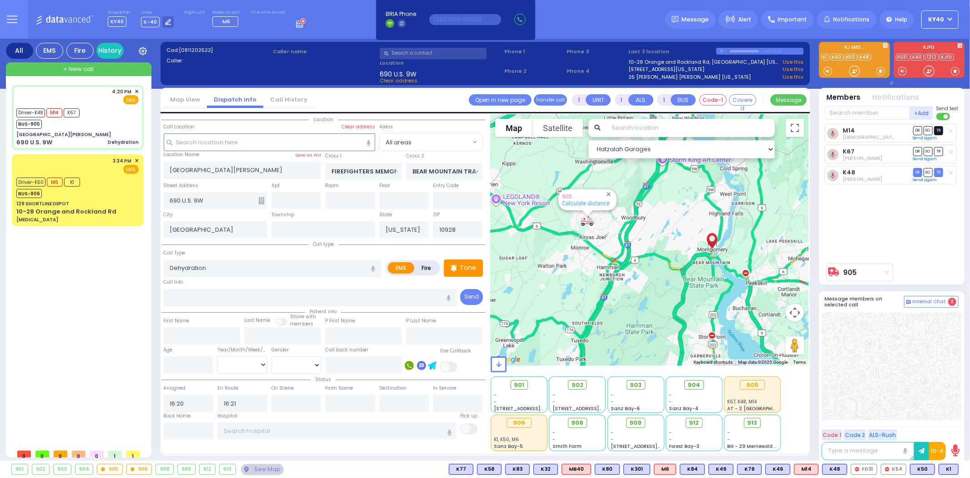
click at [942, 128] on span "TR" at bounding box center [939, 130] width 9 height 9
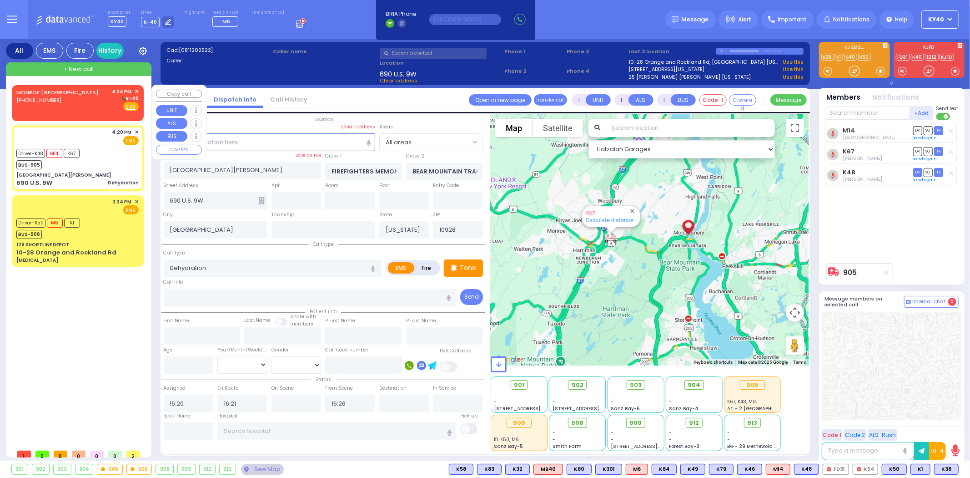
click at [78, 97] on div "MONROE [GEOGRAPHIC_DATA] [PHONE_NUMBER] 4:34 PM ✕ K-40" at bounding box center [77, 100] width 122 height 24
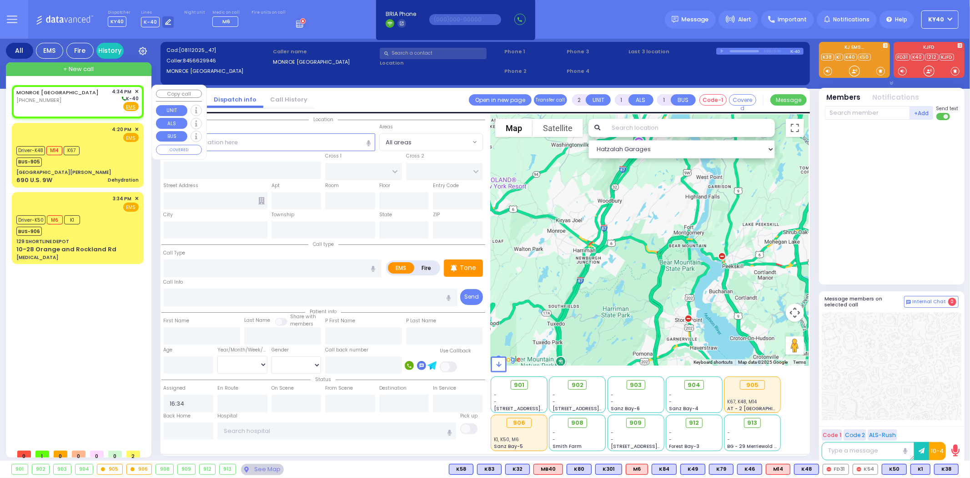
click at [78, 94] on div "MONROE [GEOGRAPHIC_DATA] [PHONE_NUMBER] 4:34 PM ✕ K-40" at bounding box center [77, 100] width 122 height 24
click at [275, 141] on input "text" at bounding box center [270, 141] width 212 height 17
click at [268, 141] on input "text" at bounding box center [270, 141] width 212 height 17
click at [470, 267] on p "Tone" at bounding box center [468, 268] width 16 height 10
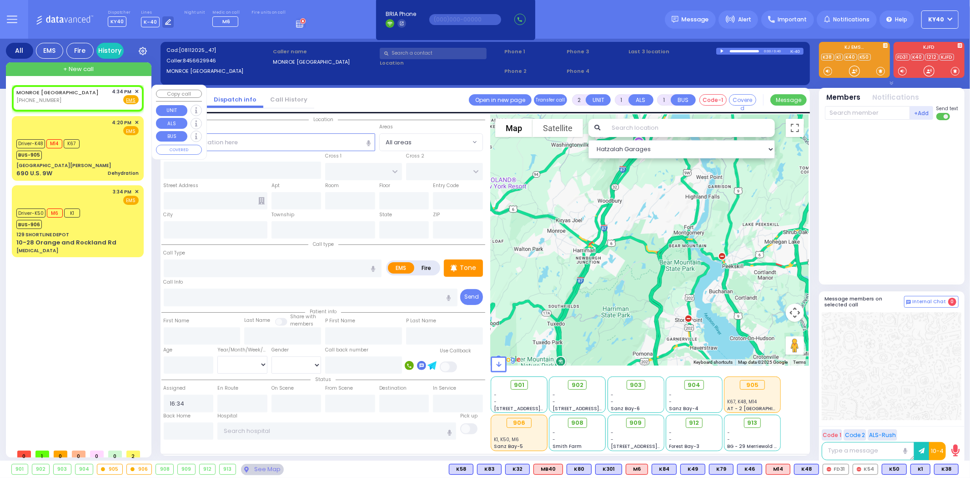
click at [76, 95] on div "MONROE [GEOGRAPHIC_DATA] [PHONE_NUMBER] 4:34 PM ✕ Fire EMS" at bounding box center [77, 96] width 122 height 17
drag, startPoint x: 247, startPoint y: 143, endPoint x: 197, endPoint y: 130, distance: 52.1
click at [247, 144] on input "text" at bounding box center [270, 141] width 212 height 17
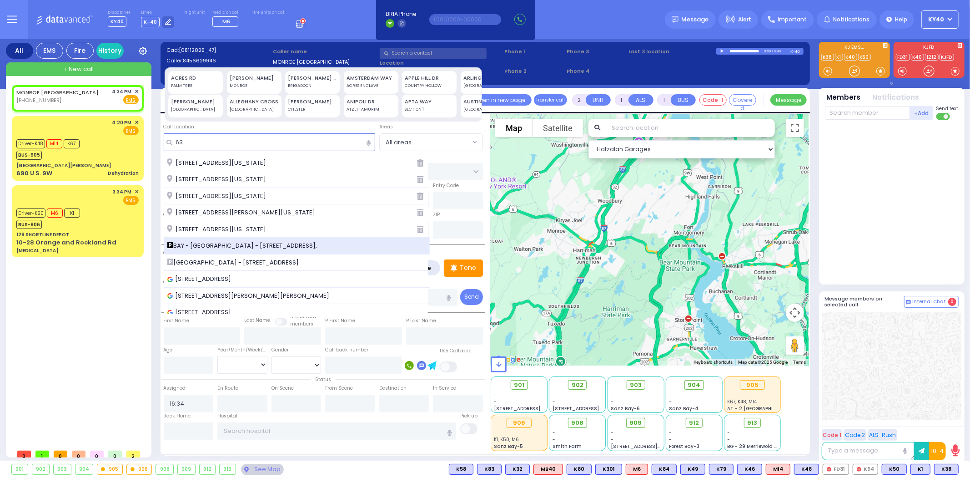
click at [227, 242] on span "BAY - [GEOGRAPHIC_DATA] - [STREET_ADDRESS]," at bounding box center [243, 245] width 153 height 9
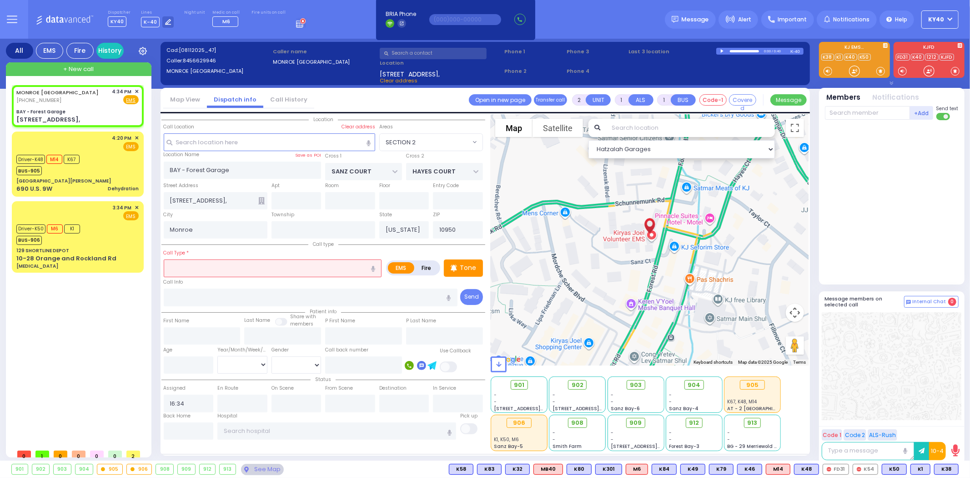
drag, startPoint x: 229, startPoint y: 264, endPoint x: 226, endPoint y: 260, distance: 5.3
click at [230, 264] on input "text" at bounding box center [273, 267] width 218 height 17
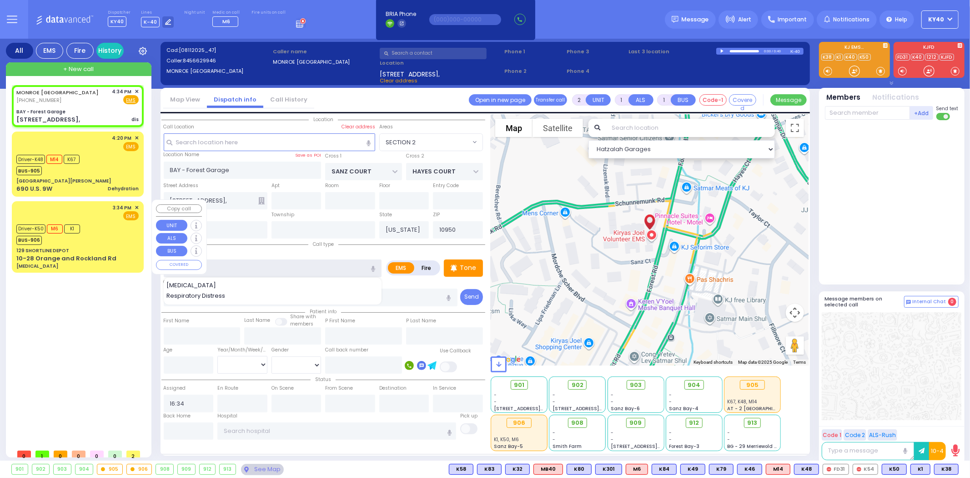
click at [106, 253] on div "All EMS Fire History Settings" at bounding box center [485, 251] width 959 height 425
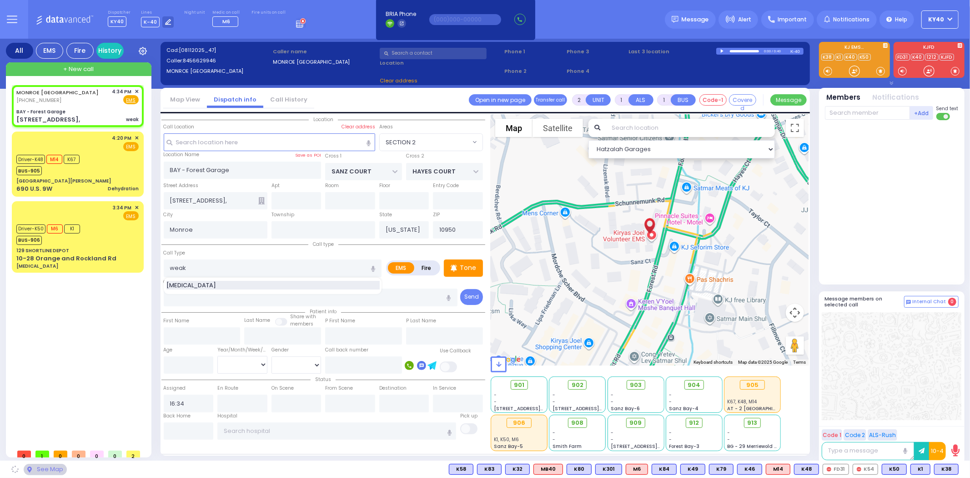
click at [239, 281] on div "[MEDICAL_DATA]" at bounding box center [273, 285] width 213 height 9
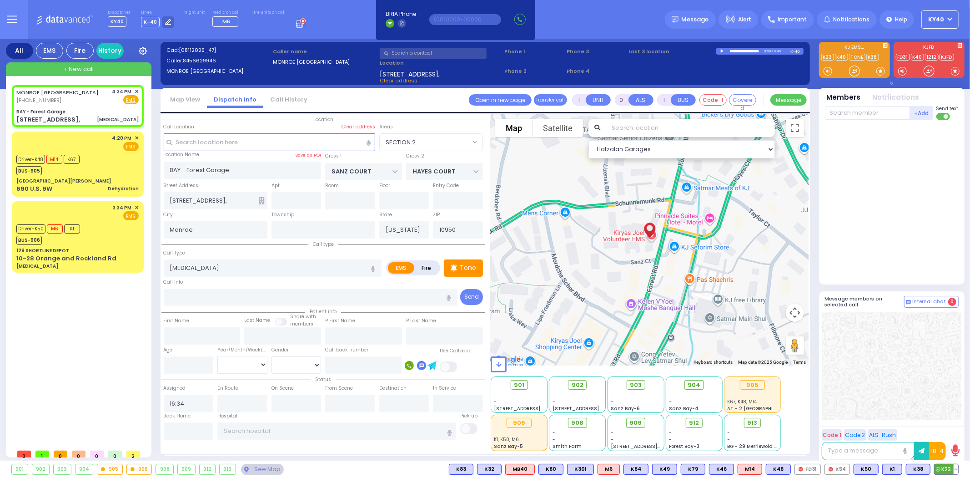
click at [946, 469] on span "K23" at bounding box center [947, 469] width 24 height 10
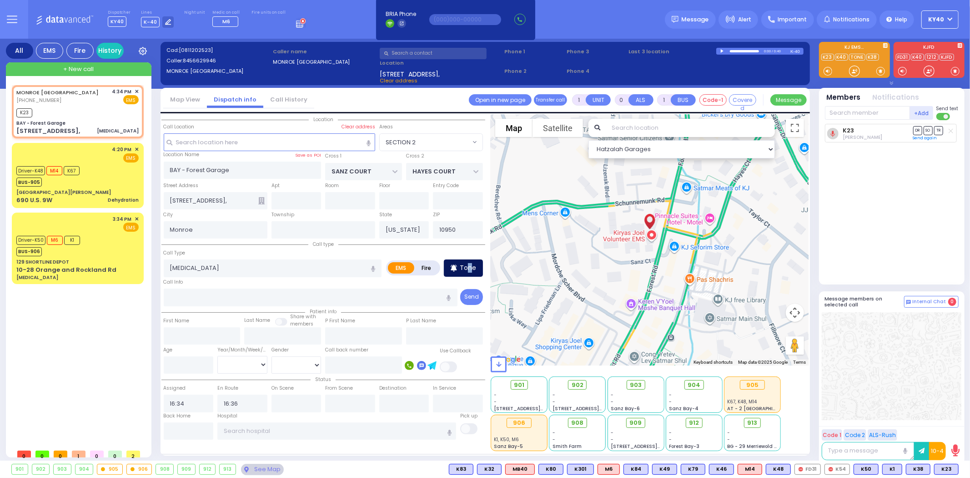
click at [470, 268] on p "Tone" at bounding box center [468, 268] width 16 height 10
click at [90, 109] on div "K23" at bounding box center [77, 111] width 122 height 11
drag, startPoint x: 83, startPoint y: 117, endPoint x: 88, endPoint y: 115, distance: 5.5
click at [84, 116] on div "MONROE [GEOGRAPHIC_DATA] [PHONE_NUMBER] 4:34 PM ✕ EMS K23" at bounding box center [78, 111] width 128 height 51
click at [92, 115] on div "K23" at bounding box center [77, 111] width 122 height 11
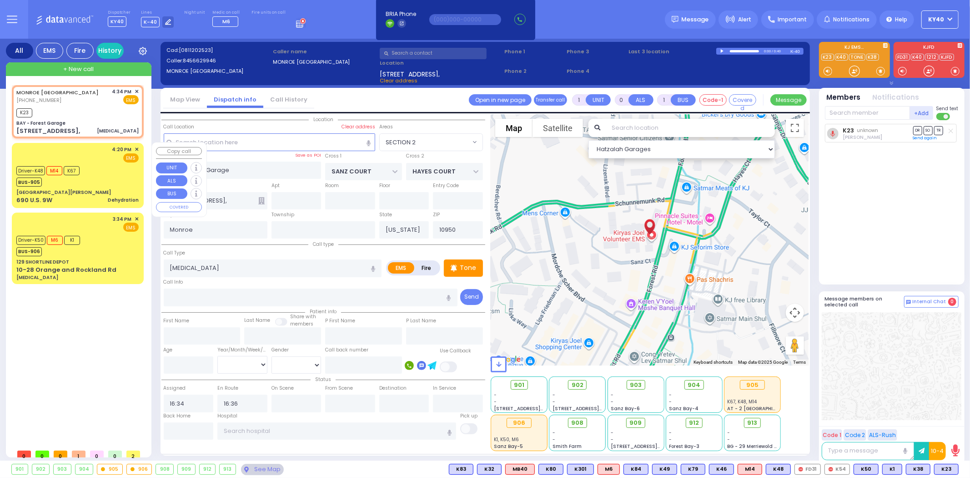
click at [98, 171] on div "Driver-K48 M14 K67 BUS-905" at bounding box center [77, 175] width 122 height 23
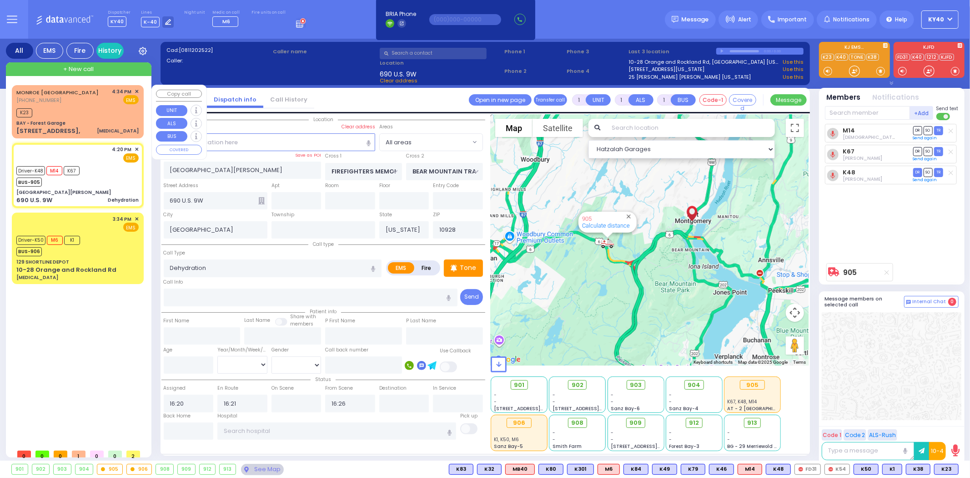
click at [88, 101] on div "MONROE [GEOGRAPHIC_DATA] [PHONE_NUMBER] 4:34 PM ✕ EMS" at bounding box center [77, 96] width 122 height 17
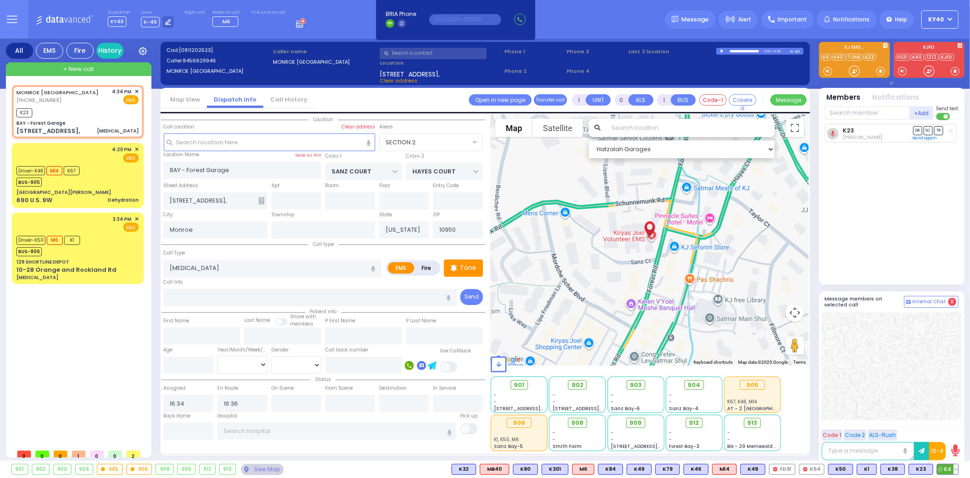
click at [944, 465] on span "K4" at bounding box center [948, 469] width 21 height 10
click at [699, 424] on span "912" at bounding box center [698, 422] width 10 height 9
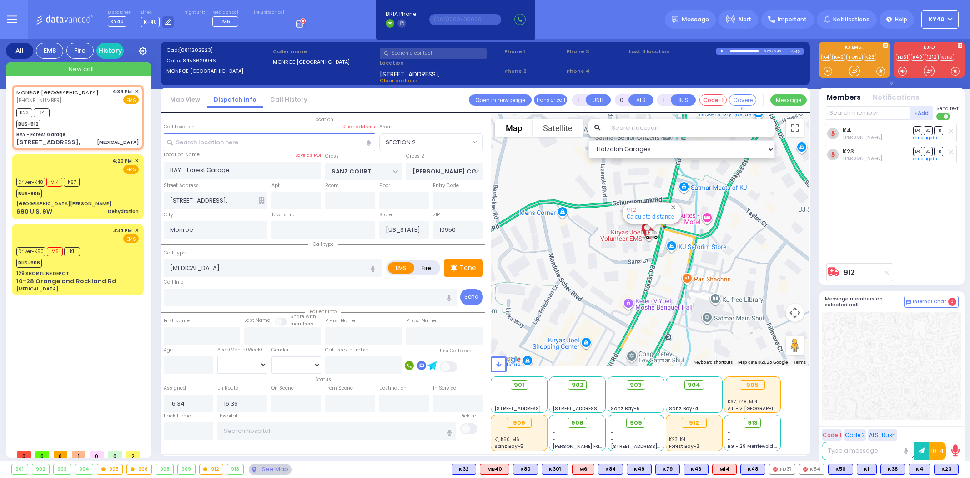
select select "SECTION 2"
select select
click at [945, 466] on span "M12" at bounding box center [946, 469] width 23 height 10
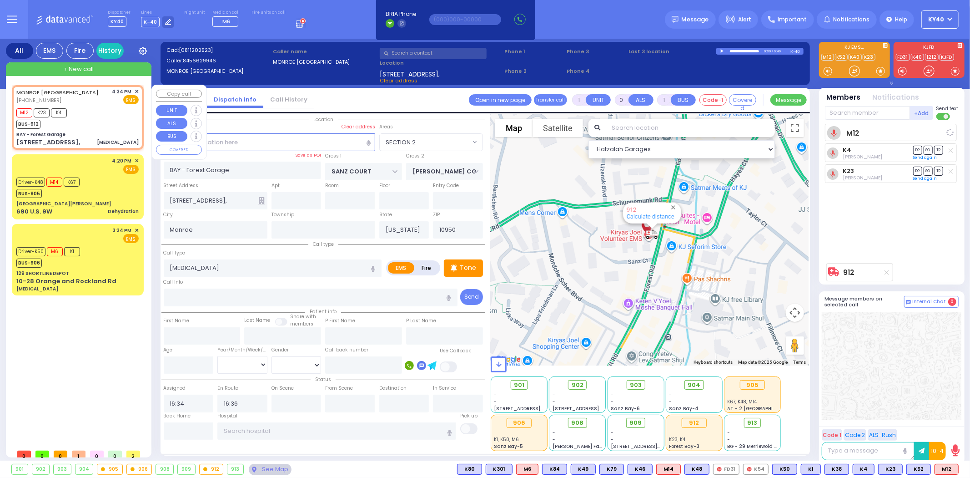
select select
radio input "true"
select select
select select "SECTION 2"
select select "Hatzalah Garages"
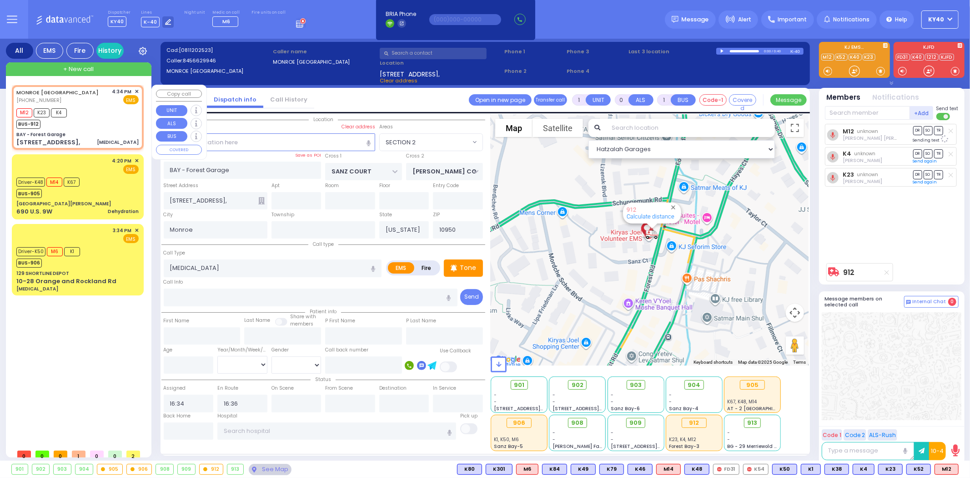
click at [97, 116] on div "M12 K23 K4 BUS-912" at bounding box center [77, 117] width 122 height 23
select select
radio input "true"
select select
select select "Hatzalah Garages"
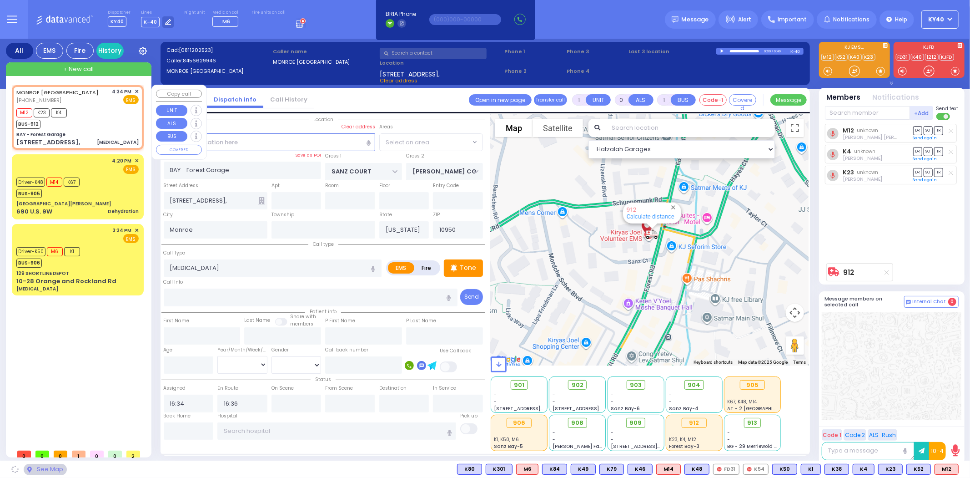
select select "SECTION 2"
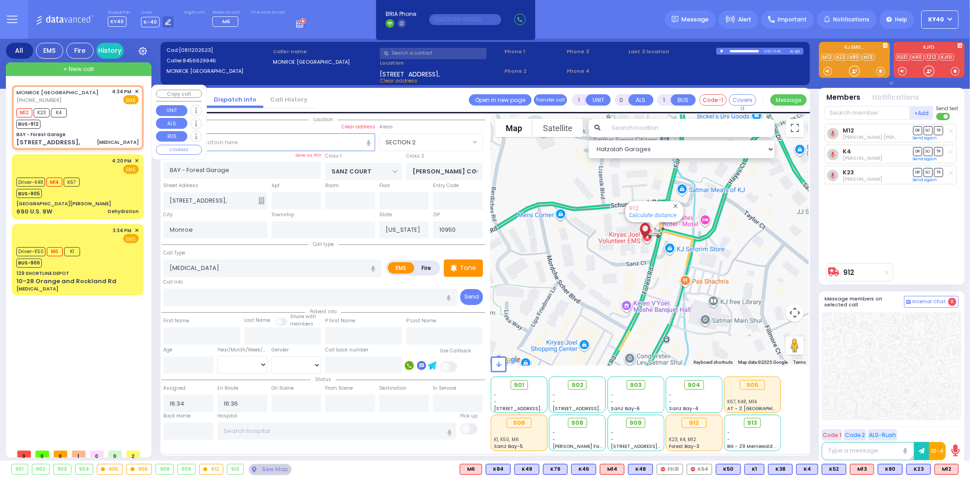
click at [107, 114] on div "M12 K23 K4 BUS-912" at bounding box center [77, 117] width 122 height 23
select select
radio input "true"
select select
select select "SECTION 2"
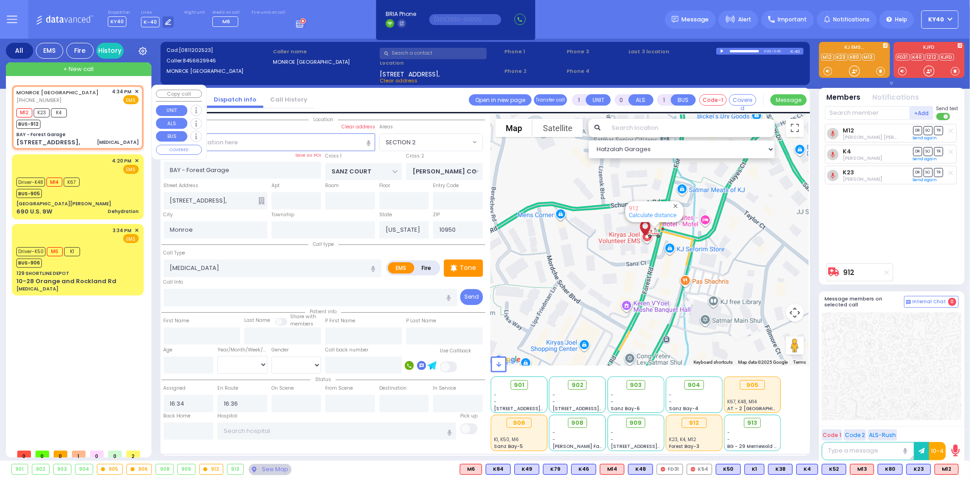
select select "Hatzalah Garages"
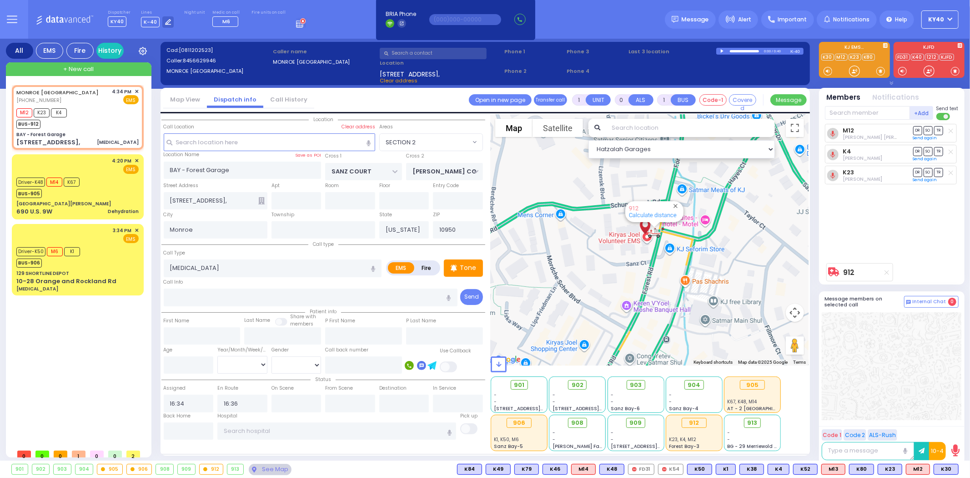
click at [296, 23] on icon at bounding box center [299, 24] width 7 height 5
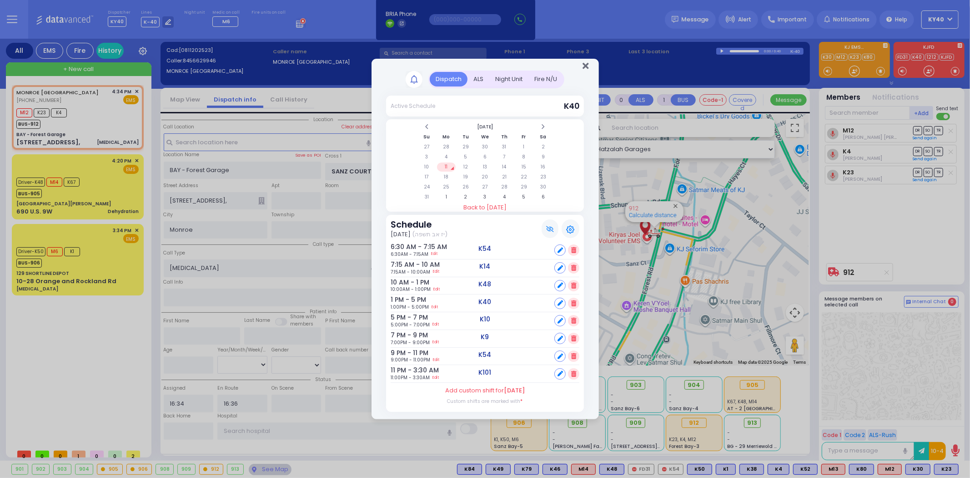
drag, startPoint x: 586, startPoint y: 65, endPoint x: 572, endPoint y: 65, distance: 13.6
click at [586, 66] on icon "Close" at bounding box center [586, 65] width 6 height 9
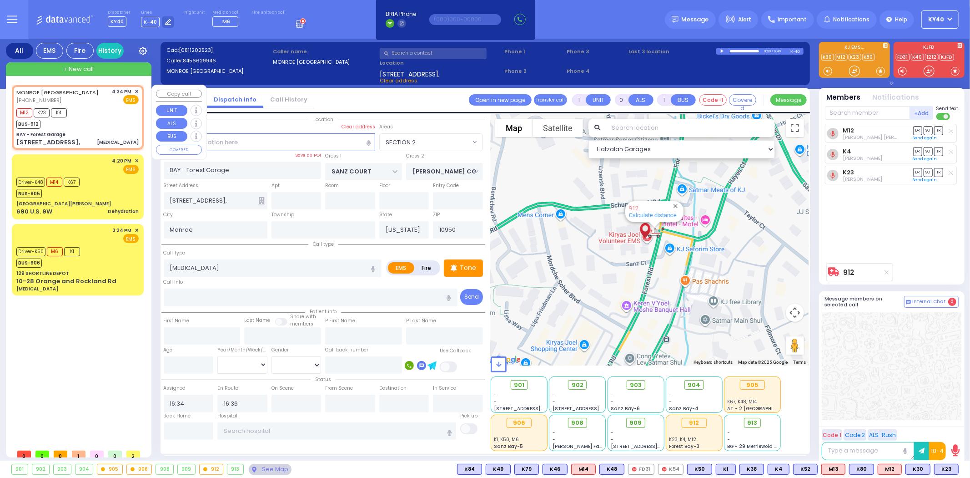
click at [94, 108] on div "M12 K23 K4 BUS-912" at bounding box center [77, 117] width 122 height 23
select select
radio input "true"
select select
select select "Hatzalah Garages"
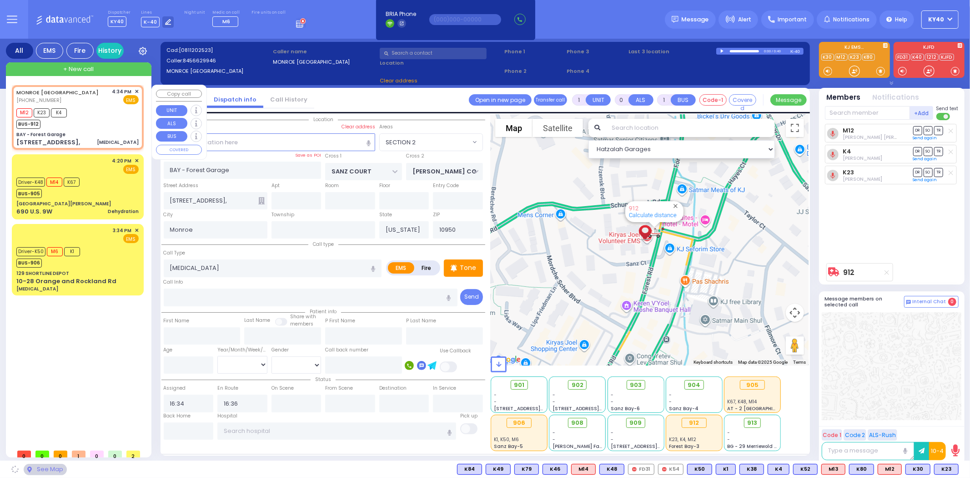
select select "SECTION 2"
drag, startPoint x: 96, startPoint y: 111, endPoint x: 101, endPoint y: 110, distance: 4.6
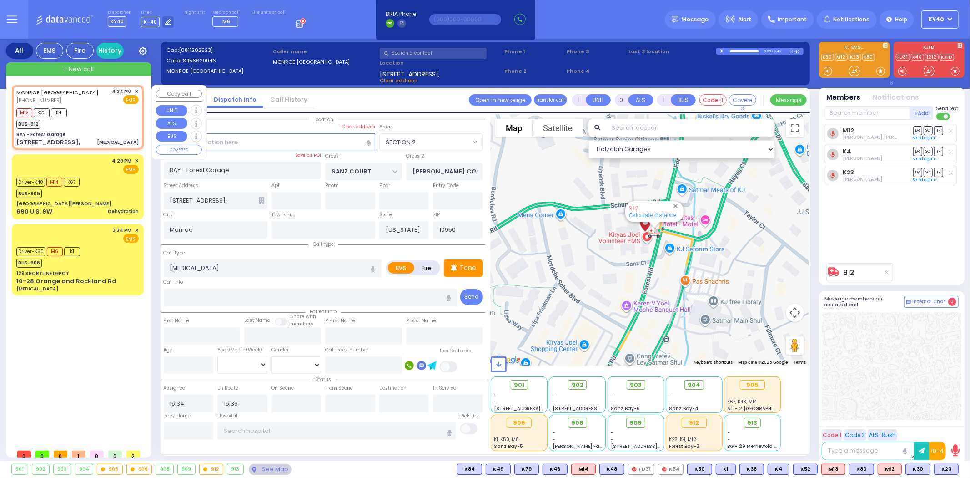
click at [101, 111] on div "M12 K23 K4 BUS-912" at bounding box center [77, 117] width 122 height 23
select select
radio input "true"
select select
select select "Hatzalah Garages"
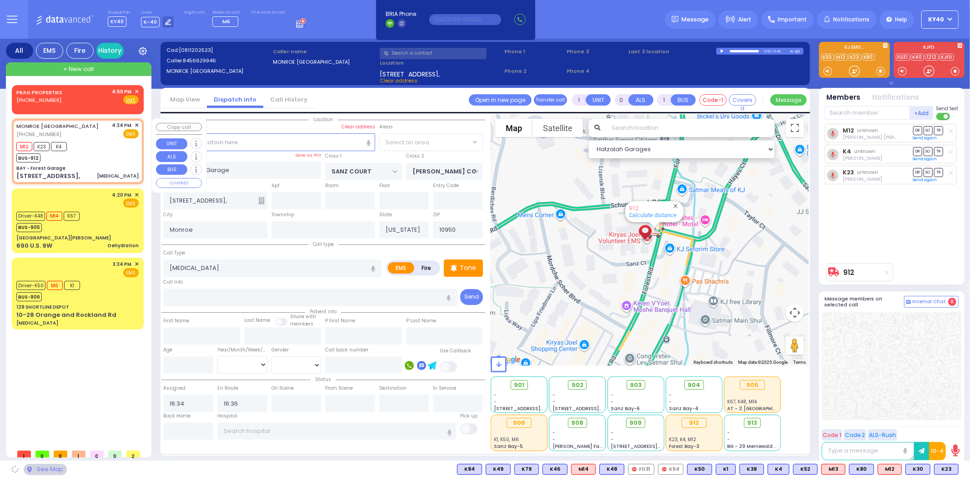
select select "SECTION 2"
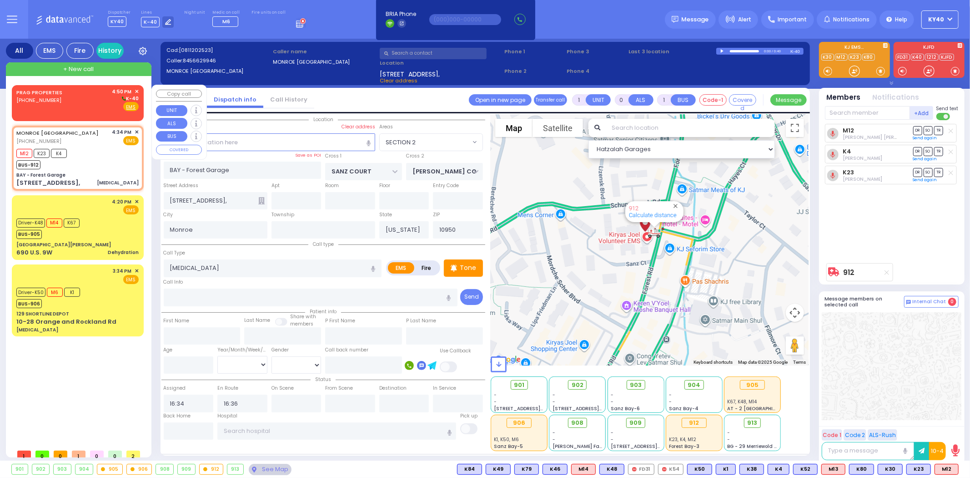
click at [88, 100] on div "PRAG PROPERTIES (845) 781-7332 4:50 PM ✕ K-40" at bounding box center [77, 100] width 122 height 24
type input "2"
type input "1"
select select
radio input "true"
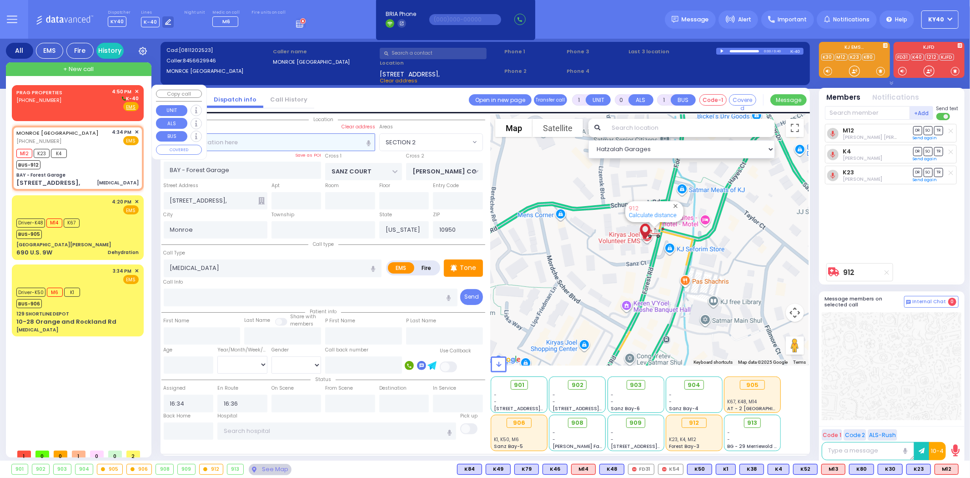
select select
type input "16:50"
select select "Hatzalah Garages"
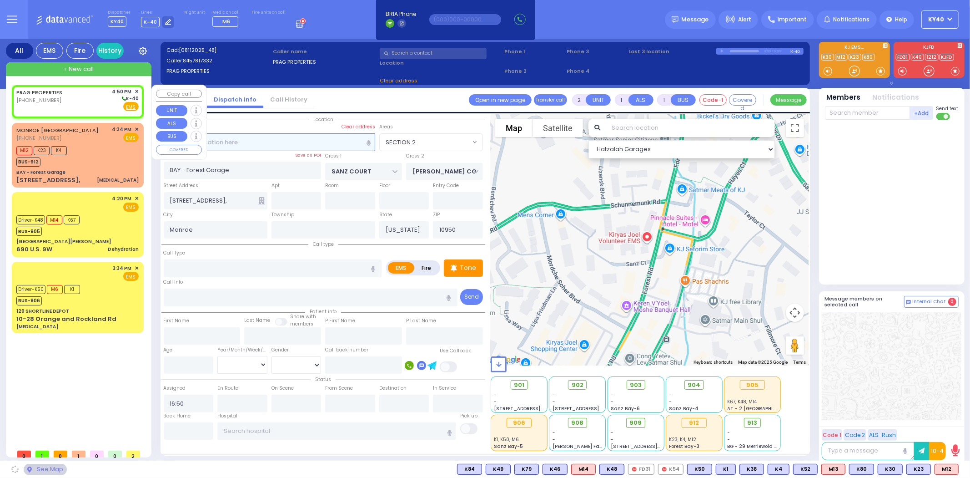
select select
radio input "true"
select select
select select "Hatzalah Garages"
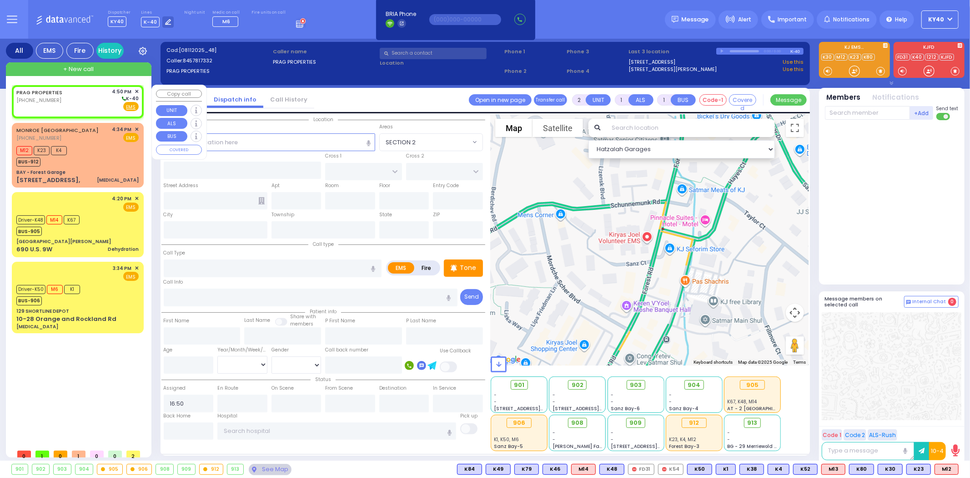
click at [71, 101] on div "PRAG PROPERTIES (845) 781-7332 4:50 PM ✕ K-40" at bounding box center [77, 100] width 122 height 24
select select
radio input "true"
select select
select select "Hatzalah Garages"
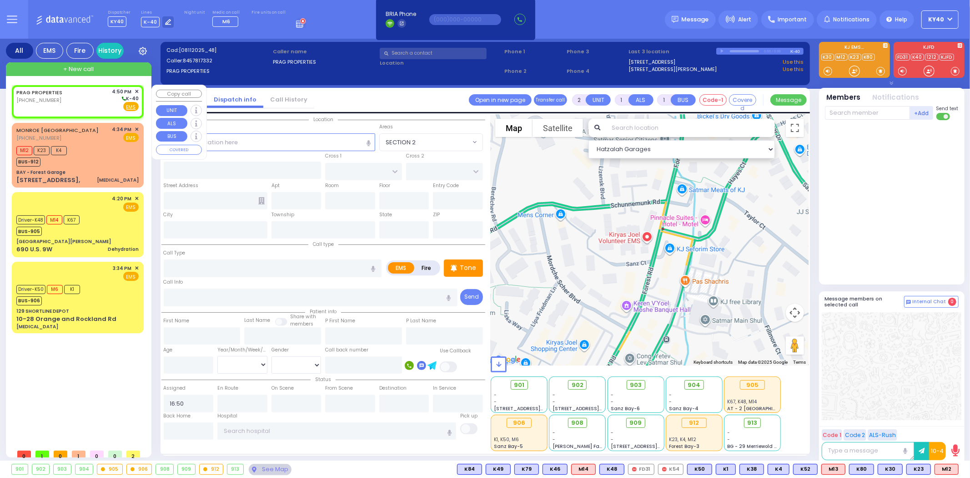
click at [137, 90] on span "✕" at bounding box center [137, 92] width 4 height 8
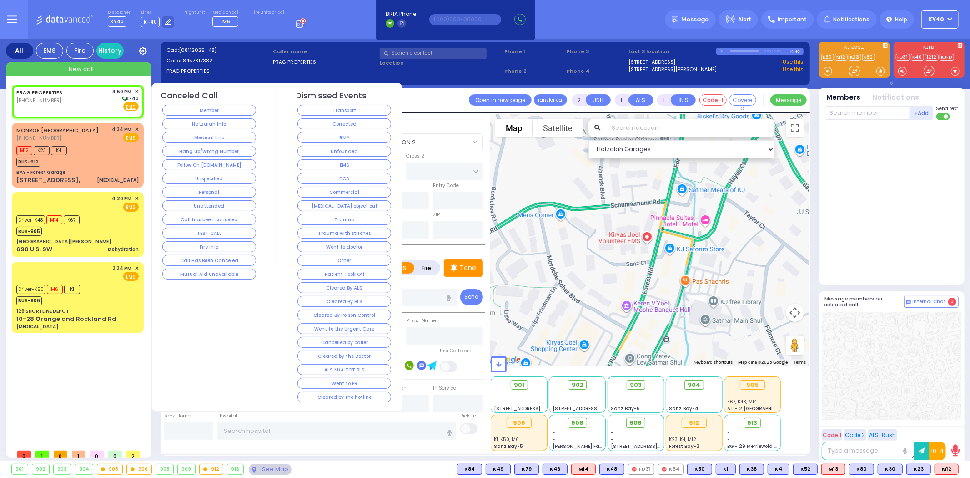
click at [192, 149] on button "Hang up/Wrong Number" at bounding box center [209, 151] width 94 height 11
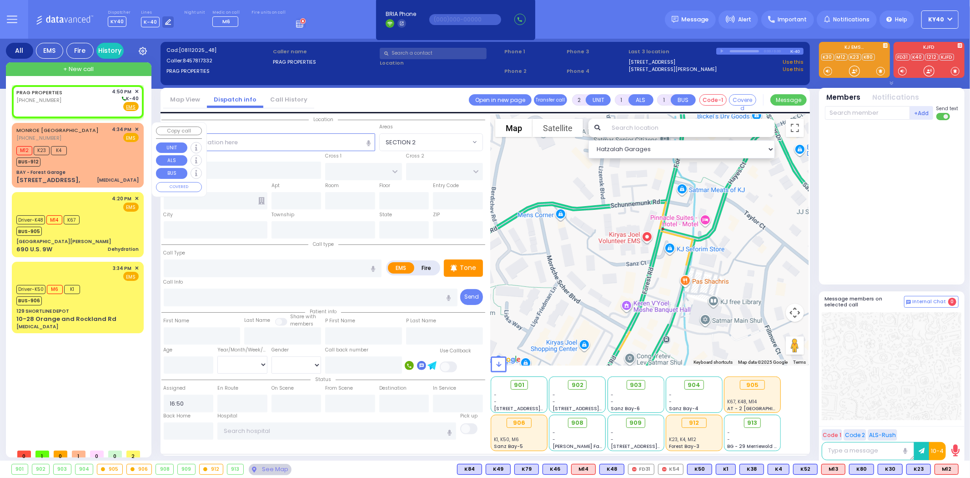
select select
radio input "true"
select select
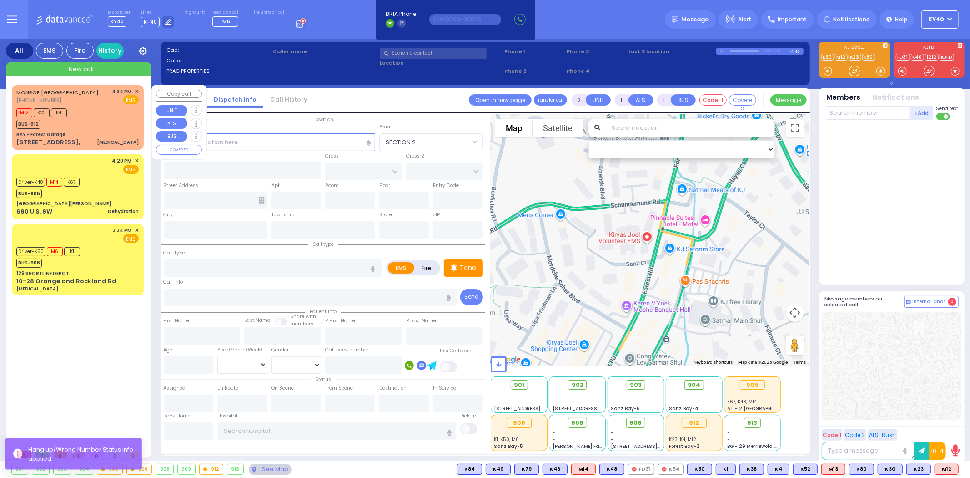
click at [106, 115] on div "M12 K23 K4 BUS-912" at bounding box center [77, 117] width 122 height 23
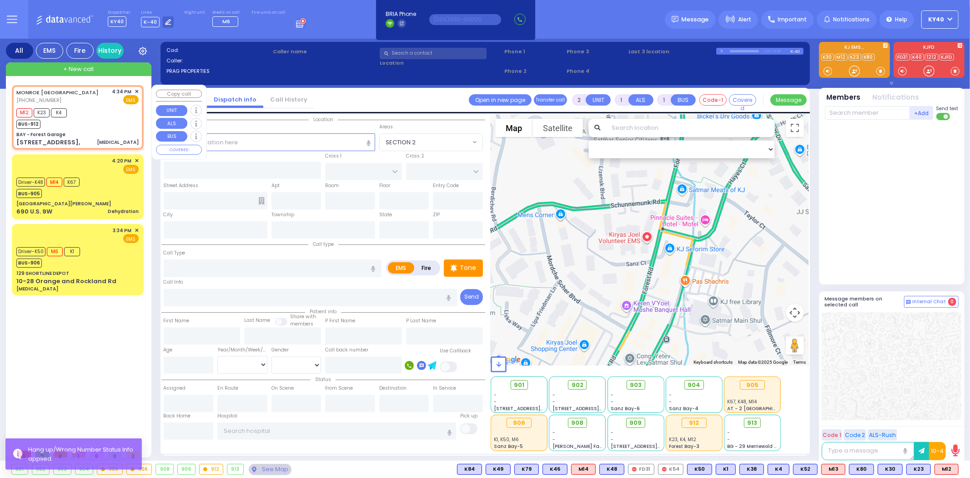
type input "1"
type input "0"
select select
type input "[MEDICAL_DATA]"
radio input "true"
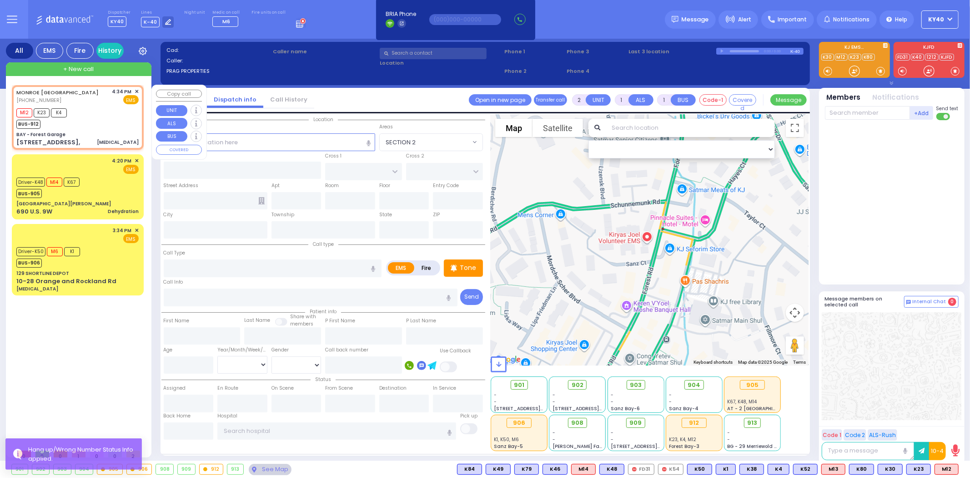
select select
type input "16:34"
type input "16:36"
select select "Hatzalah Garages"
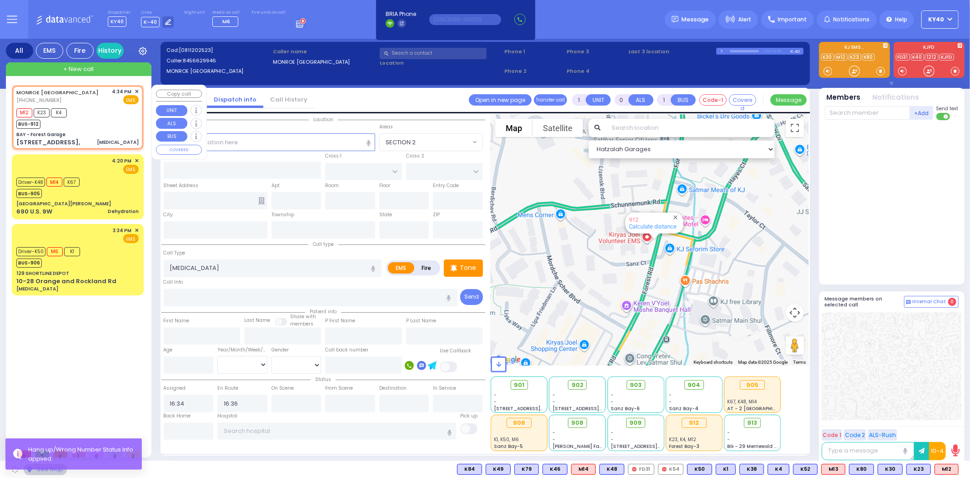
type input "BAY - Forest Garage"
type input "SANZ COURT"
type input "HAYES COURT"
type input "[STREET_ADDRESS],"
type input "Monroe"
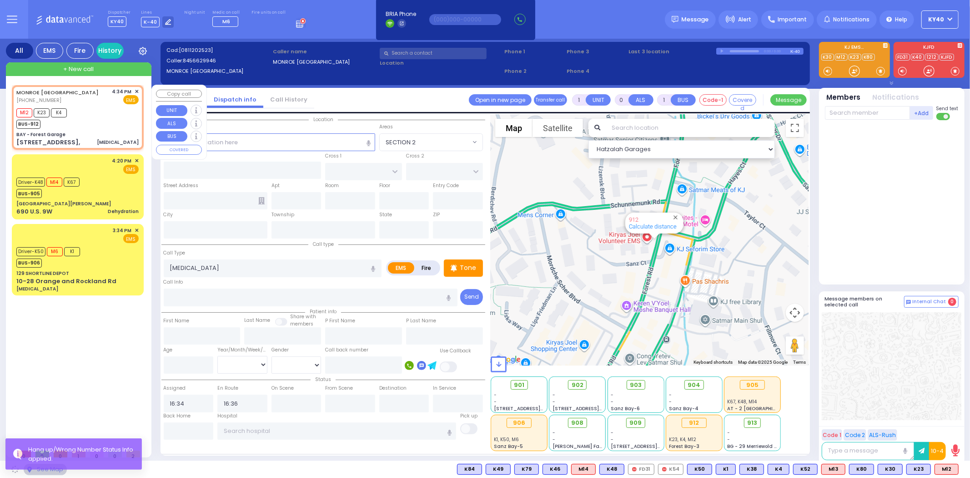
type input "[US_STATE]"
type input "10950"
select select "SECTION 2"
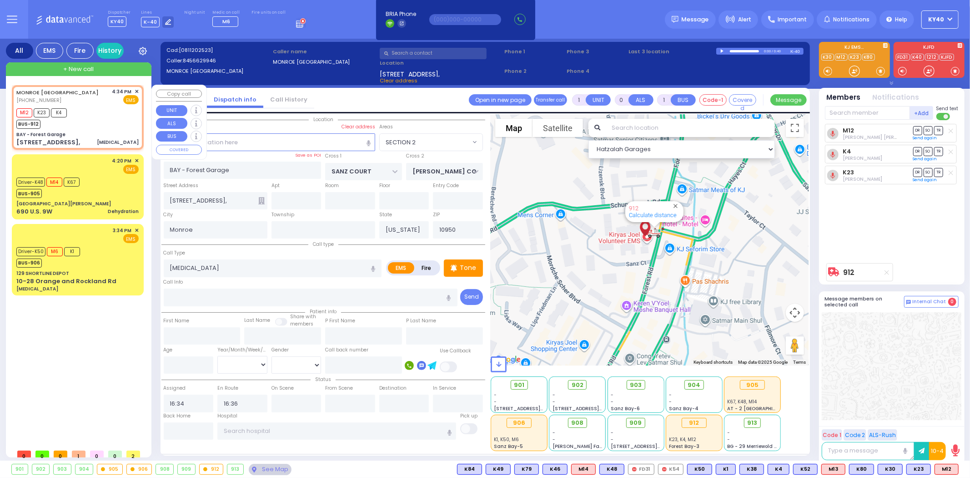
type input "6"
select select
radio input "true"
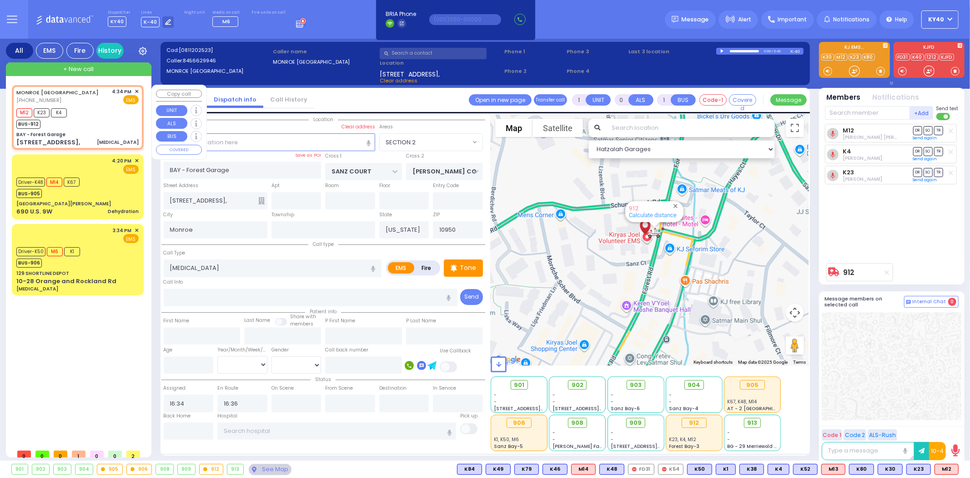
type input "Unknown"
select select "Year"
select select "Hatzalah Garages"
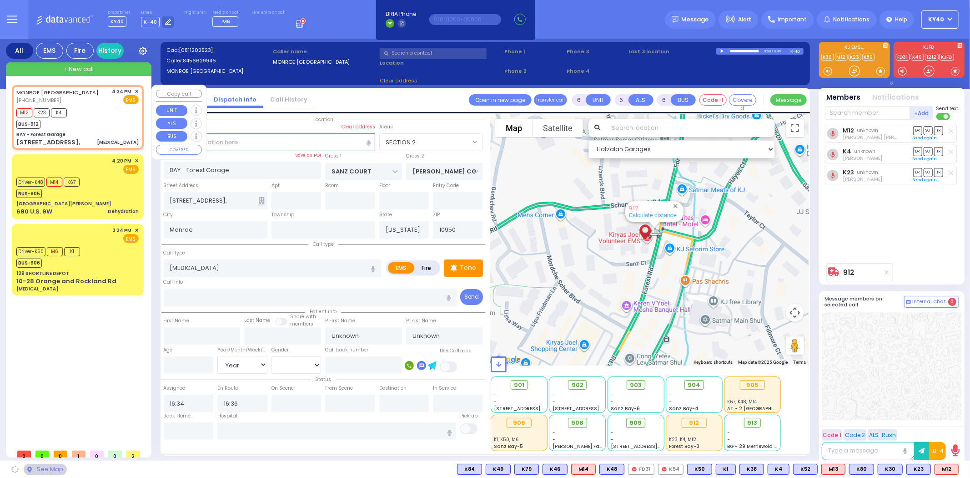
select select "SECTION 2"
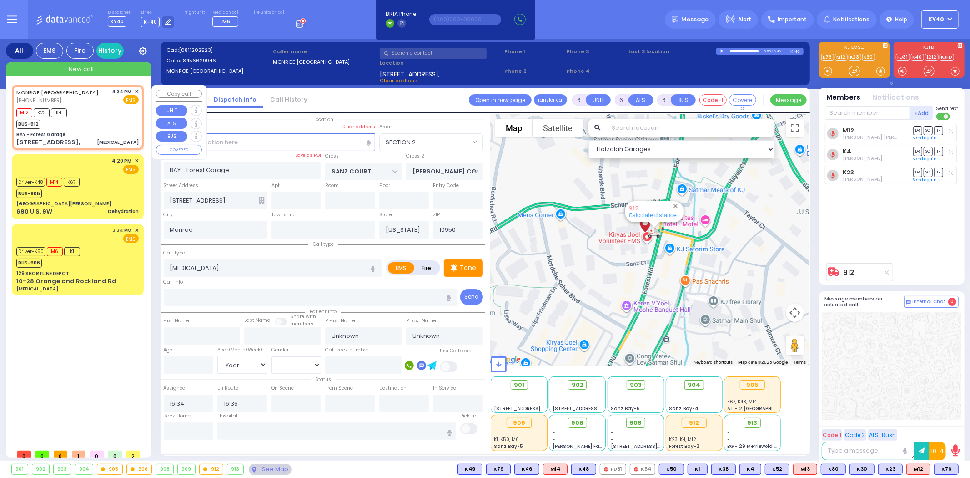
select select
radio input "true"
type input "Abraham"
type input "Zilber"
type input "43"
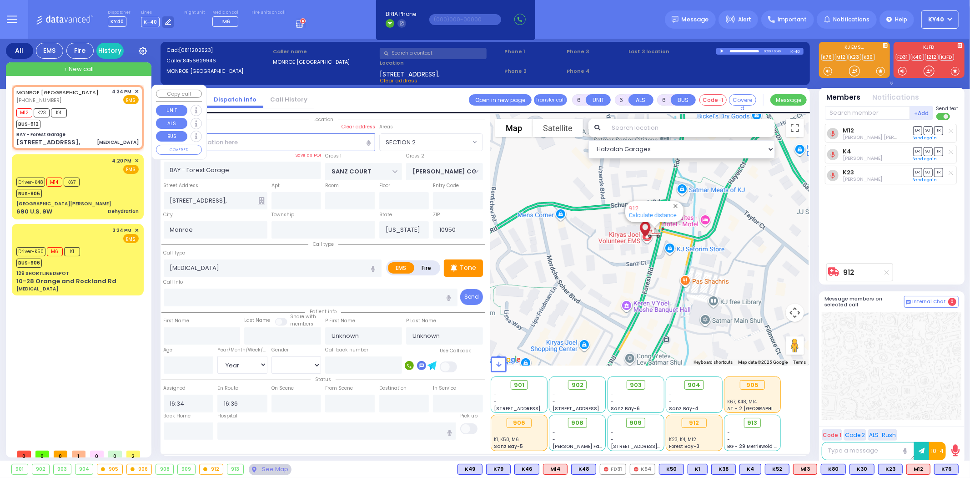
select select "Year"
select select "[DEMOGRAPHIC_DATA]"
select select "Hatzalah Garages"
select select "SECTION 2"
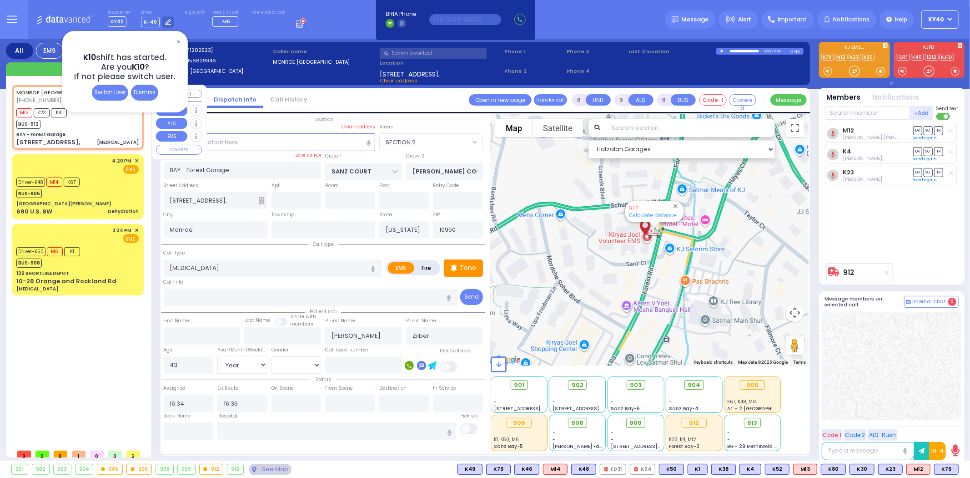
select select
radio input "true"
select select "Year"
select select "[DEMOGRAPHIC_DATA]"
select select "Hatzalah Garages"
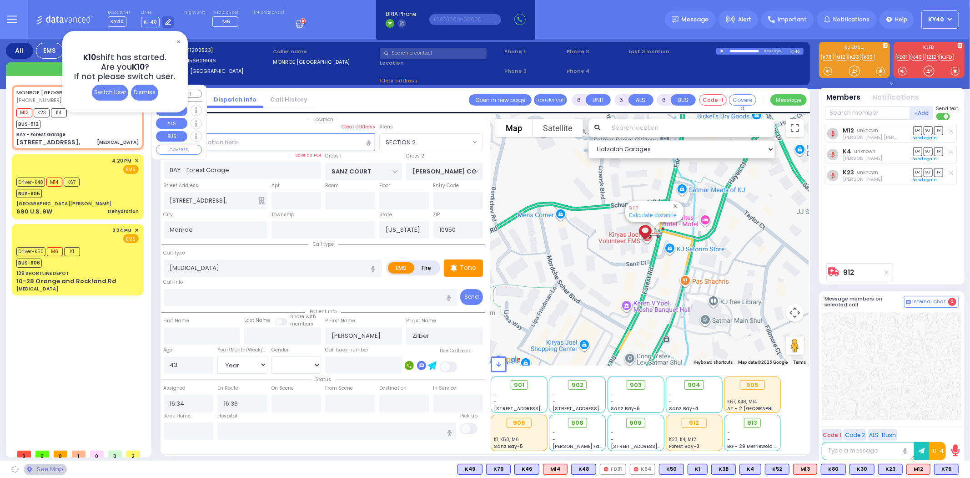
select select "SECTION 2"
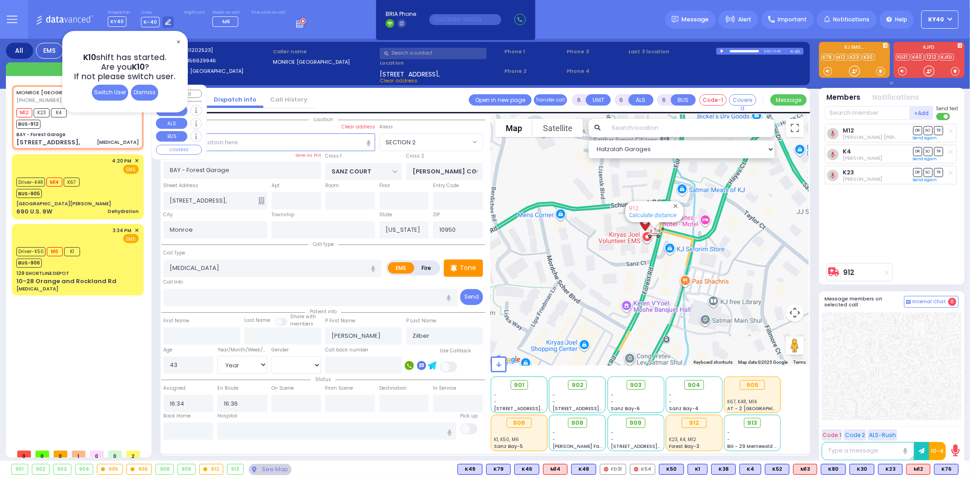
select select
radio input "true"
select select "Year"
select select "[DEMOGRAPHIC_DATA]"
select select "Hatzalah Garages"
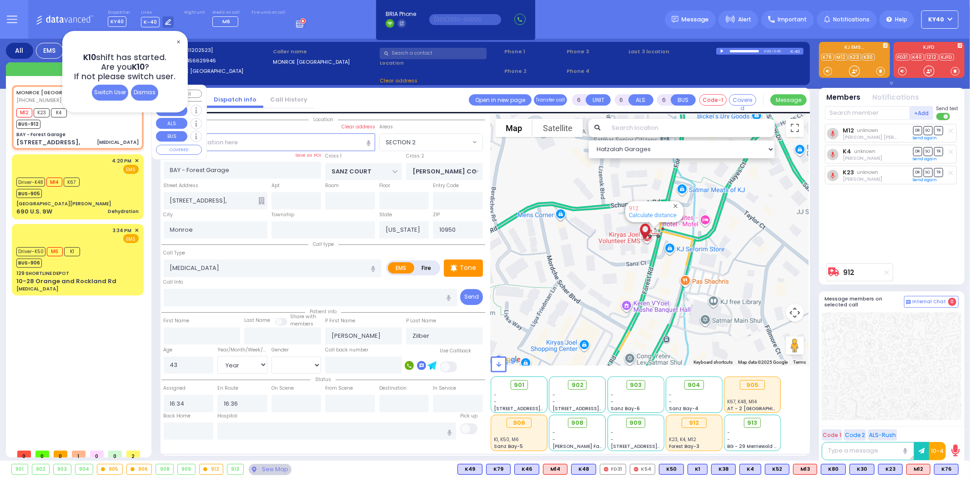
select select "SECTION 2"
select select
radio input "true"
select select "Year"
select select "[DEMOGRAPHIC_DATA]"
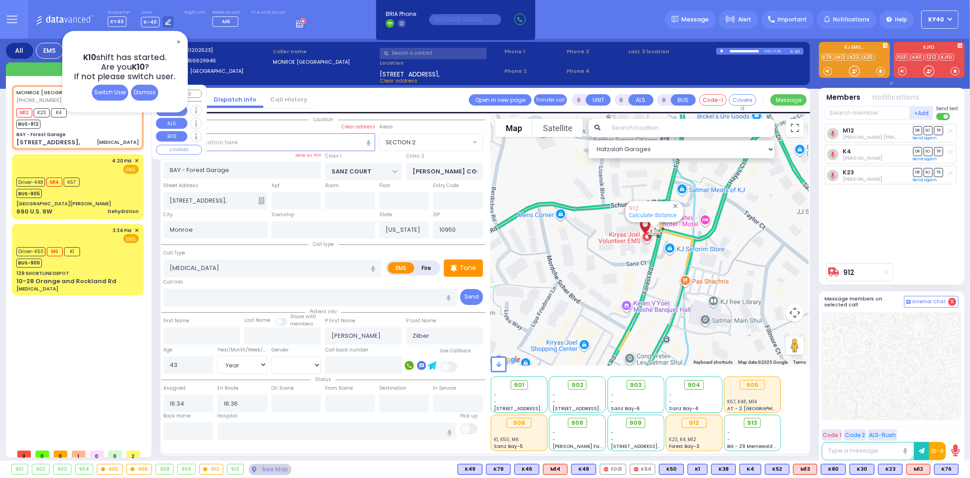
select select "Hatzalah Garages"
select select "SECTION 2"
select select
radio input "true"
select select "Year"
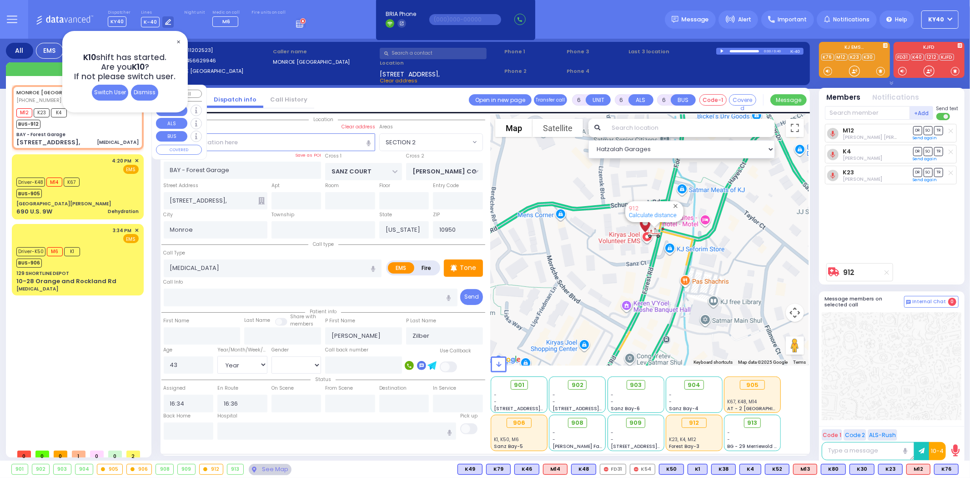
select select "[DEMOGRAPHIC_DATA]"
select select "Hatzalah Garages"
select select "SECTION 2"
select select
radio input "true"
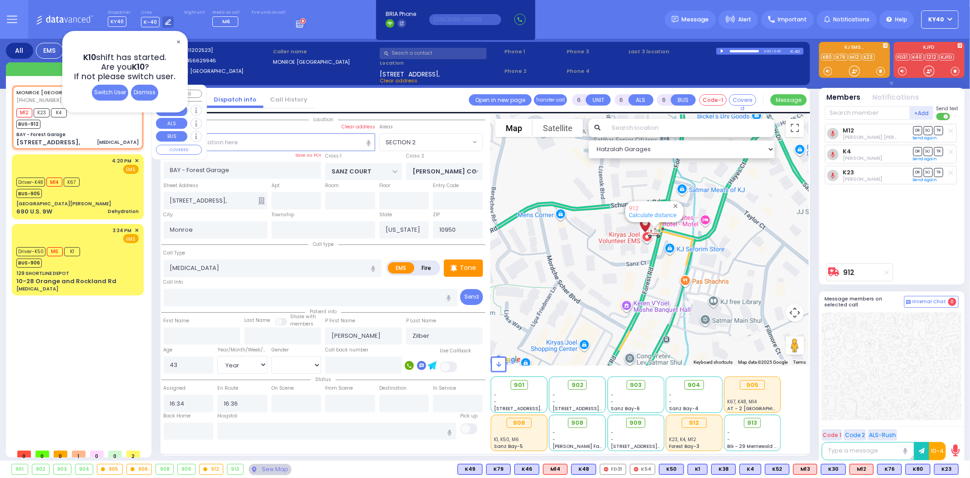
select select "Year"
select select "[DEMOGRAPHIC_DATA]"
select select "Hatzalah Garages"
select select "SECTION 2"
select select
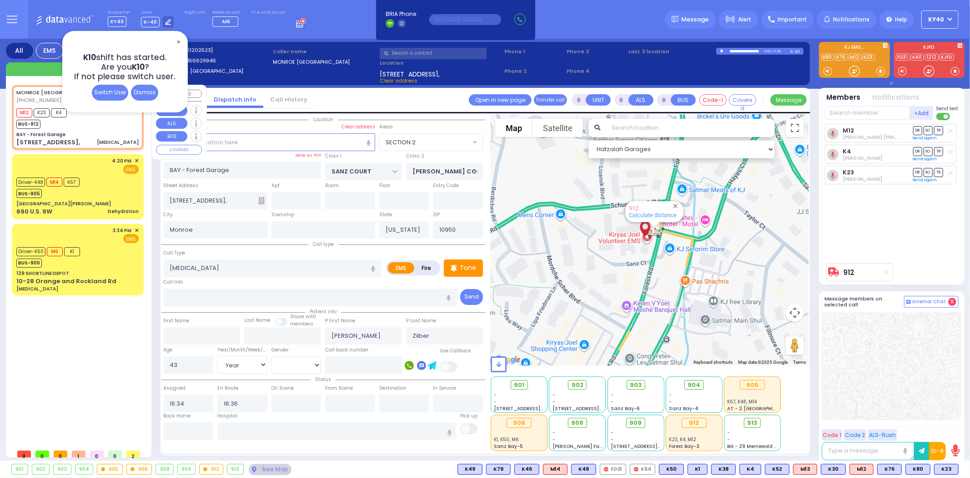
radio input "true"
select select "Year"
select select "[DEMOGRAPHIC_DATA]"
select select "Hatzalah Garages"
select select "SECTION 2"
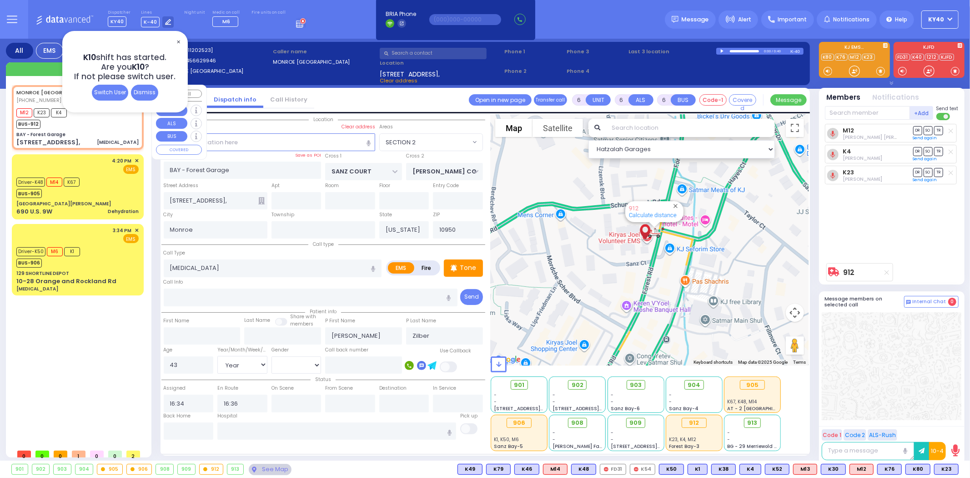
select select
radio input "true"
select select "Year"
select select "[DEMOGRAPHIC_DATA]"
select select "Hatzalah Garages"
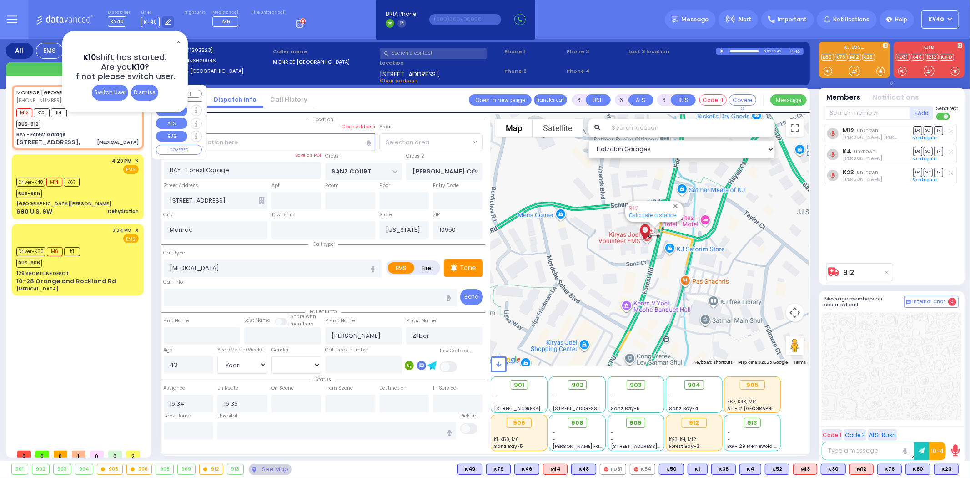
select select "SECTION 2"
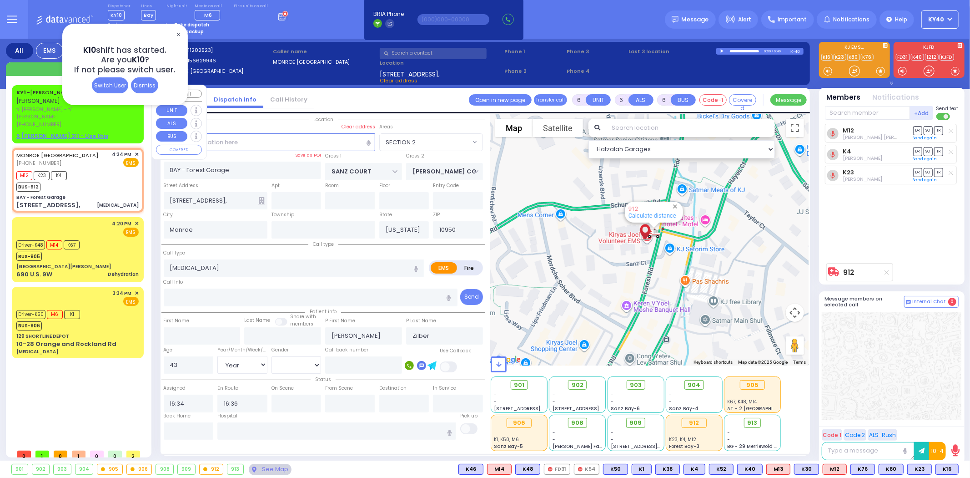
select select
radio input "true"
select select "Year"
select select "[DEMOGRAPHIC_DATA]"
select select "Hatzalah Garages"
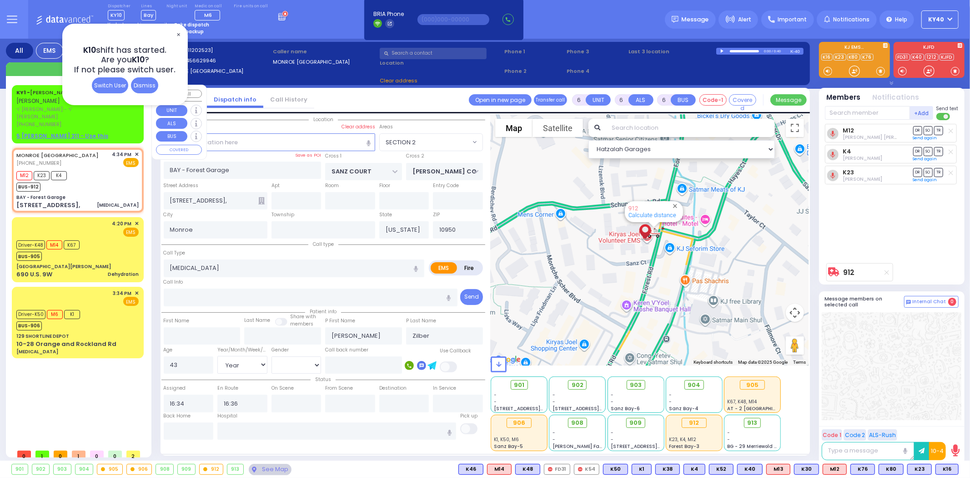
select select "SECTION 2"
select select
radio input "true"
select select "Year"
select select "[DEMOGRAPHIC_DATA]"
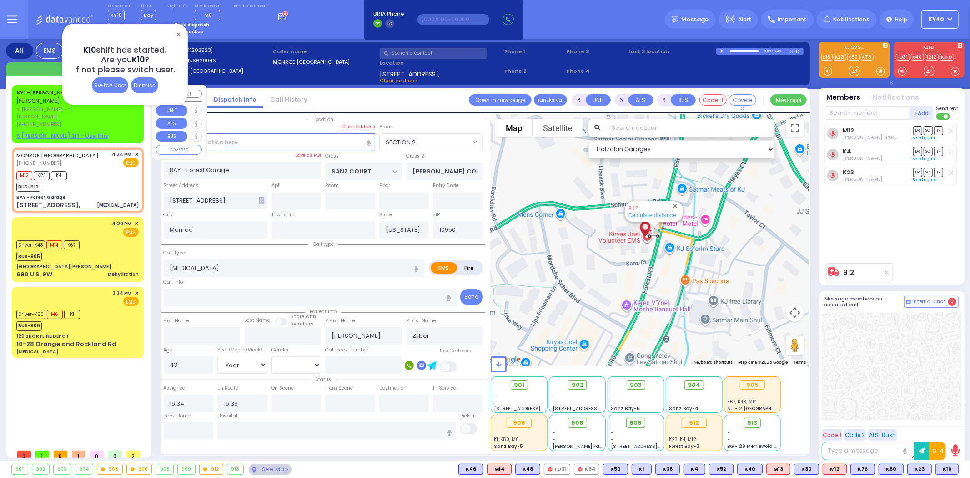
select select "Hatzalah Garages"
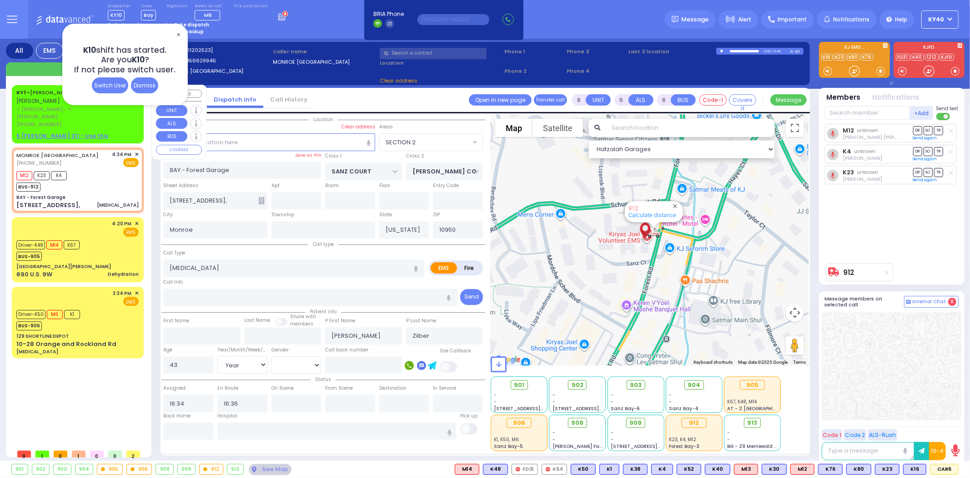
select select "SECTION 2"
select select
radio input "true"
select select "Year"
select select "[DEMOGRAPHIC_DATA]"
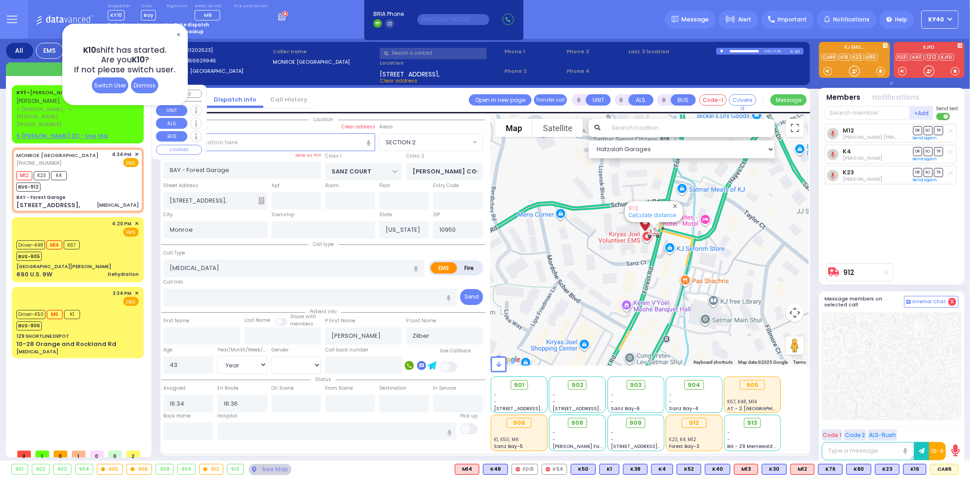
select select "Hatzalah Garages"
select select "SECTION 2"
select select
radio input "true"
select select "Year"
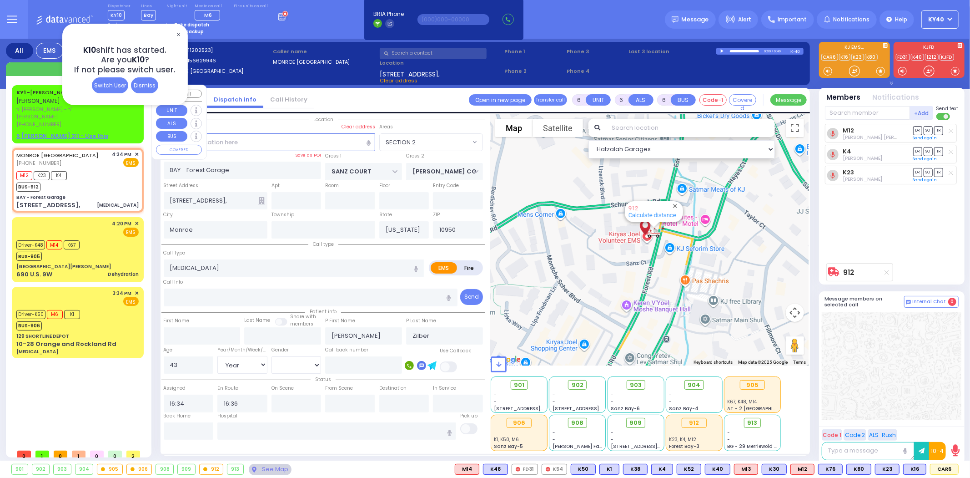
select select "[DEMOGRAPHIC_DATA]"
select select "Hatzalah Garages"
select select "SECTION 2"
